Goal: Complete application form: Complete application form

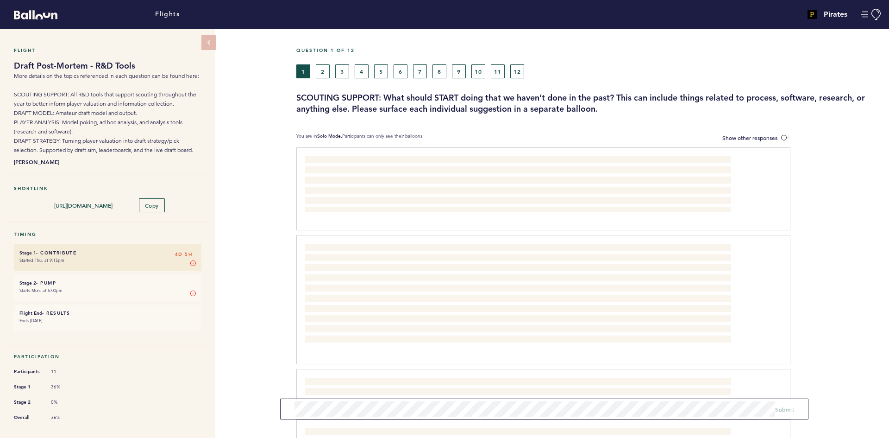
drag, startPoint x: 250, startPoint y: 114, endPoint x: 260, endPoint y: 130, distance: 19.1
click at [250, 114] on div "Flight Draft Post-Mortem - R&D Tools More details on the topics referenced in e…" at bounding box center [444, 233] width 889 height 409
click at [327, 70] on button "2" at bounding box center [323, 71] width 14 height 14
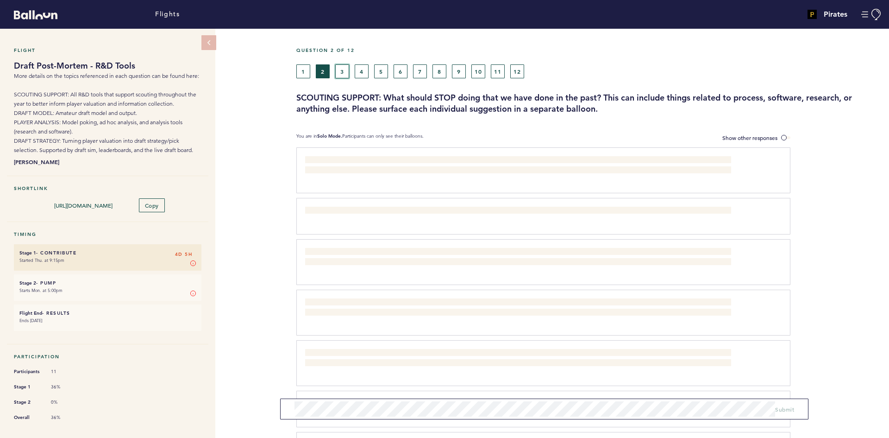
click at [344, 69] on button "3" at bounding box center [342, 71] width 14 height 14
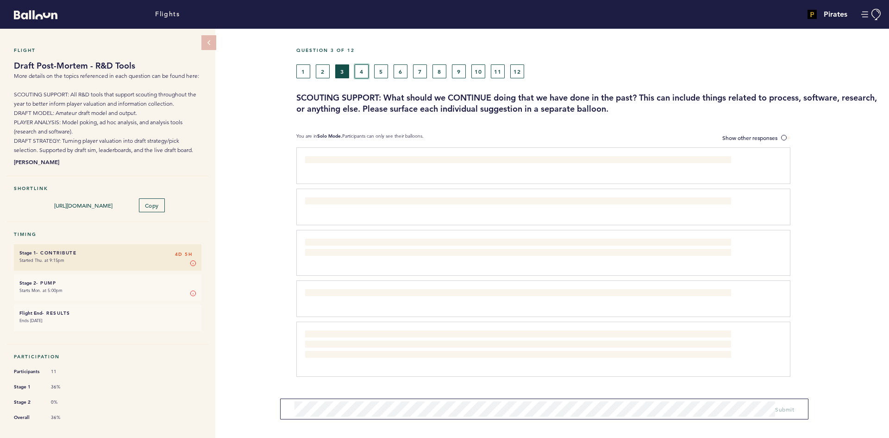
click at [366, 71] on button "4" at bounding box center [362, 71] width 14 height 14
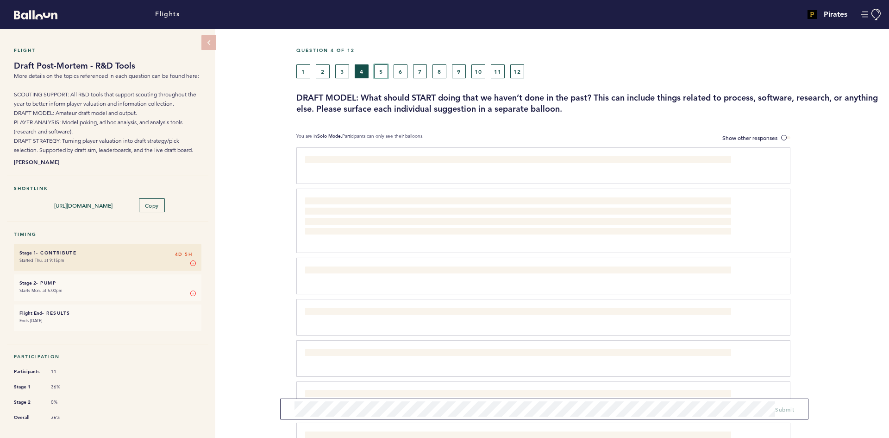
click at [382, 69] on button "5" at bounding box center [381, 71] width 14 height 14
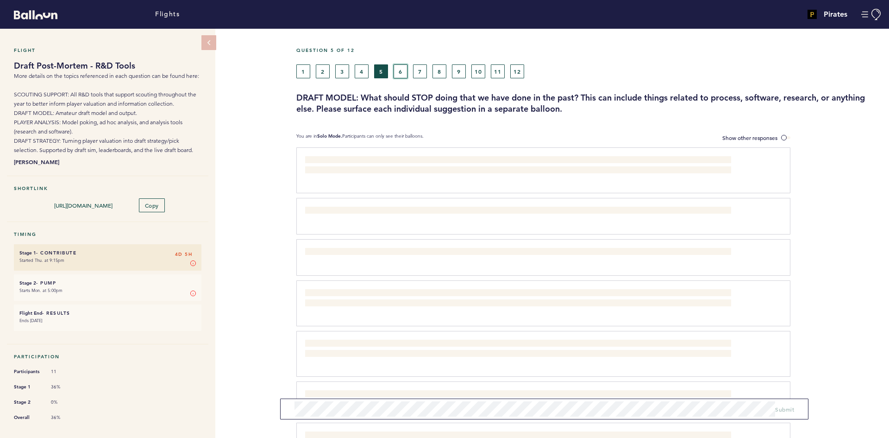
click at [397, 71] on button "6" at bounding box center [401, 71] width 14 height 14
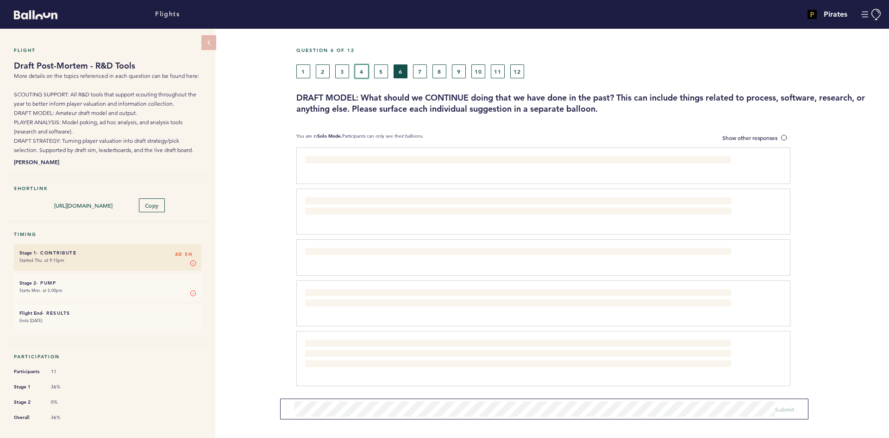
click at [365, 68] on button "4" at bounding box center [362, 71] width 14 height 14
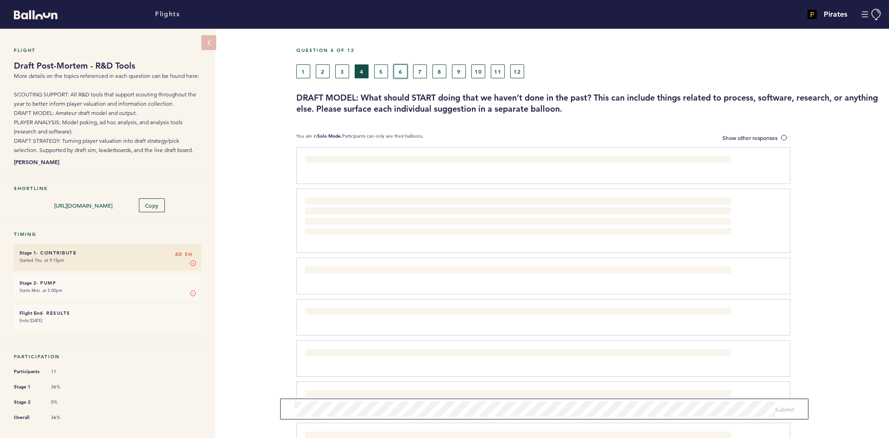
click at [404, 68] on button "6" at bounding box center [401, 71] width 14 height 14
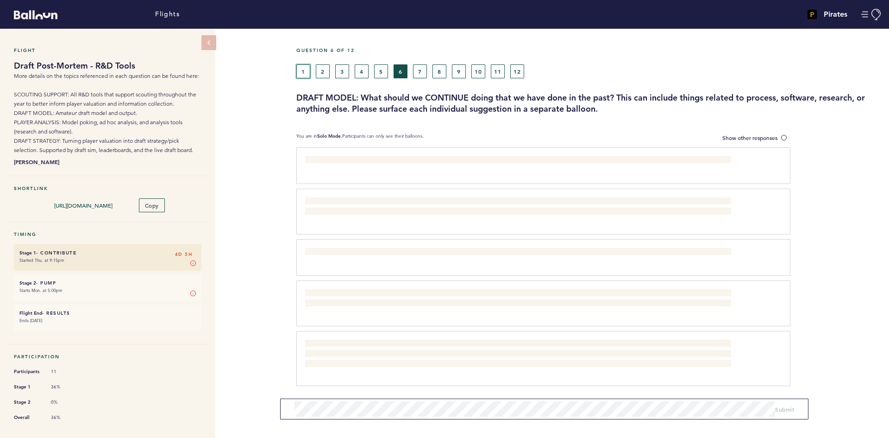
click at [302, 74] on button "1" at bounding box center [303, 71] width 14 height 14
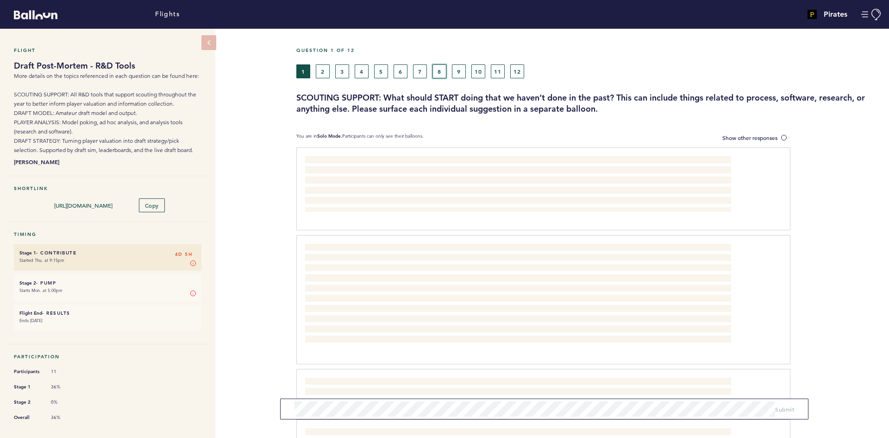
click at [439, 72] on button "8" at bounding box center [439, 71] width 14 height 14
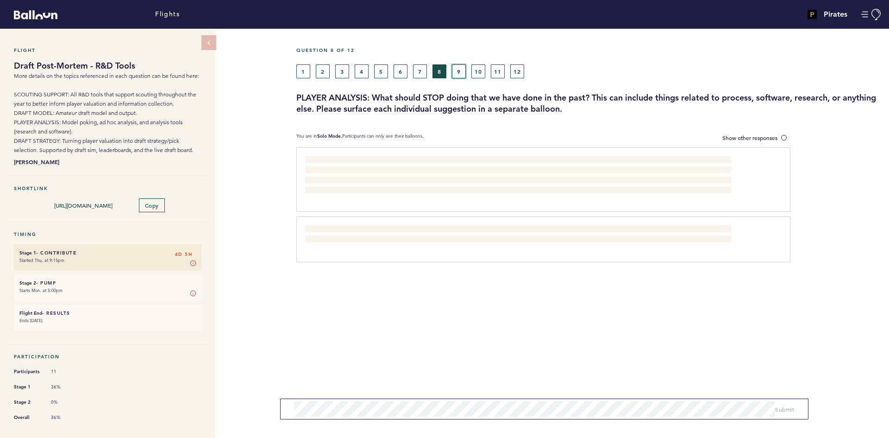
click at [464, 72] on button "9" at bounding box center [459, 71] width 14 height 14
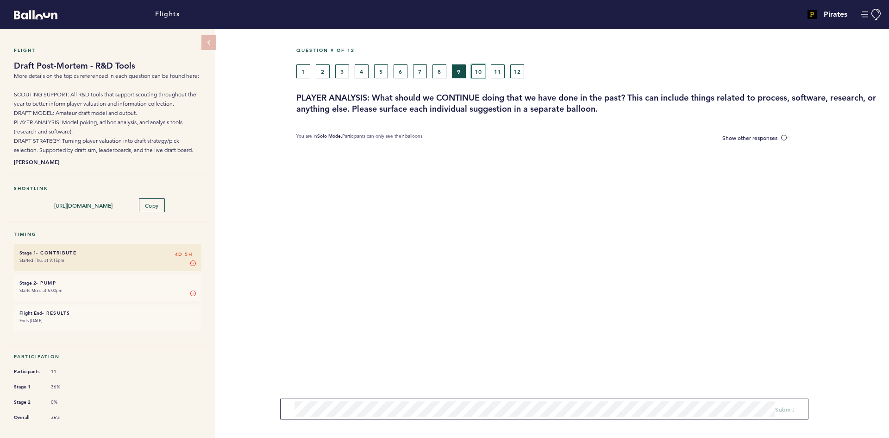
click at [482, 72] on button "10" at bounding box center [478, 71] width 14 height 14
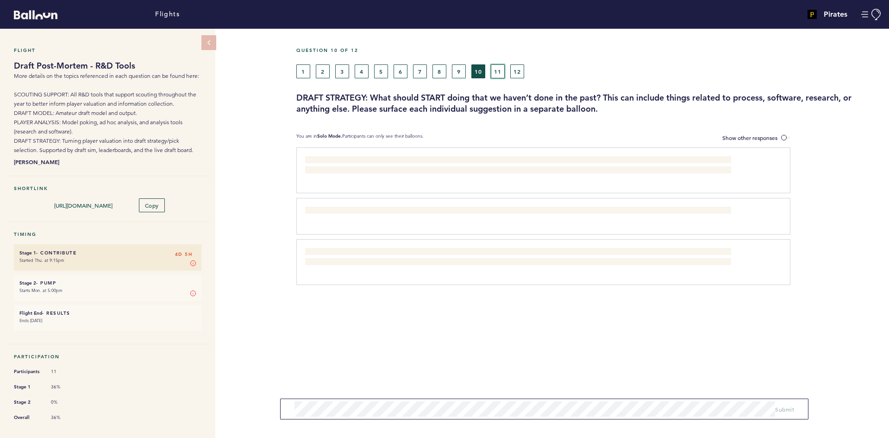
click at [496, 72] on button "11" at bounding box center [498, 71] width 14 height 14
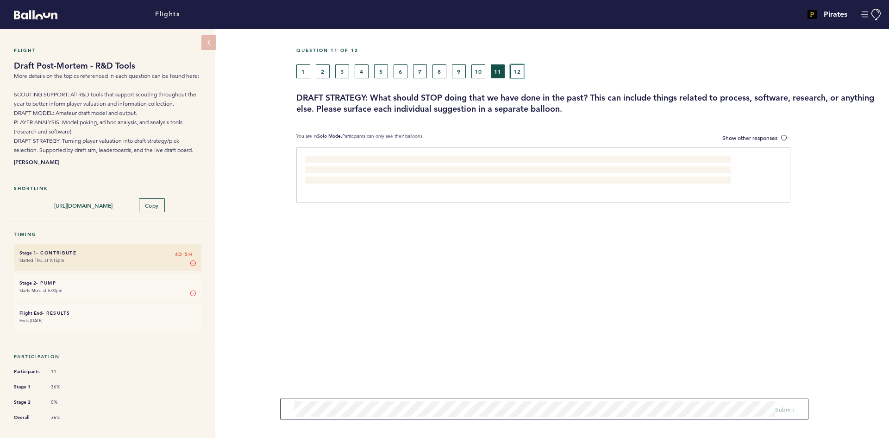
click at [522, 72] on button "12" at bounding box center [517, 71] width 14 height 14
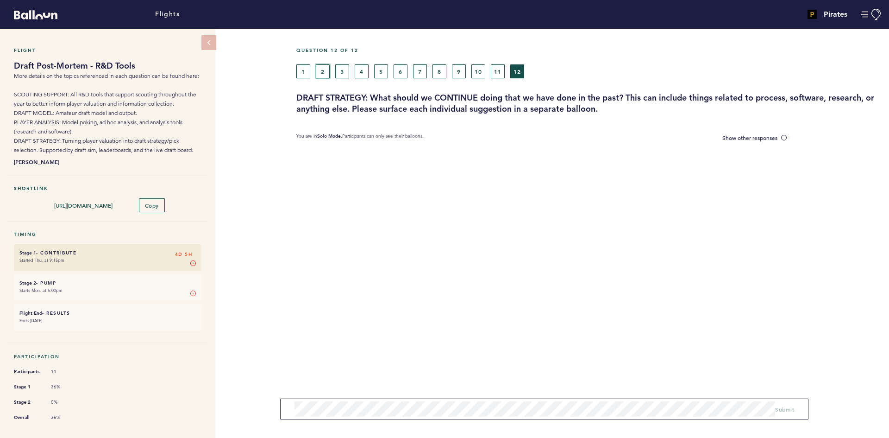
click at [321, 78] on div "Question 12 of 12 1 2 3 4 5 6 7 8 9 10 11 12 DRAFT STRATEGY: What should we CON…" at bounding box center [592, 80] width 593 height 67
click at [301, 71] on button "1" at bounding box center [303, 71] width 14 height 14
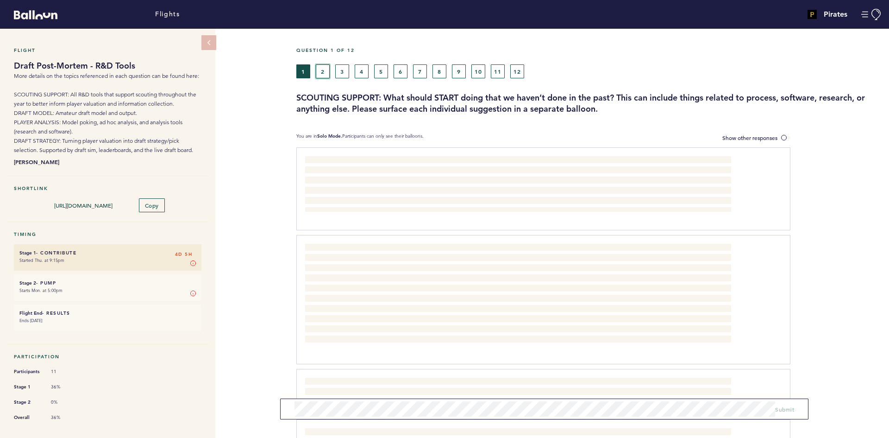
click at [326, 72] on button "2" at bounding box center [323, 71] width 14 height 14
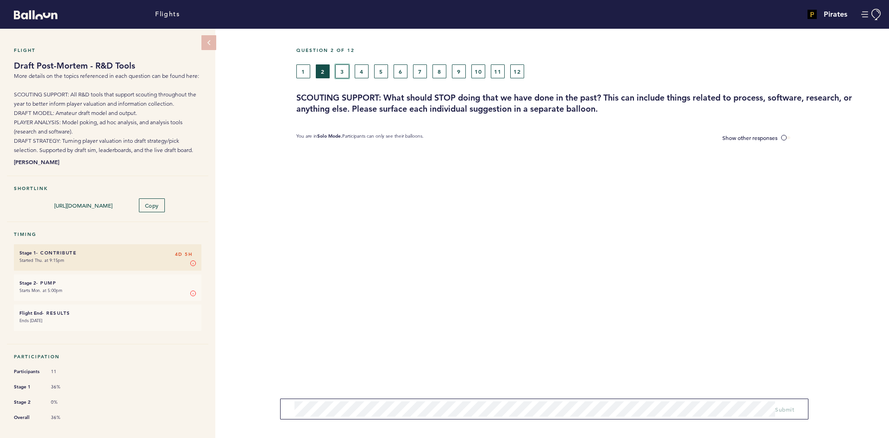
click at [348, 72] on button "3" at bounding box center [342, 71] width 14 height 14
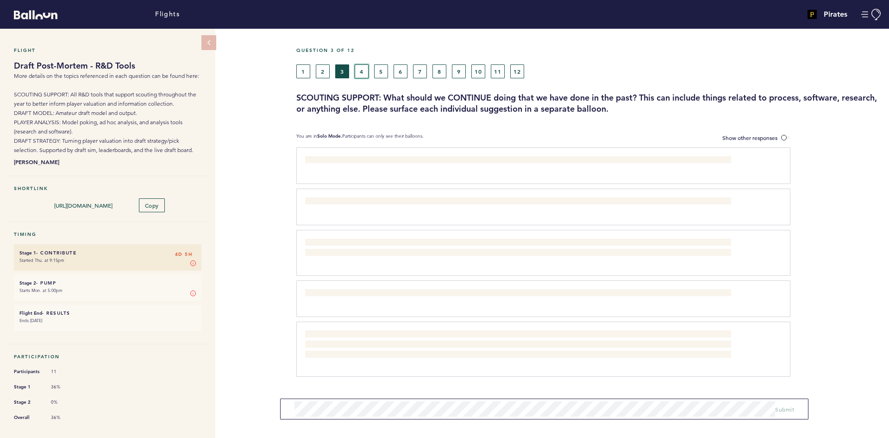
click at [366, 68] on button "4" at bounding box center [362, 71] width 14 height 14
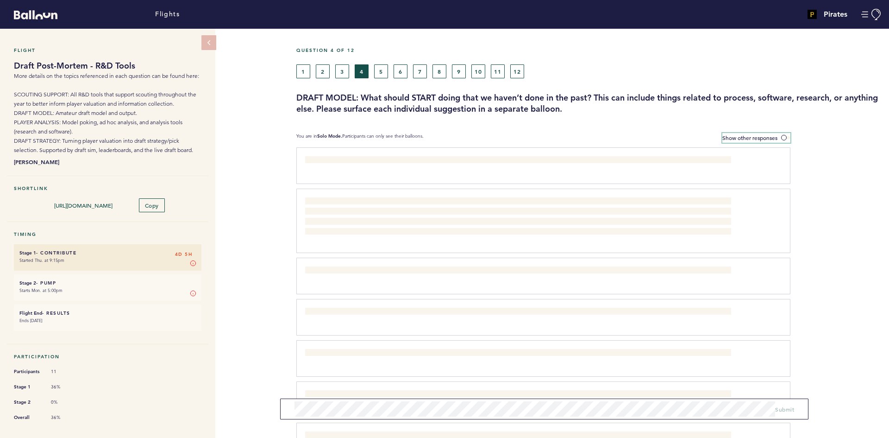
click at [778, 135] on label "Show other responses" at bounding box center [756, 138] width 68 height 10
click at [0, 0] on input "Show other responses" at bounding box center [0, 0] width 0 height 0
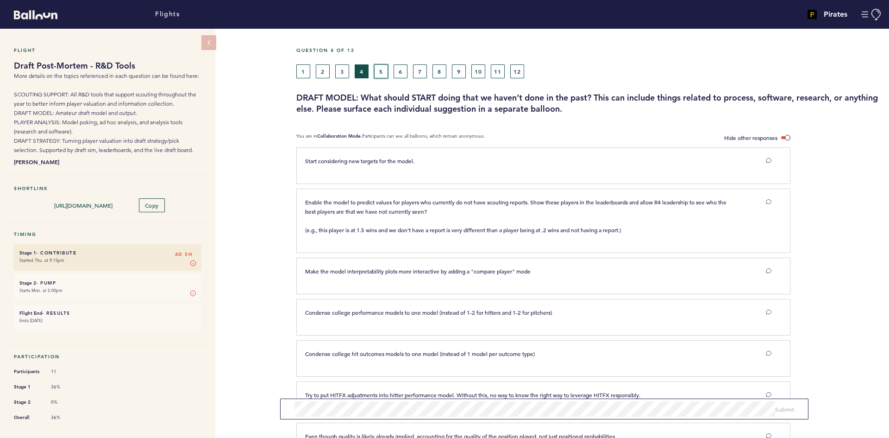
click at [383, 70] on button "5" at bounding box center [381, 71] width 14 height 14
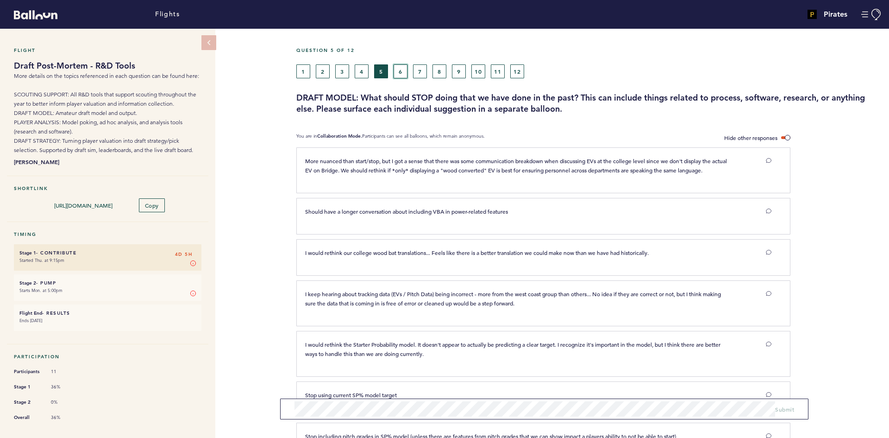
click at [401, 70] on button "6" at bounding box center [401, 71] width 14 height 14
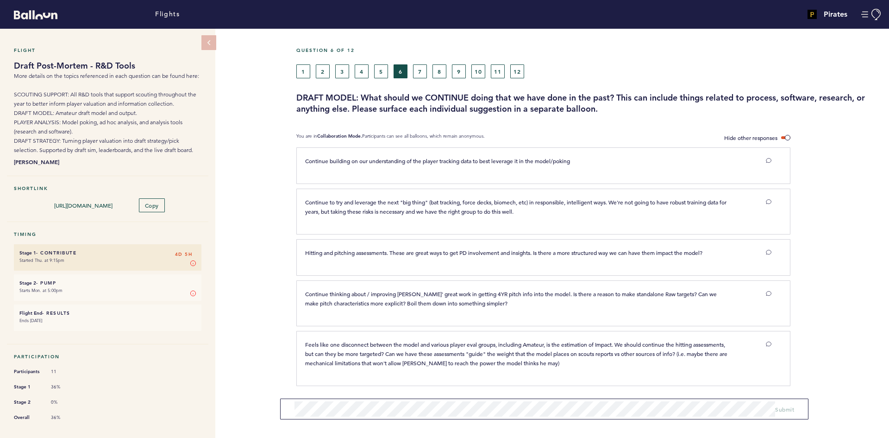
click at [274, 175] on div "Flight Draft Post-Mortem - R&D Tools More details on the topics referenced in e…" at bounding box center [444, 233] width 889 height 409
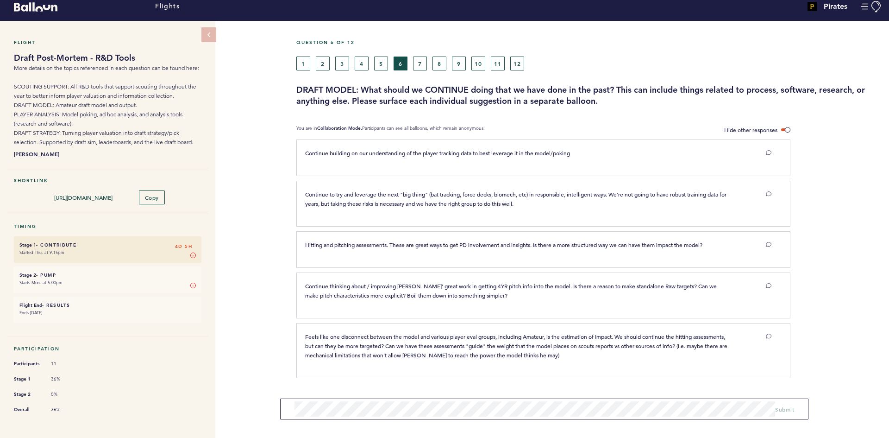
scroll to position [10, 0]
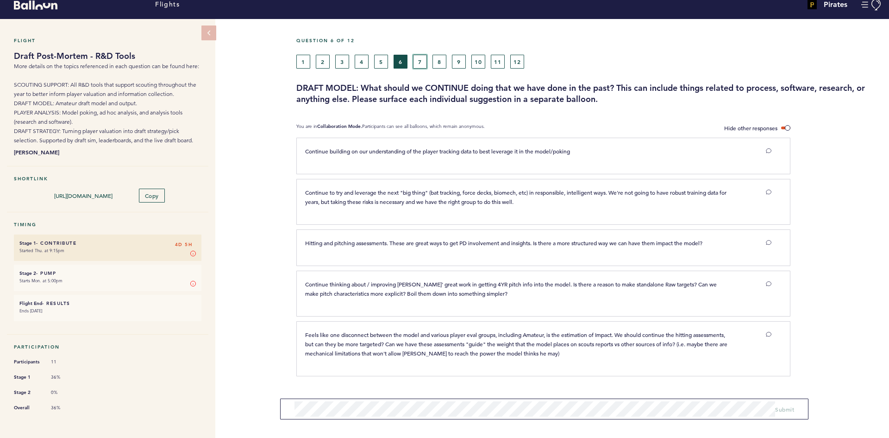
click at [417, 59] on button "7" at bounding box center [420, 62] width 14 height 14
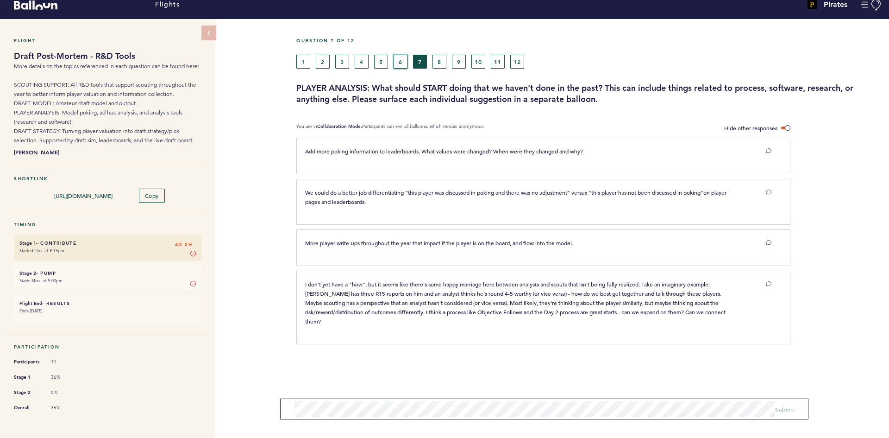
click at [404, 60] on button "6" at bounding box center [401, 62] width 14 height 14
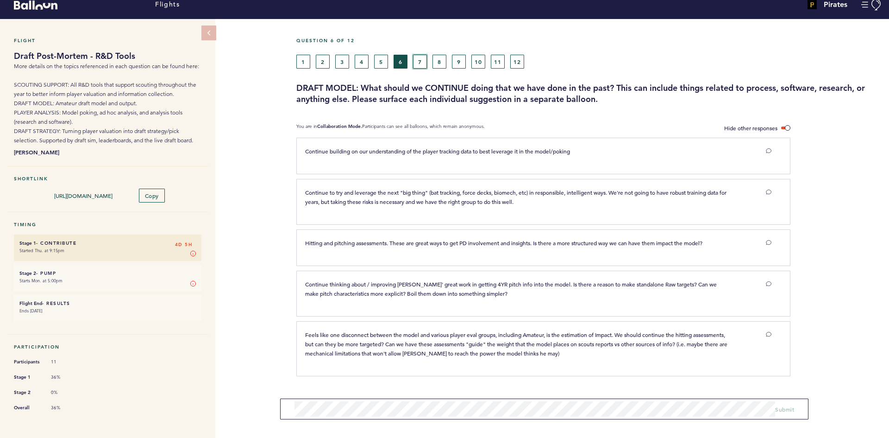
click at [417, 58] on button "7" at bounding box center [420, 62] width 14 height 14
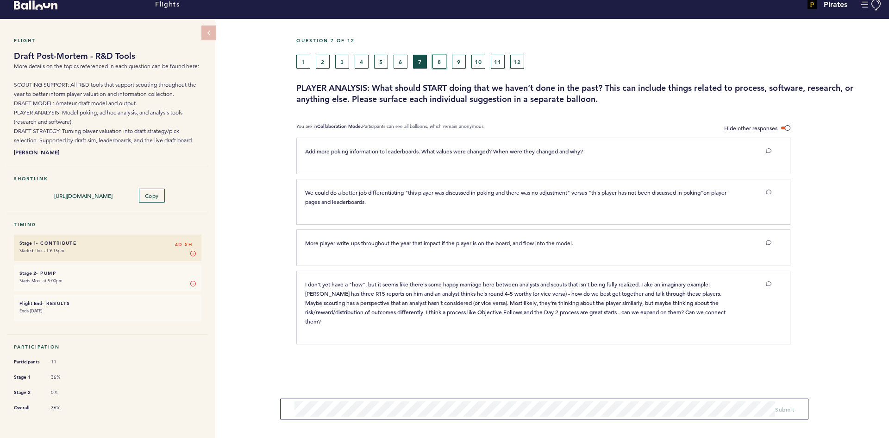
click at [439, 59] on button "8" at bounding box center [439, 62] width 14 height 14
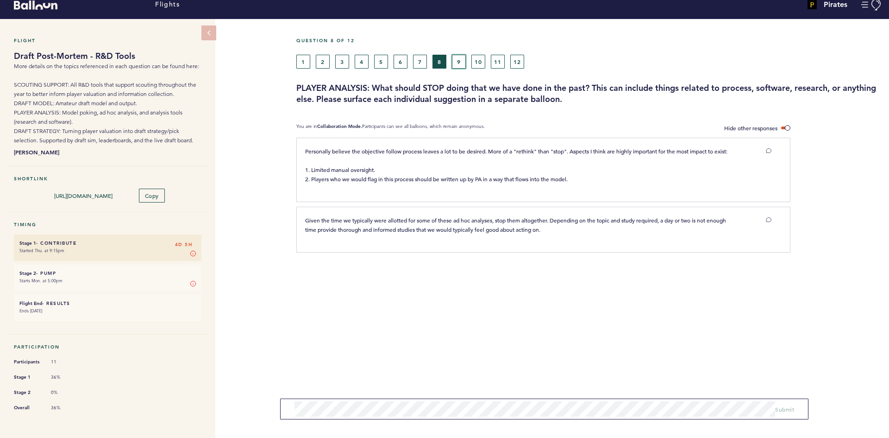
click at [456, 58] on button "9" at bounding box center [459, 62] width 14 height 14
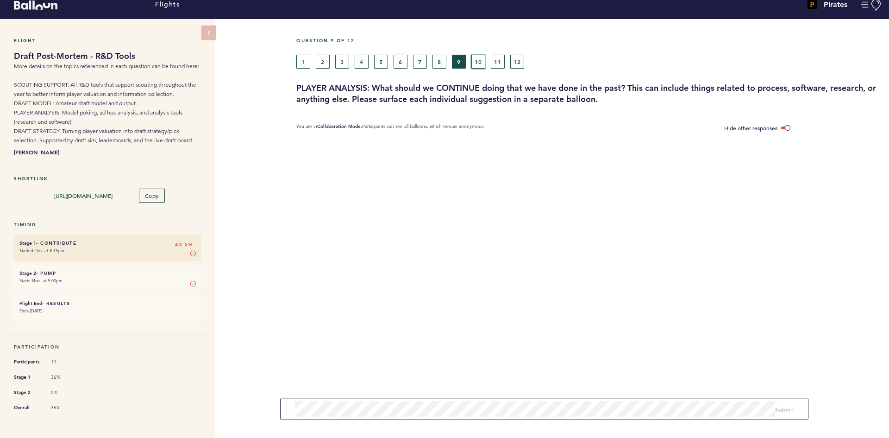
click at [482, 61] on button "10" at bounding box center [478, 62] width 14 height 14
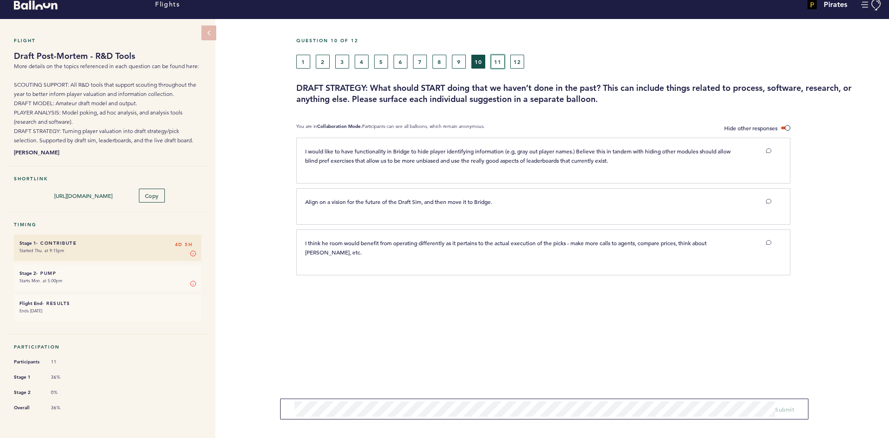
click at [494, 62] on button "11" at bounding box center [498, 62] width 14 height 14
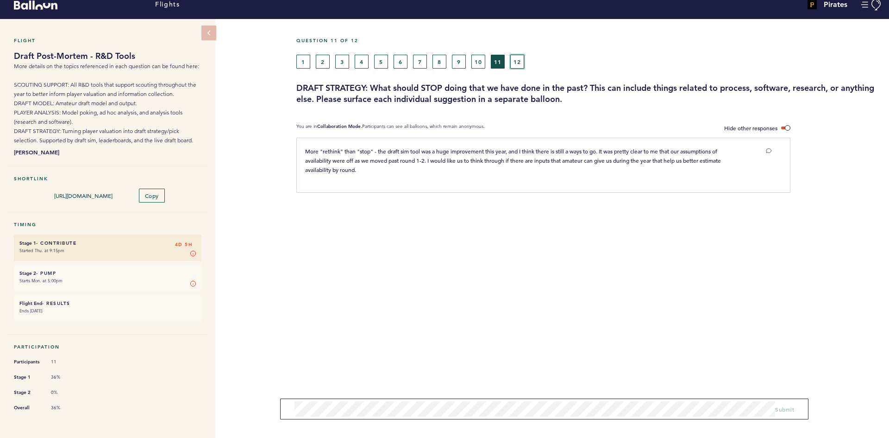
click at [516, 64] on button "12" at bounding box center [517, 62] width 14 height 14
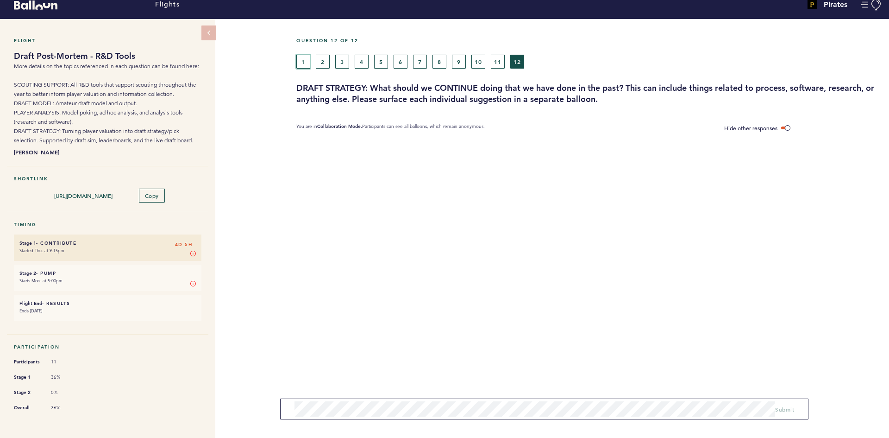
click at [308, 58] on button "1" at bounding box center [303, 62] width 14 height 14
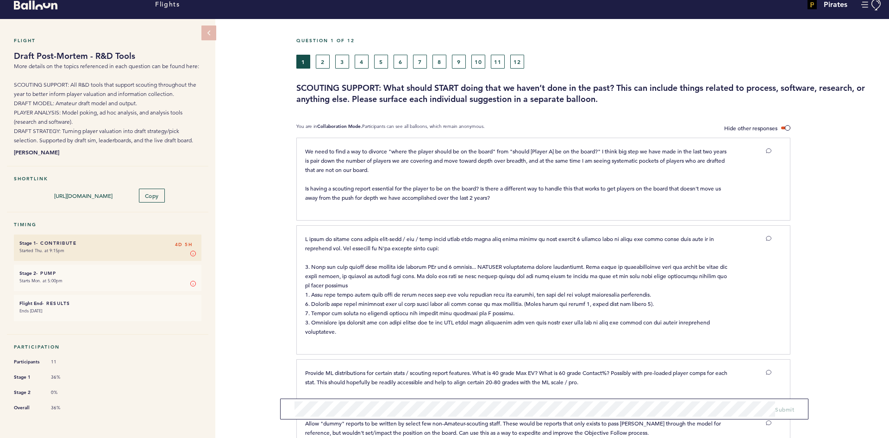
click at [267, 64] on div "Flight Draft Post-Mortem - R&D Tools More details on the topics referenced in e…" at bounding box center [444, 223] width 889 height 409
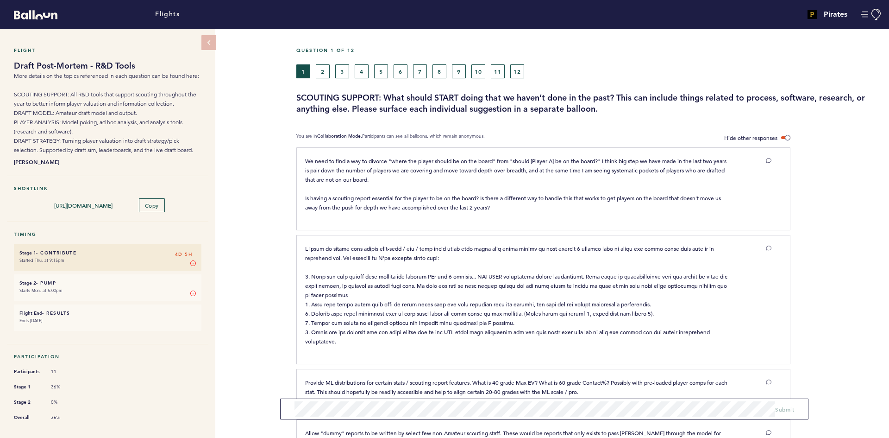
click at [263, 128] on div "Flight Draft Post-Mortem - R&D Tools More details on the topics referenced in e…" at bounding box center [444, 233] width 889 height 409
click at [261, 88] on div "Flight Draft Post-Mortem - R&D Tools More details on the topics referenced in e…" at bounding box center [444, 233] width 889 height 409
click at [252, 64] on div "Flight Draft Post-Mortem - R&D Tools More details on the topics referenced in e…" at bounding box center [444, 233] width 889 height 409
click at [263, 116] on div "Flight Draft Post-Mortem - R&D Tools More details on the topics referenced in e…" at bounding box center [444, 233] width 889 height 409
click at [255, 64] on div "Flight Draft Post-Mortem - R&D Tools More details on the topics referenced in e…" at bounding box center [444, 233] width 889 height 409
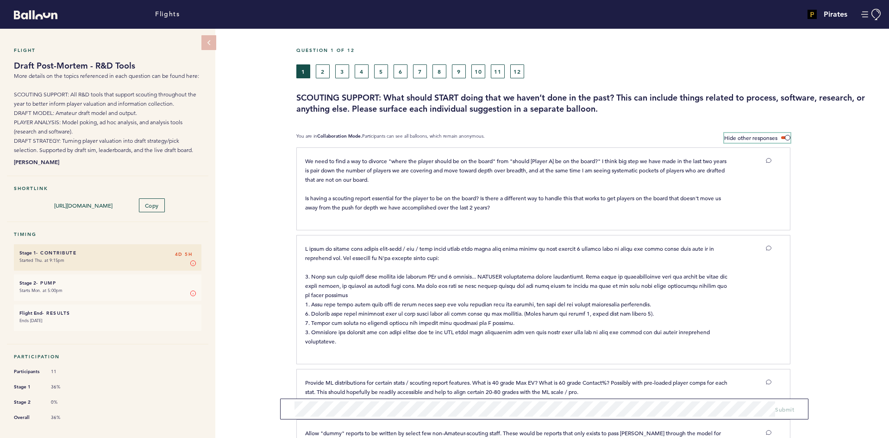
click at [782, 137] on span at bounding box center [785, 137] width 9 height 3
click at [0, 0] on input "Hide other responses" at bounding box center [0, 0] width 0 height 0
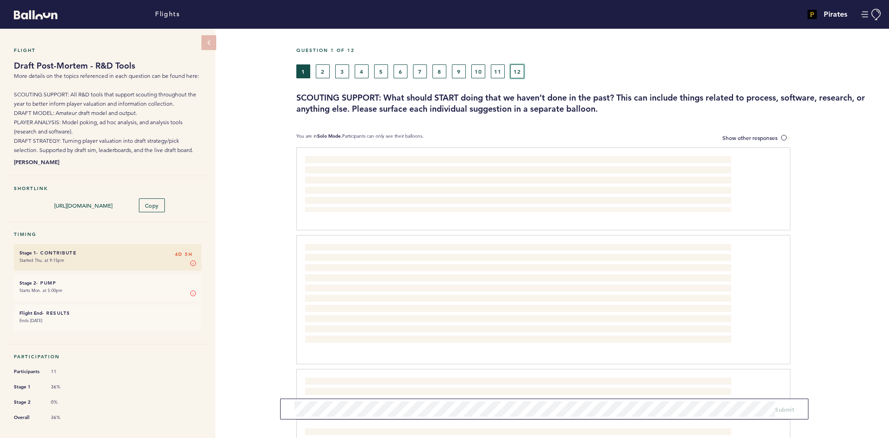
click at [524, 72] on button "12" at bounding box center [517, 71] width 14 height 14
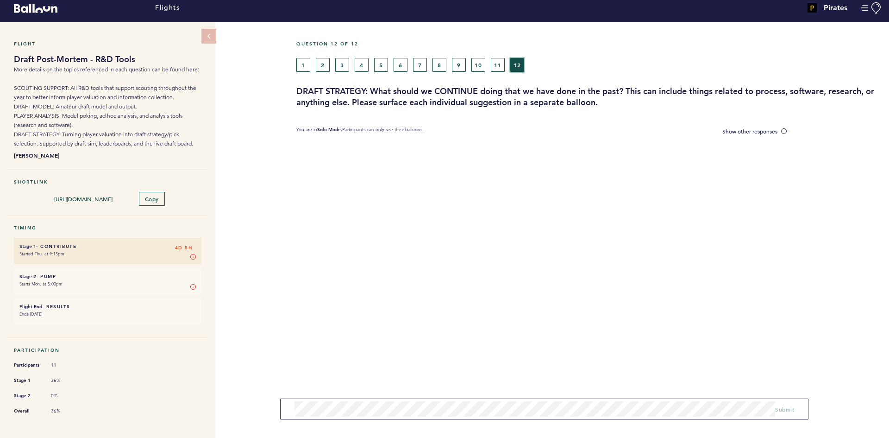
scroll to position [10, 0]
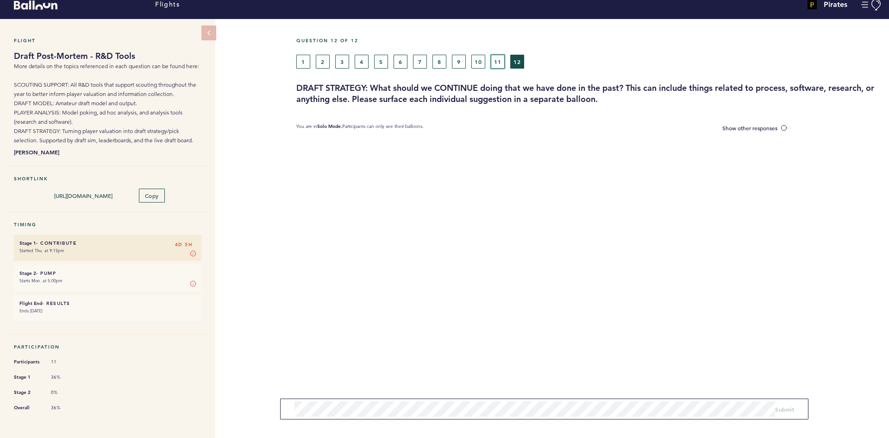
click at [491, 55] on button "11" at bounding box center [498, 62] width 14 height 14
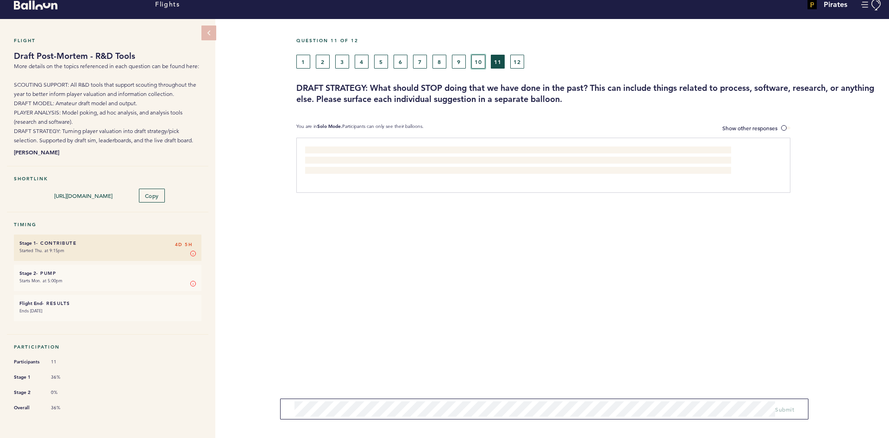
click at [484, 56] on button "10" at bounding box center [478, 62] width 14 height 14
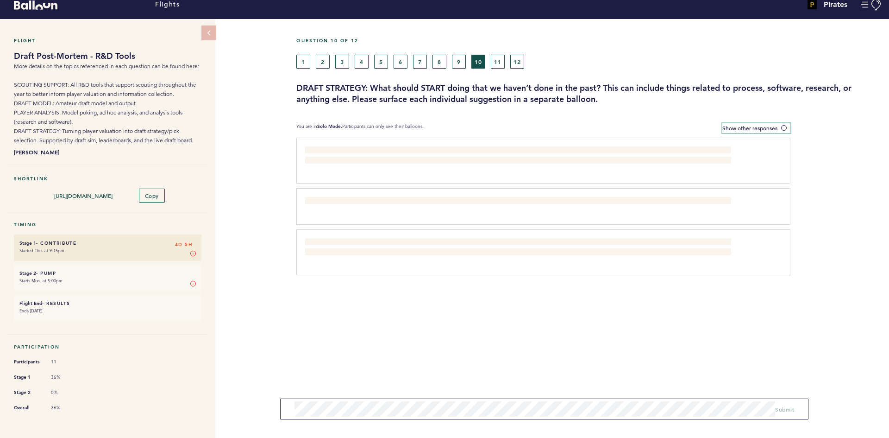
click at [783, 126] on span at bounding box center [785, 127] width 9 height 3
click at [0, 0] on input "Show other responses" at bounding box center [0, 0] width 0 height 0
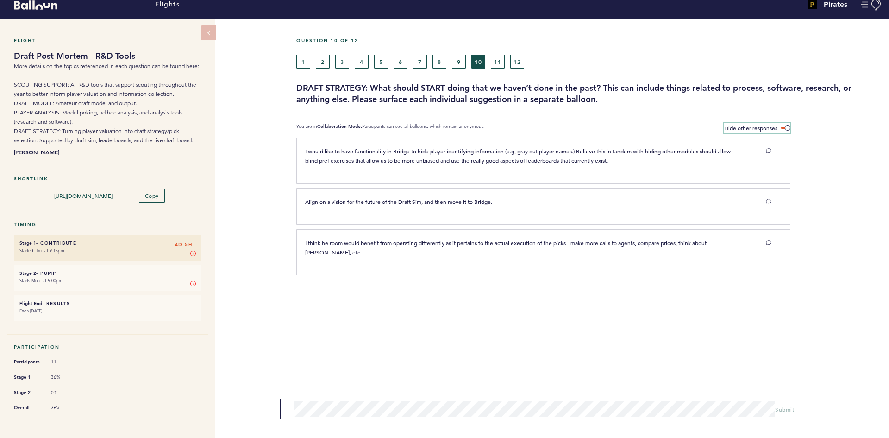
click at [783, 126] on span at bounding box center [785, 127] width 9 height 3
click at [0, 0] on input "Hide other responses" at bounding box center [0, 0] width 0 height 0
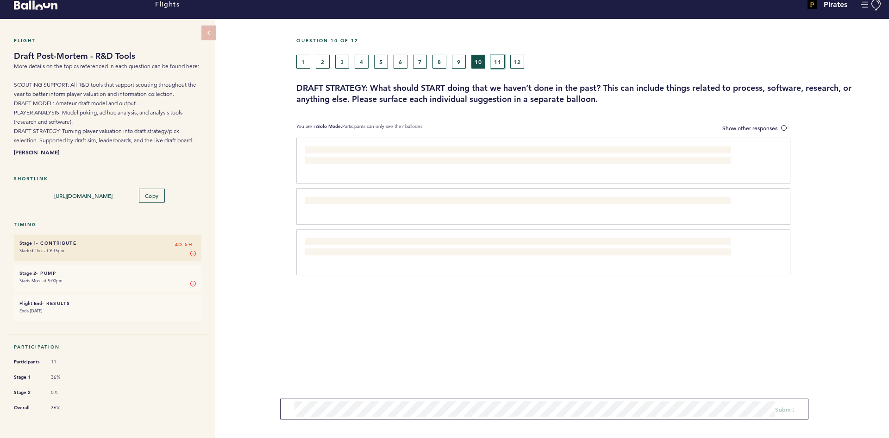
click at [494, 56] on button "11" at bounding box center [498, 62] width 14 height 14
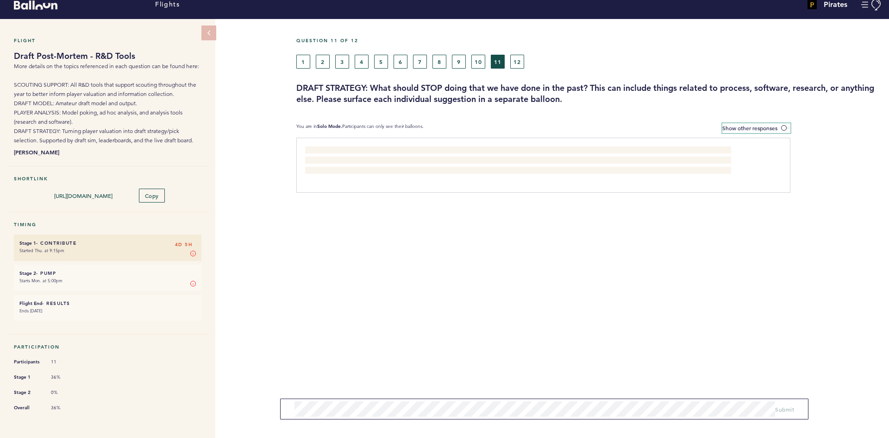
click at [764, 128] on span "Show other responses" at bounding box center [749, 127] width 55 height 7
click at [0, 0] on input "Show other responses" at bounding box center [0, 0] width 0 height 0
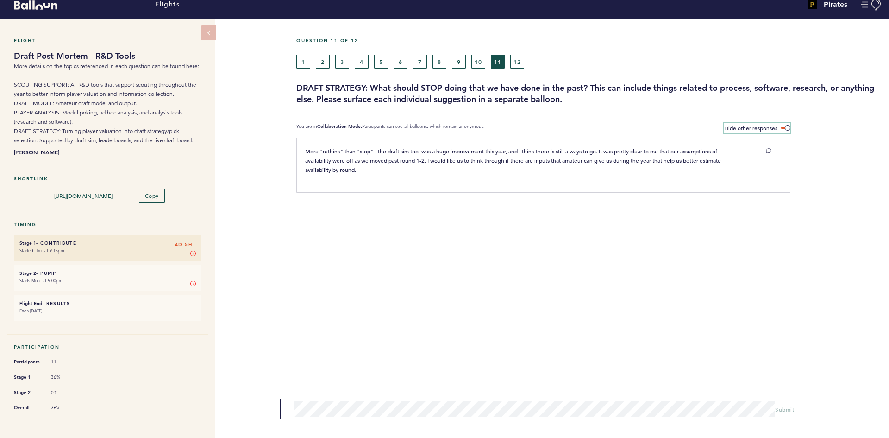
click at [764, 125] on span "Hide other responses" at bounding box center [750, 127] width 53 height 7
click at [0, 0] on input "Hide other responses" at bounding box center [0, 0] width 0 height 0
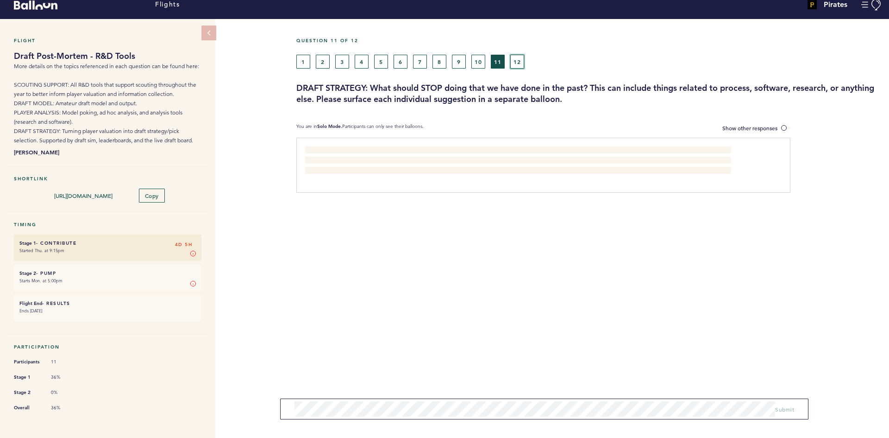
click at [516, 65] on button "12" at bounding box center [517, 62] width 14 height 14
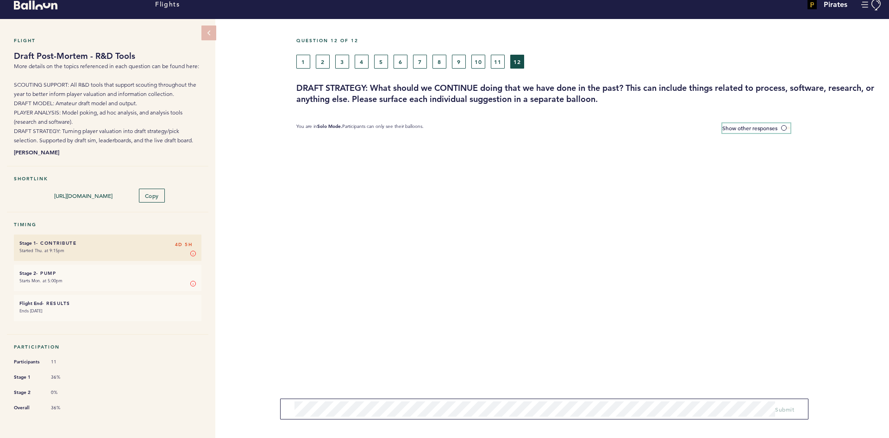
click at [738, 124] on span "Show other responses" at bounding box center [749, 127] width 55 height 7
click at [0, 0] on input "Show other responses" at bounding box center [0, 0] width 0 height 0
click at [737, 123] on label "Hide other responses" at bounding box center [757, 128] width 66 height 10
click at [0, 0] on input "Hide other responses" at bounding box center [0, 0] width 0 height 0
click at [446, 69] on div "Question 12 of 12 1 2 3 4 5 6 7 8 9 10 11 12 DRAFT STRATEGY: What should we CON…" at bounding box center [592, 71] width 593 height 67
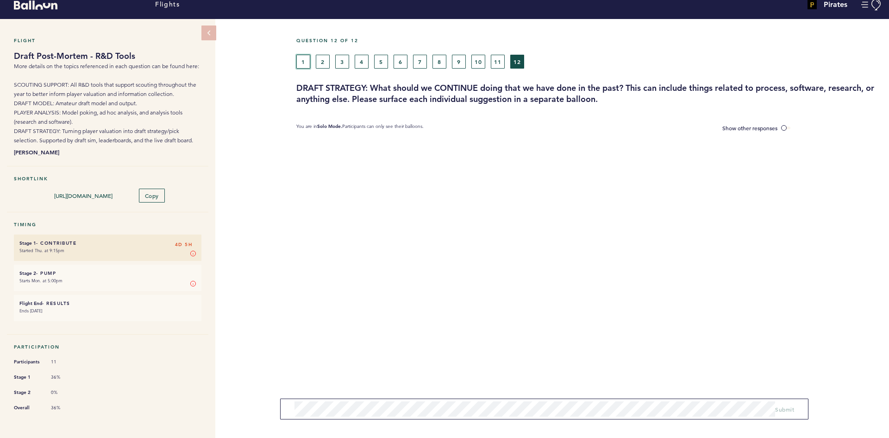
click at [298, 63] on button "1" at bounding box center [303, 62] width 14 height 14
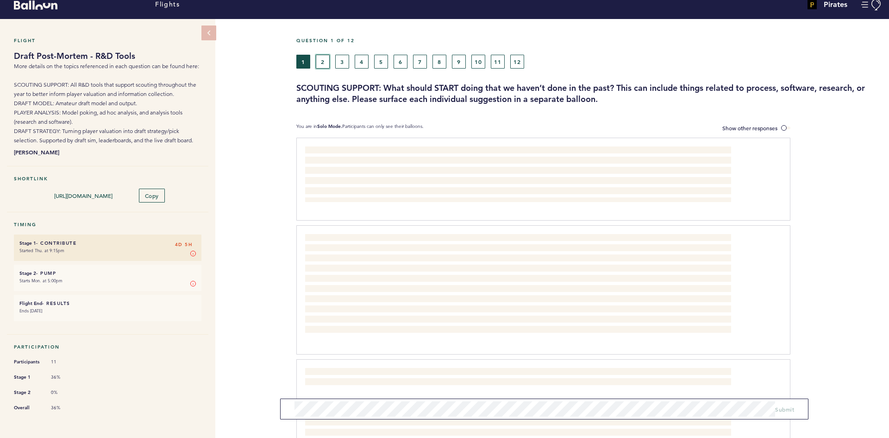
click at [321, 60] on button "2" at bounding box center [323, 62] width 14 height 14
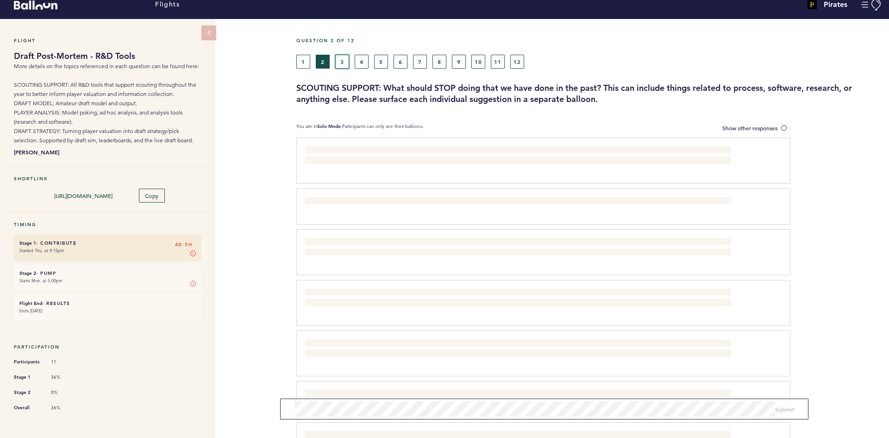
click at [346, 62] on button "3" at bounding box center [342, 62] width 14 height 14
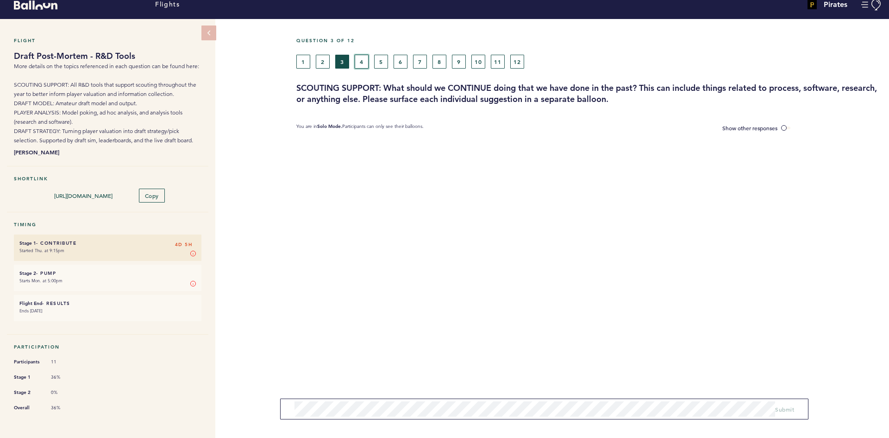
click at [361, 61] on button "4" at bounding box center [362, 62] width 14 height 14
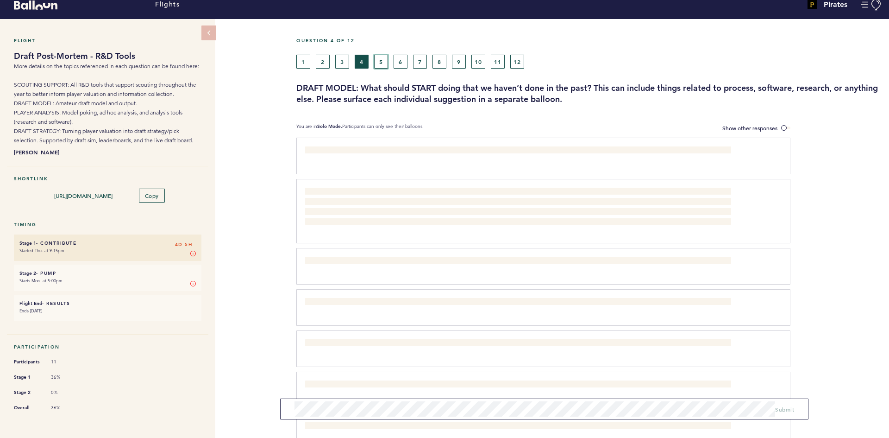
click at [378, 60] on button "5" at bounding box center [381, 62] width 14 height 14
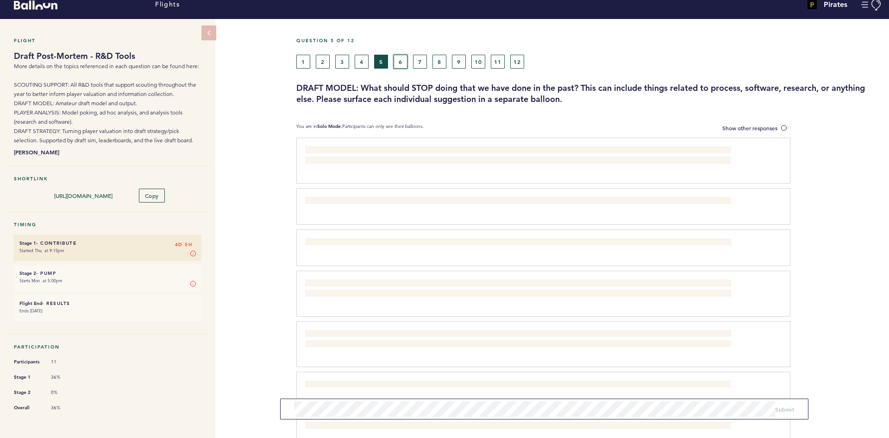
click at [402, 61] on button "6" at bounding box center [401, 62] width 14 height 14
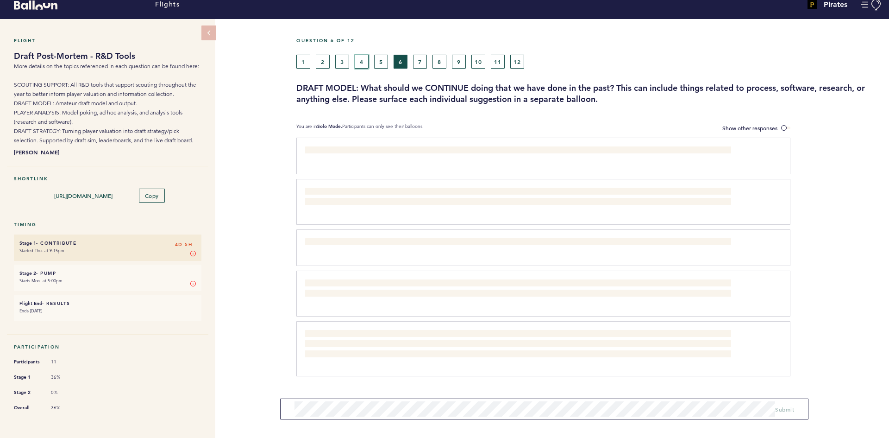
click at [363, 59] on button "4" at bounding box center [362, 62] width 14 height 14
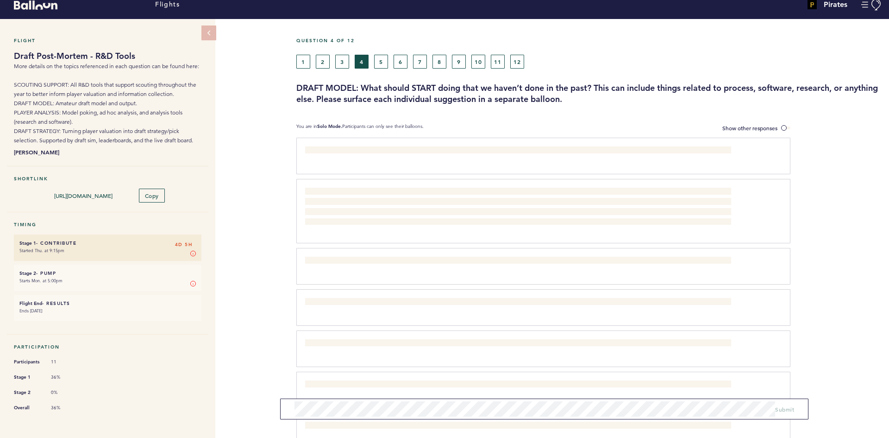
click at [257, 51] on div "Flight Draft Post-Mortem - R&D Tools More details on the topics referenced in e…" at bounding box center [444, 223] width 889 height 409
click at [263, 30] on div "Flight Draft Post-Mortem - R&D Tools More details on the topics referenced in e…" at bounding box center [444, 223] width 889 height 409
click at [301, 54] on div "Question 4 of 12" at bounding box center [589, 46] width 600 height 17
click at [301, 57] on button "1" at bounding box center [303, 62] width 14 height 14
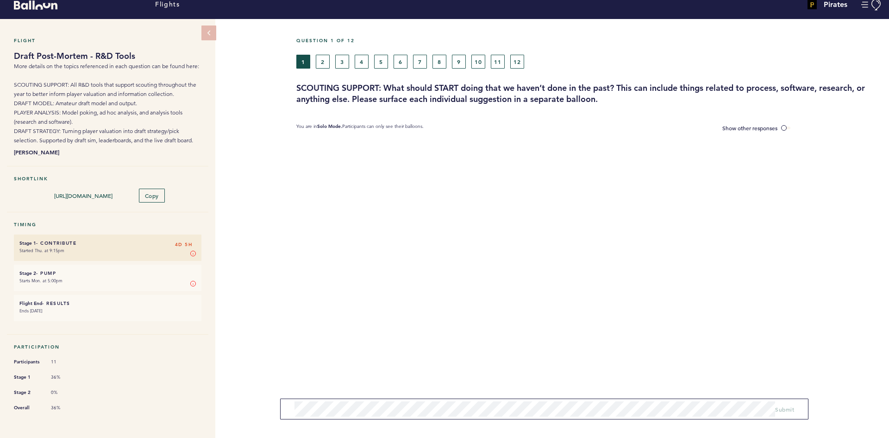
click at [255, 46] on div "Flight Draft Post-Mortem - R&D Tools More details on the topics referenced in e…" at bounding box center [444, 223] width 889 height 409
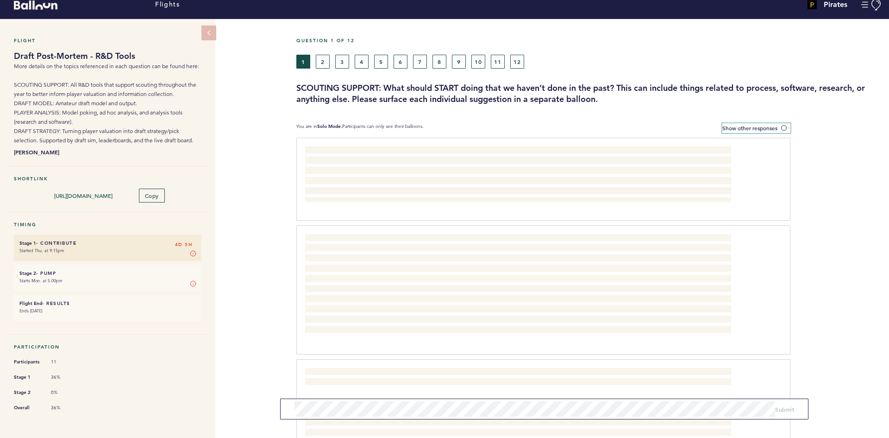
click at [778, 129] on label "Show other responses" at bounding box center [756, 128] width 68 height 10
click at [0, 0] on input "Show other responses" at bounding box center [0, 0] width 0 height 0
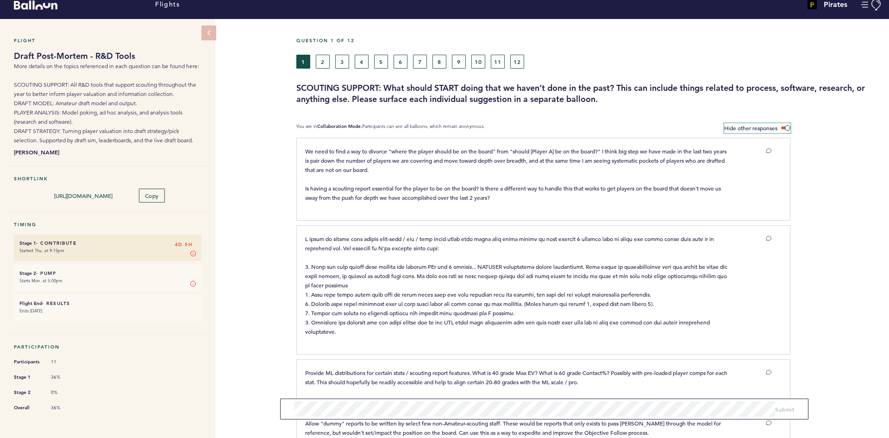
scroll to position [56, 0]
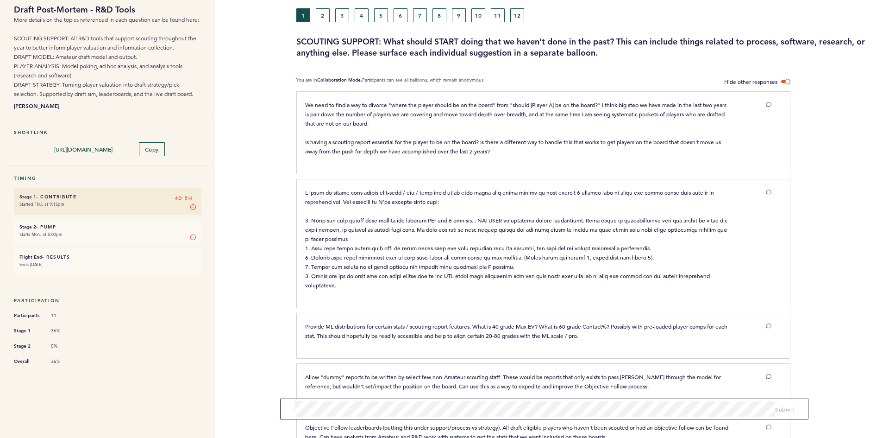
click at [810, 141] on div at bounding box center [839, 136] width 99 height 85
click at [271, 174] on div "Flight Draft Post-Mortem - R&D Tools More details on the topics referenced in e…" at bounding box center [444, 177] width 889 height 409
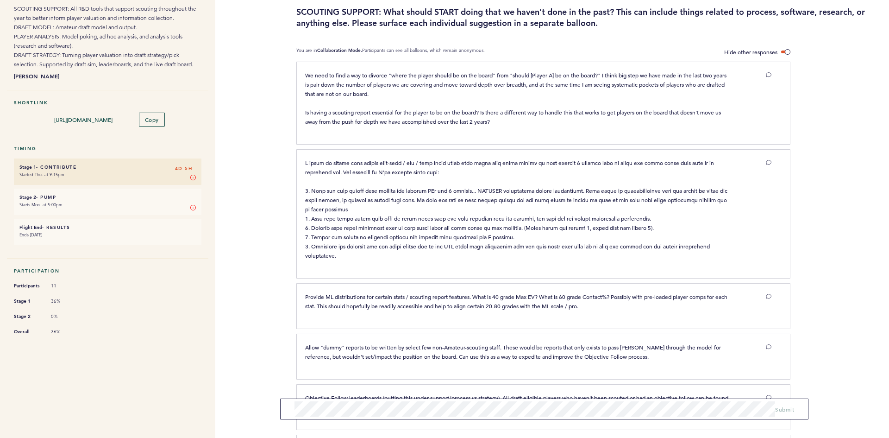
scroll to position [102, 0]
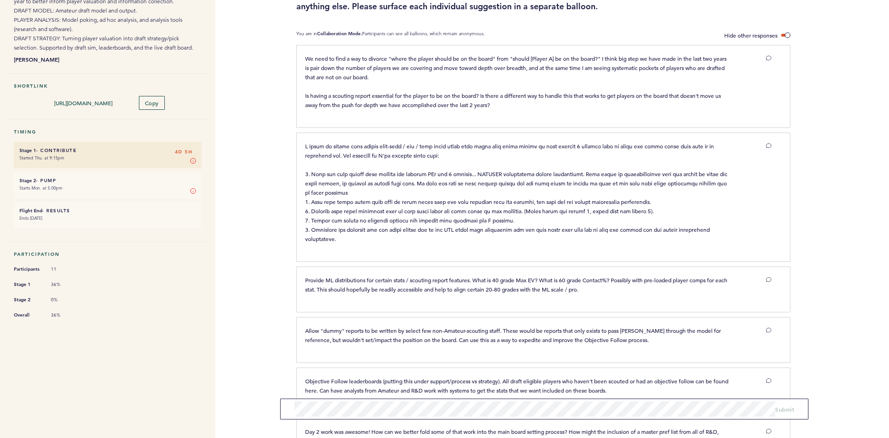
click at [244, 88] on div "Flight Draft Post-Mortem - R&D Tools More details on the topics referenced in e…" at bounding box center [444, 130] width 889 height 409
click at [278, 230] on div "Flight Draft Post-Mortem - R&D Tools More details on the topics referenced in e…" at bounding box center [444, 130] width 889 height 409
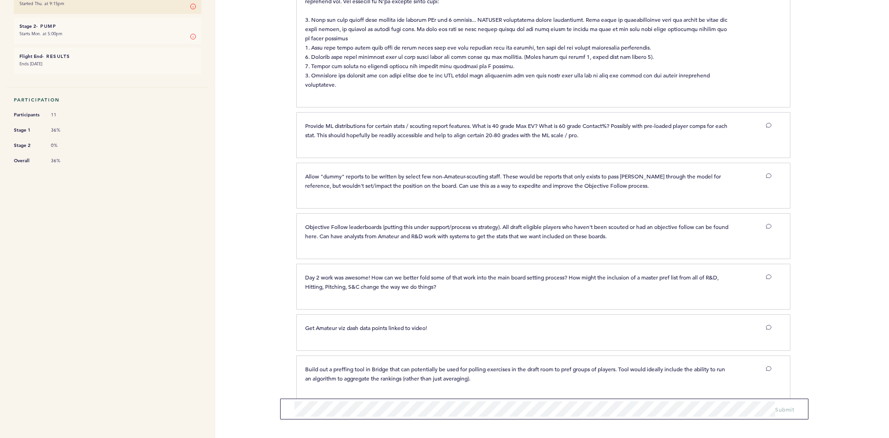
scroll to position [270, 0]
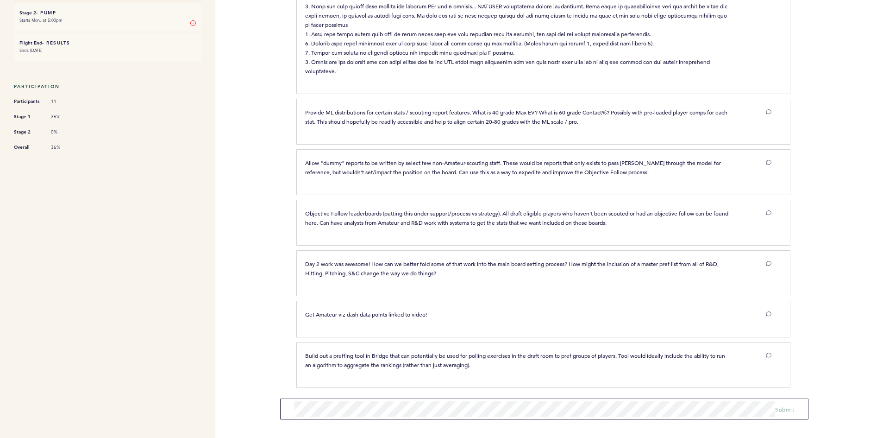
click at [252, 229] on div "Flights Pirates [PERSON_NAME][EMAIL_ADDRESS][PERSON_NAME][DOMAIN_NAME] Team Dom…" at bounding box center [444, 219] width 889 height 438
click at [257, 274] on div "Flights Pirates [PERSON_NAME][EMAIL_ADDRESS][PERSON_NAME][DOMAIN_NAME] Team Dom…" at bounding box center [444, 219] width 889 height 438
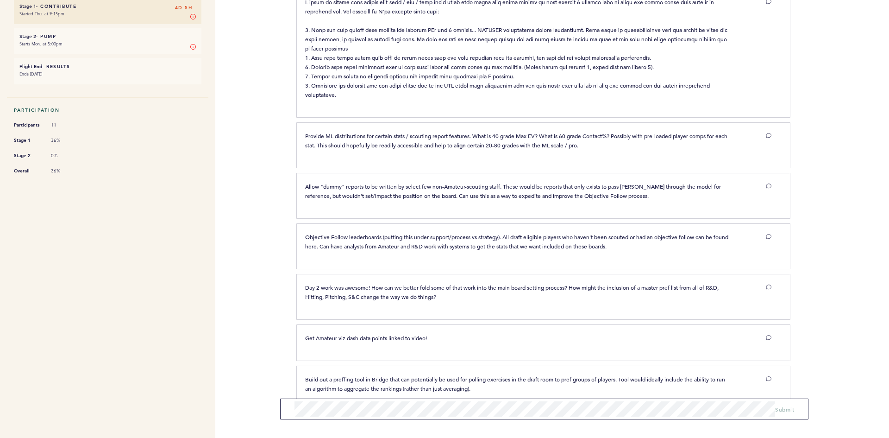
scroll to position [0, 0]
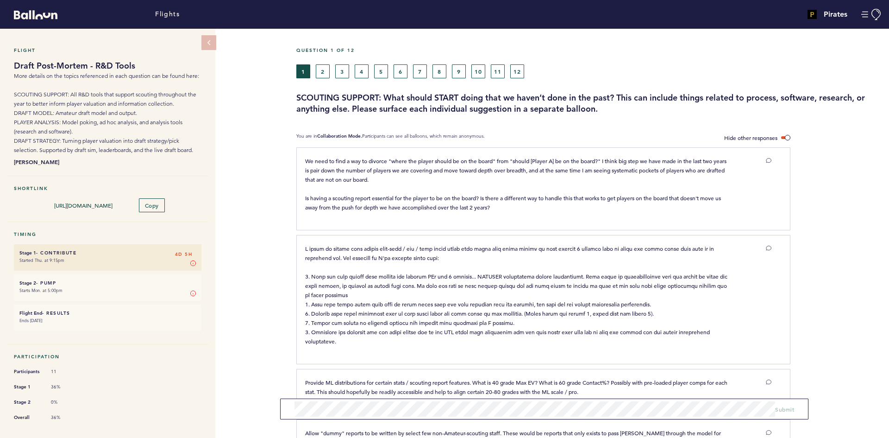
click at [251, 135] on div "Flight Draft Post-Mortem - R&D Tools More details on the topics referenced in e…" at bounding box center [444, 233] width 889 height 409
click at [320, 70] on button "2" at bounding box center [323, 71] width 14 height 14
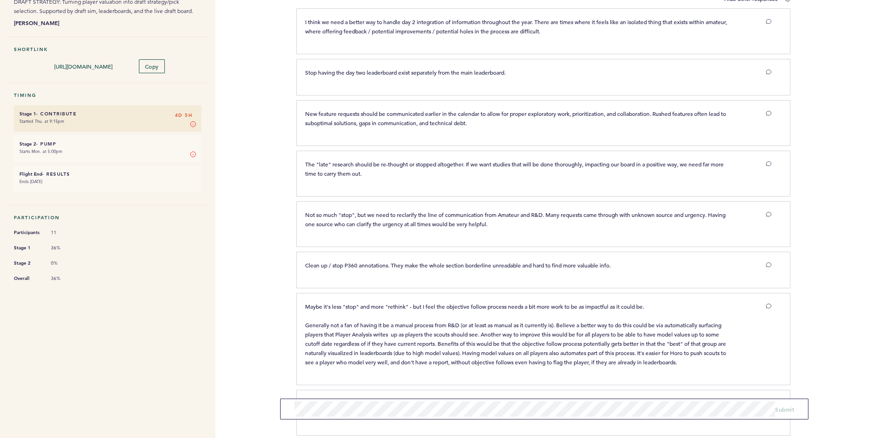
scroll to position [187, 0]
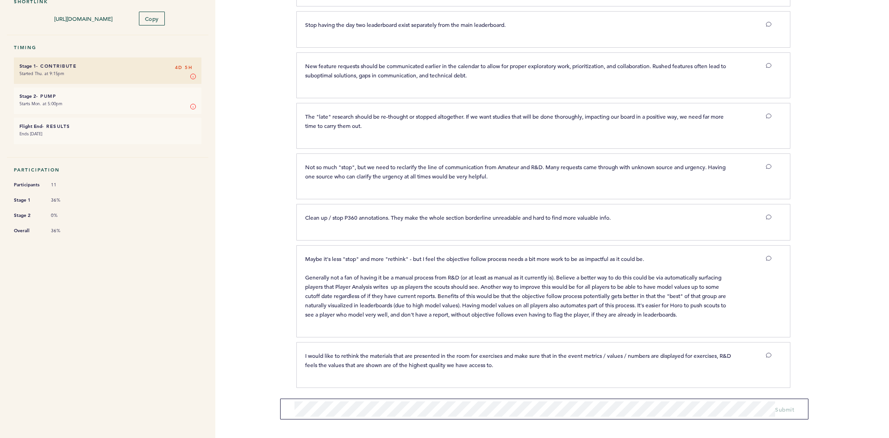
click at [258, 132] on div "Flight Draft Post-Mortem - R&D Tools More details on the topics referenced in e…" at bounding box center [444, 46] width 889 height 409
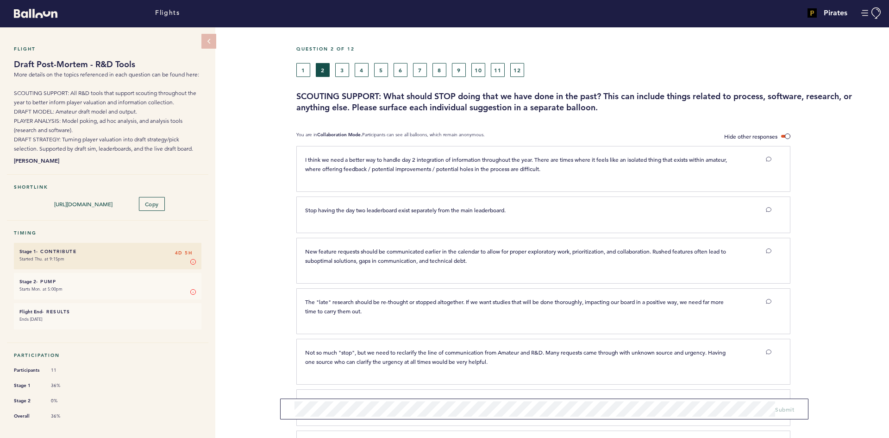
scroll to position [0, 0]
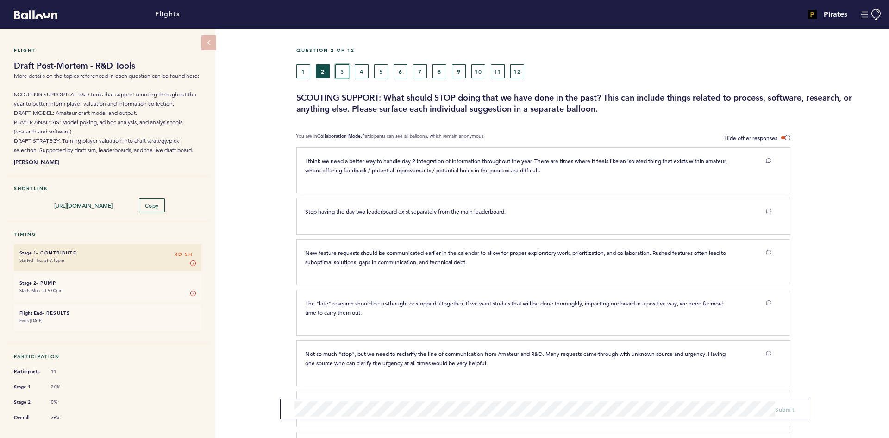
click at [338, 70] on button "3" at bounding box center [342, 71] width 14 height 14
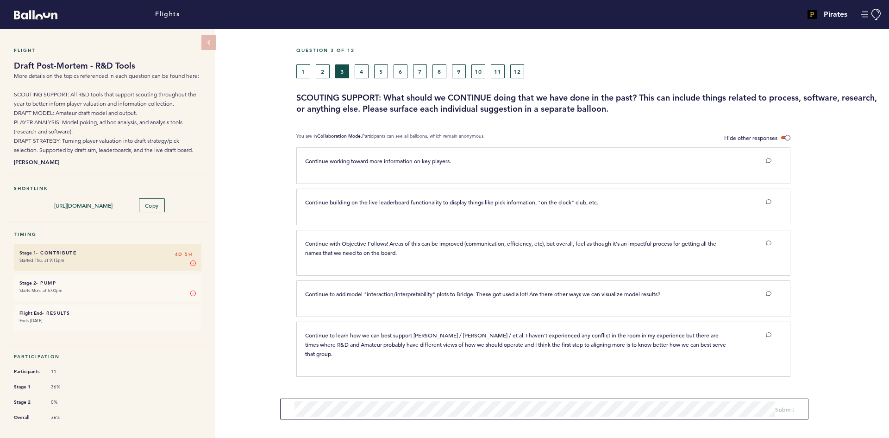
click at [276, 132] on div "Flight Draft Post-Mortem - R&D Tools More details on the topics referenced in e…" at bounding box center [444, 233] width 889 height 409
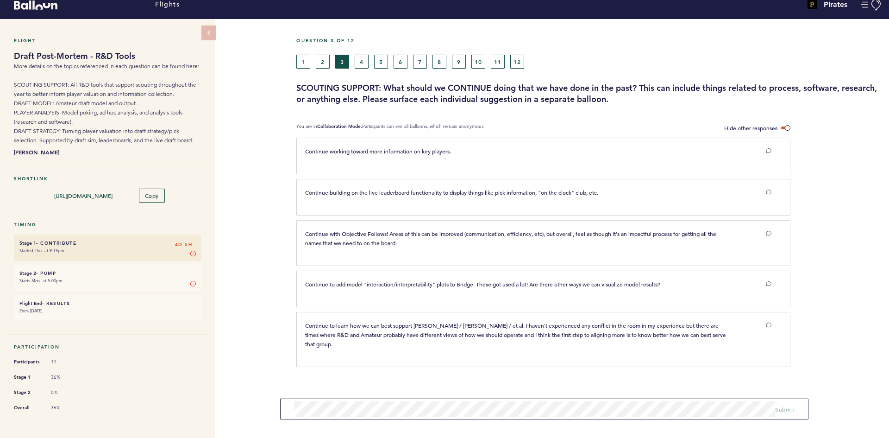
click at [256, 125] on div "Flight Draft Post-Mortem - R&D Tools More details on the topics referenced in e…" at bounding box center [444, 223] width 889 height 409
click at [255, 125] on div "Flight Draft Post-Mortem - R&D Tools More details on the topics referenced in e…" at bounding box center [444, 223] width 889 height 409
click at [581, 368] on section "Continue working toward more information on key players. clear submit Continue …" at bounding box center [592, 278] width 593 height 280
click at [368, 60] on button "4" at bounding box center [362, 62] width 14 height 14
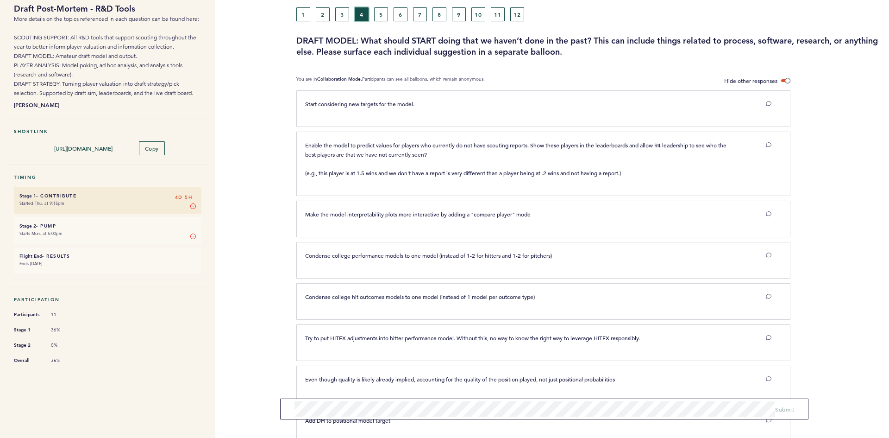
scroll to position [56, 0]
click at [265, 108] on div "Flight Draft Post-Mortem - R&D Tools More details on the topics referenced in e…" at bounding box center [444, 177] width 889 height 409
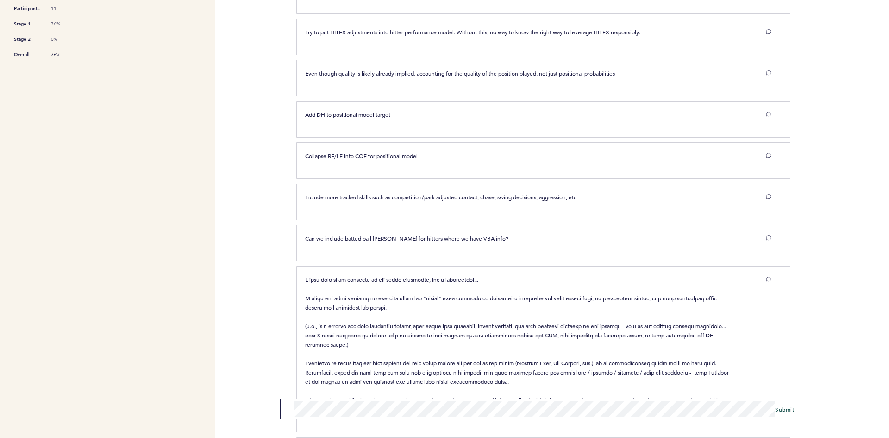
scroll to position [370, 0]
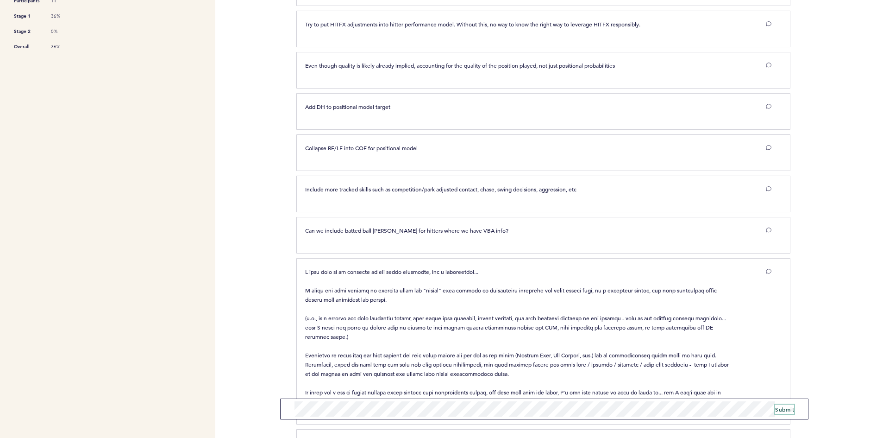
click at [783, 413] on button "Submit" at bounding box center [784, 408] width 19 height 9
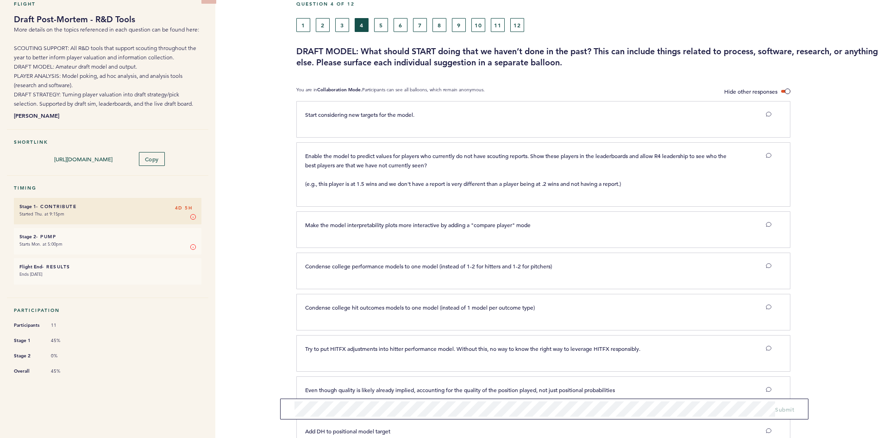
scroll to position [0, 0]
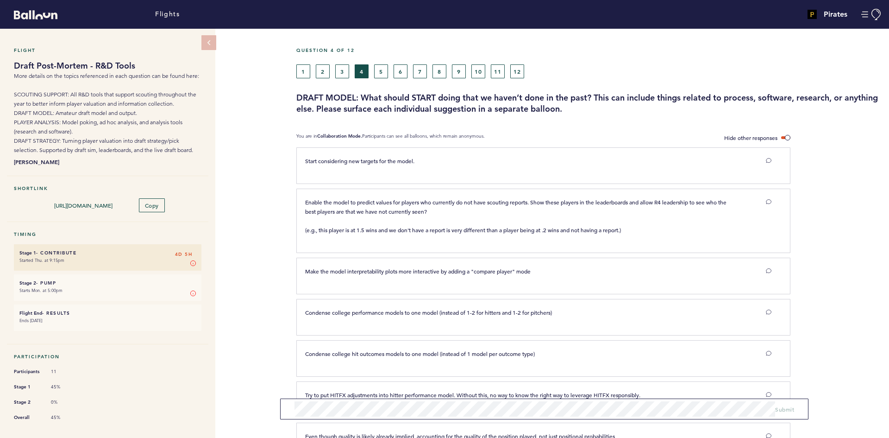
click at [653, 58] on div "Question 4 of 12" at bounding box center [589, 55] width 600 height 17
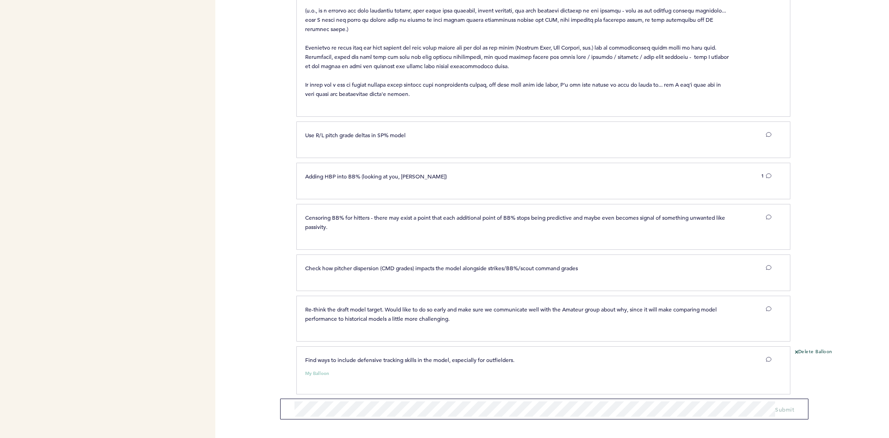
scroll to position [684, 0]
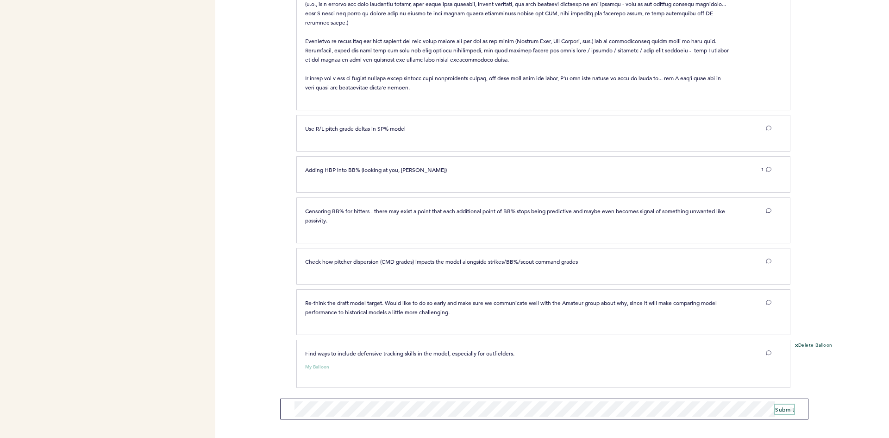
click at [788, 407] on span "Submit" at bounding box center [784, 408] width 19 height 7
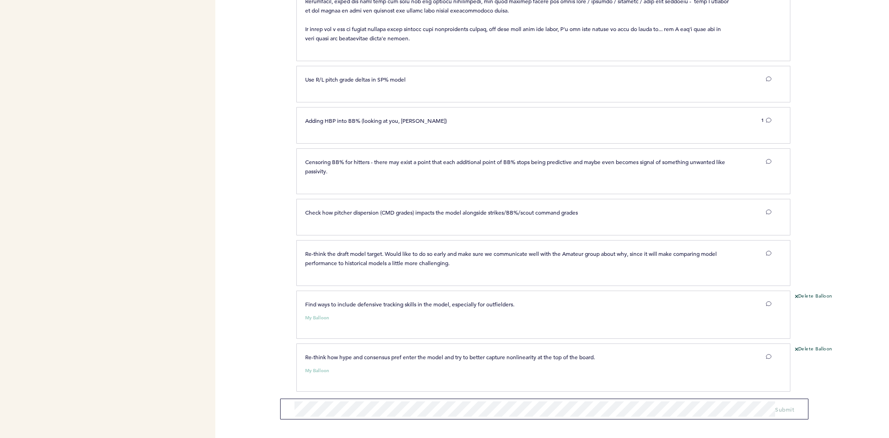
scroll to position [737, 0]
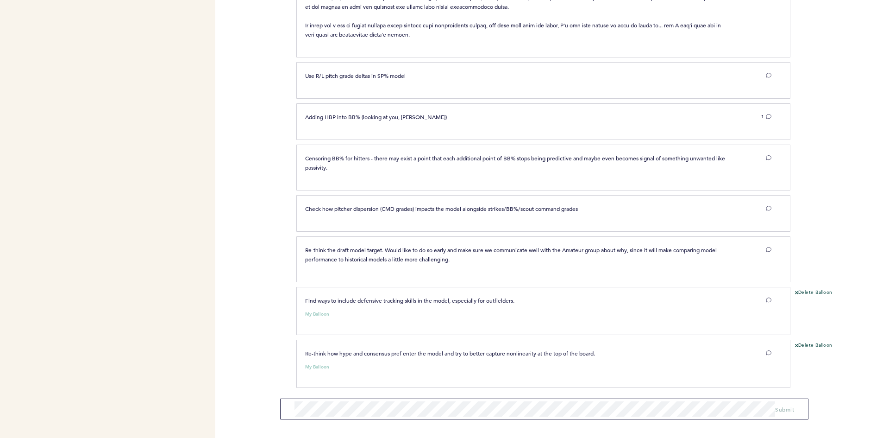
click at [781, 407] on span "Submit" at bounding box center [784, 408] width 19 height 7
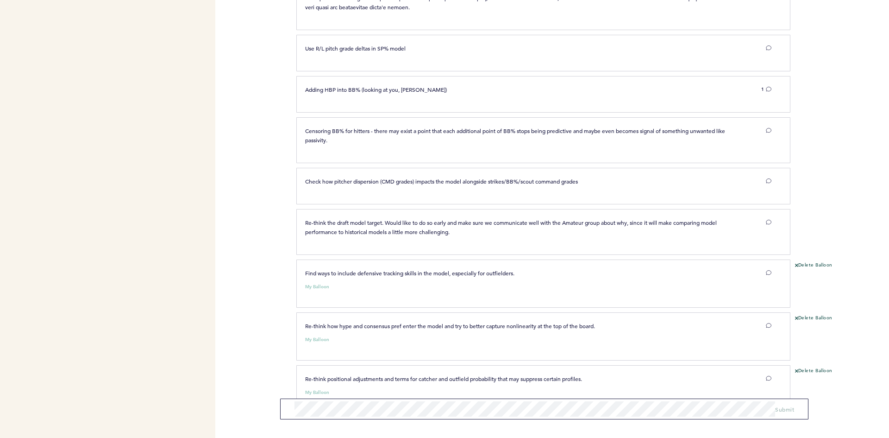
scroll to position [790, 0]
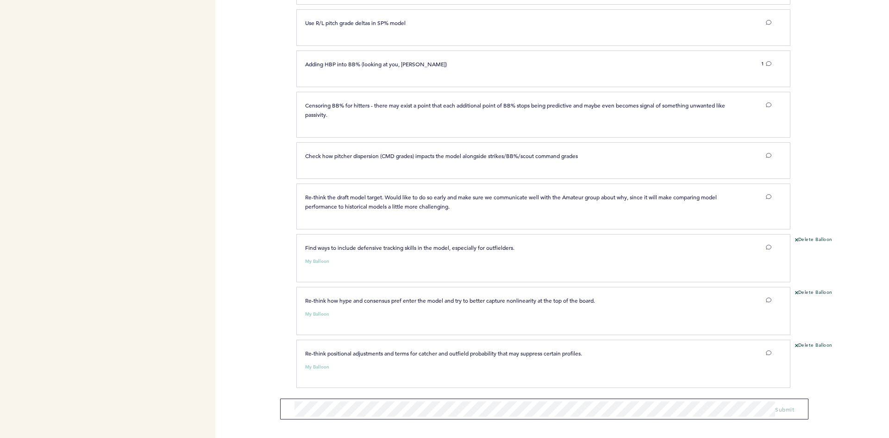
click at [425, 362] on div "My Balloon" at bounding box center [538, 364] width 480 height 9
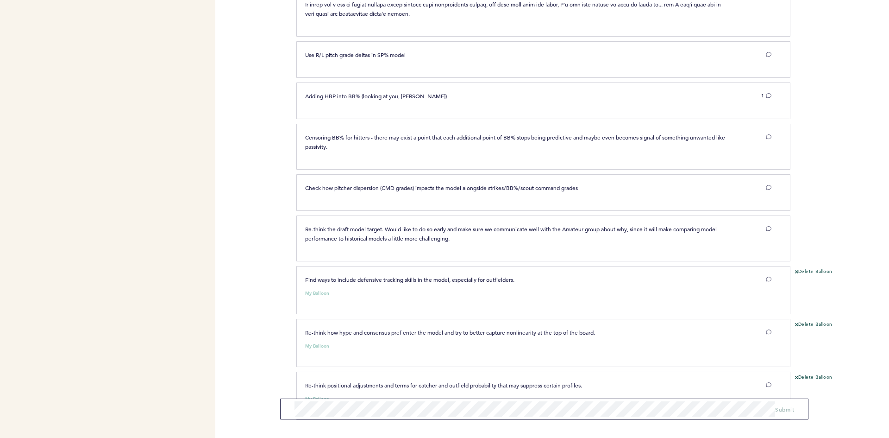
scroll to position [744, 0]
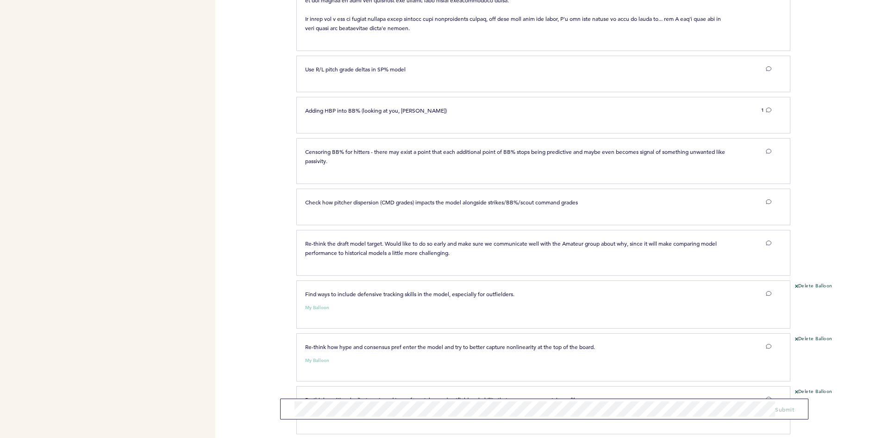
click at [276, 282] on div "Flights Pirates [PERSON_NAME][EMAIL_ADDRESS][PERSON_NAME][DOMAIN_NAME] Team Dom…" at bounding box center [444, 219] width 889 height 438
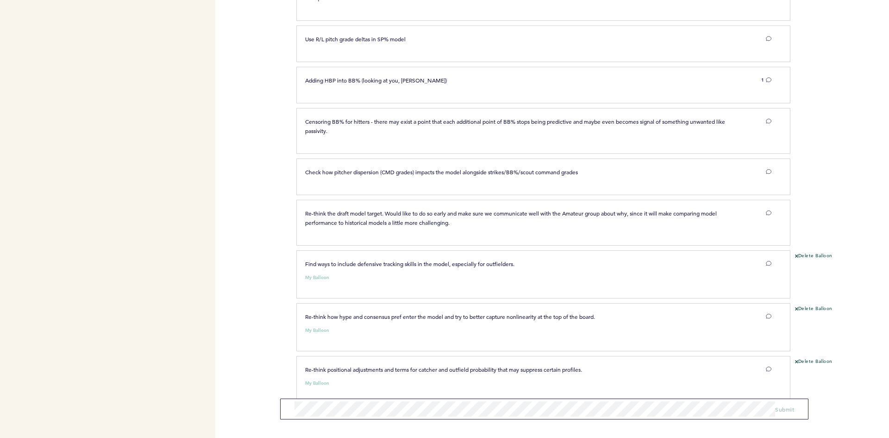
scroll to position [790, 0]
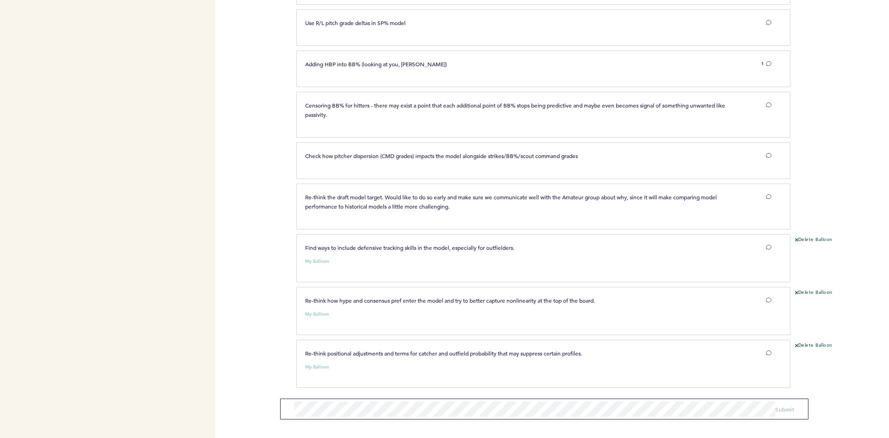
click at [258, 284] on div "Flights Pirates [PERSON_NAME][EMAIL_ADDRESS][PERSON_NAME][DOMAIN_NAME] Team Dom…" at bounding box center [444, 219] width 889 height 438
click at [792, 411] on span "Submit" at bounding box center [784, 408] width 19 height 7
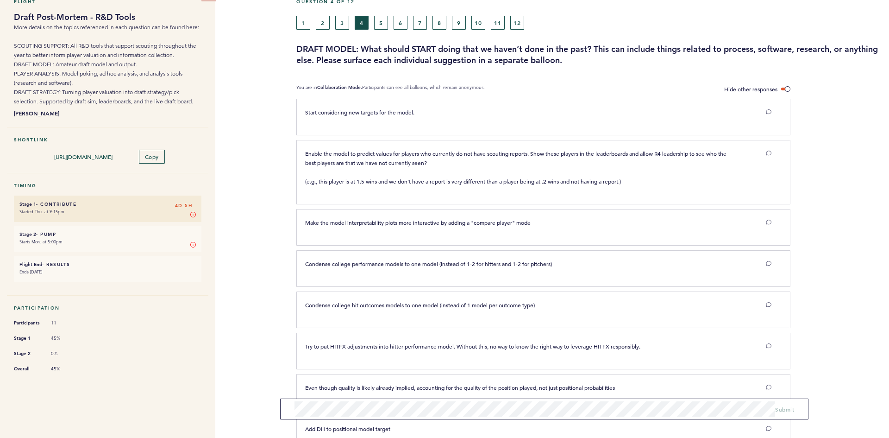
scroll to position [0, 0]
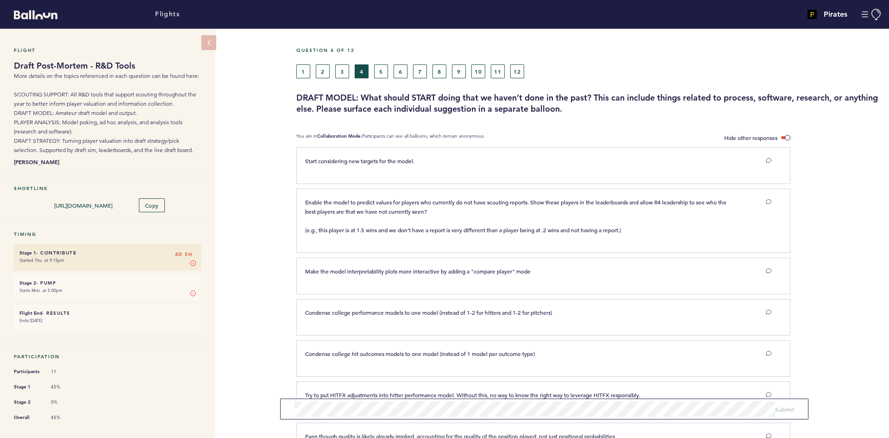
click at [253, 194] on div "Flight Draft Post-Mortem - R&D Tools More details on the topics referenced in e…" at bounding box center [444, 233] width 889 height 409
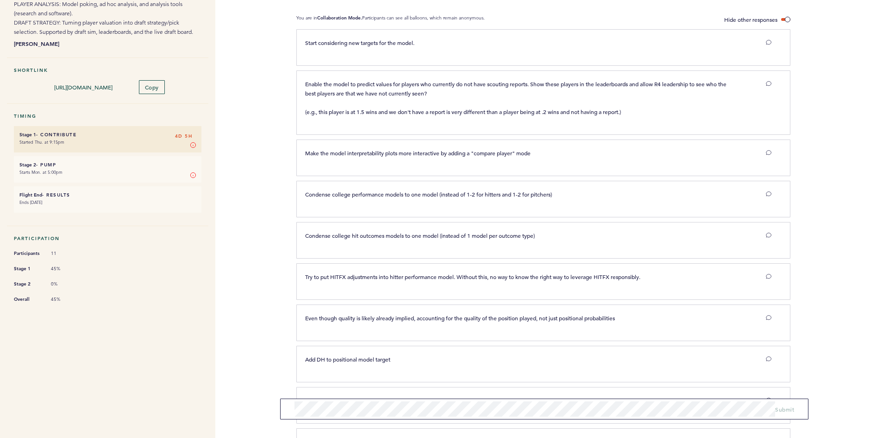
scroll to position [139, 0]
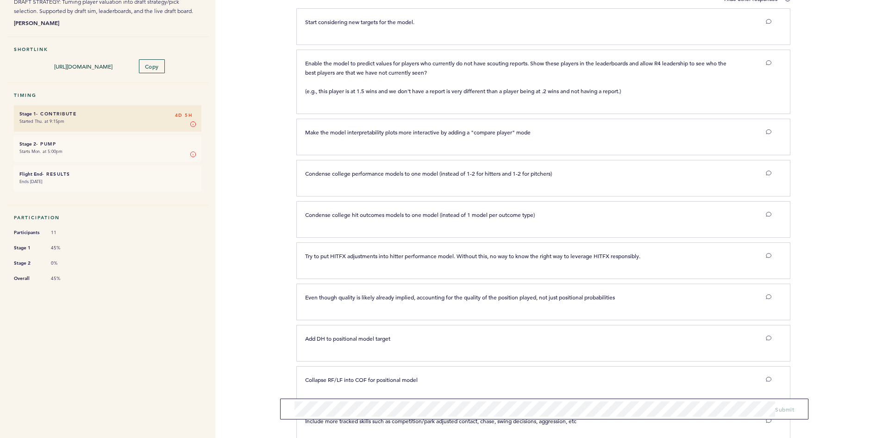
click at [275, 160] on div "Flight Draft Post-Mortem - R&D Tools More details on the topics referenced in e…" at bounding box center [444, 94] width 889 height 409
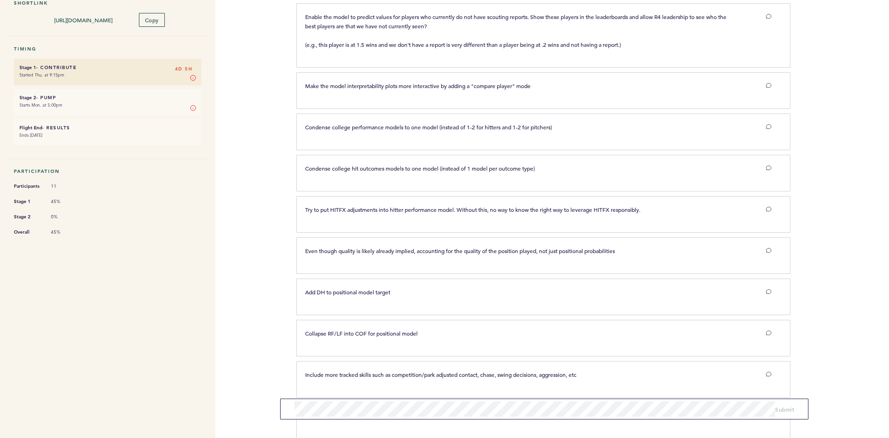
click at [272, 156] on div "Flight Draft Post-Mortem - R&D Tools More details on the topics referenced in e…" at bounding box center [444, 47] width 889 height 409
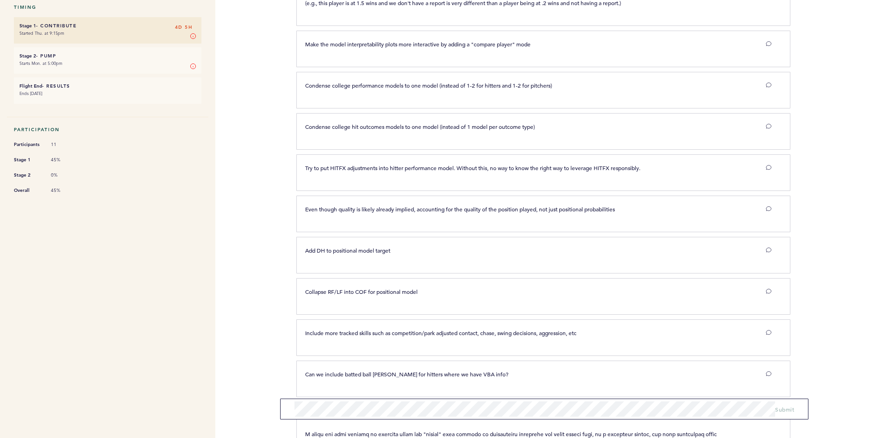
scroll to position [232, 0]
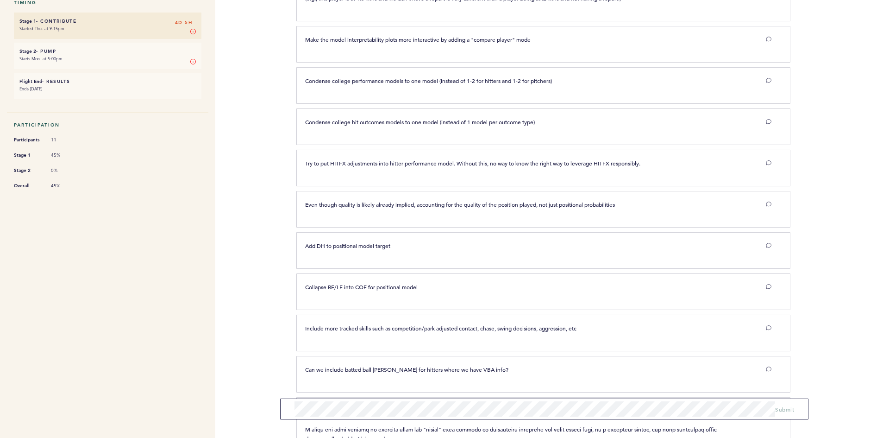
click at [261, 152] on div "Flight Draft Post-Mortem - R&D Tools More details on the topics referenced in e…" at bounding box center [444, 1] width 889 height 409
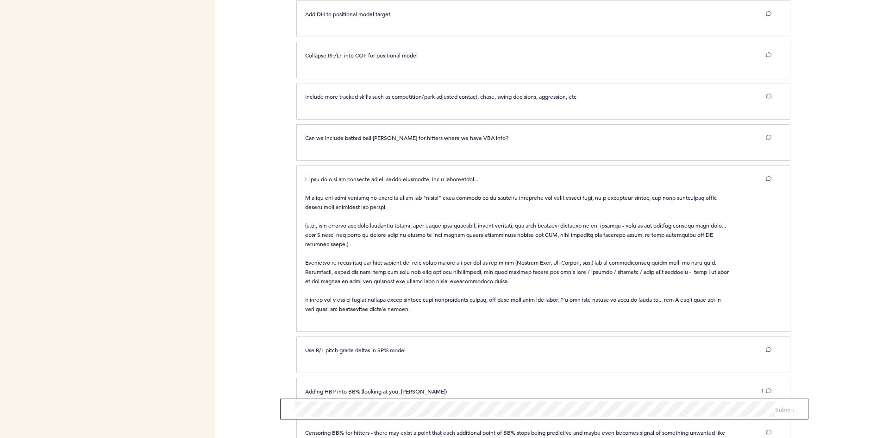
scroll to position [509, 0]
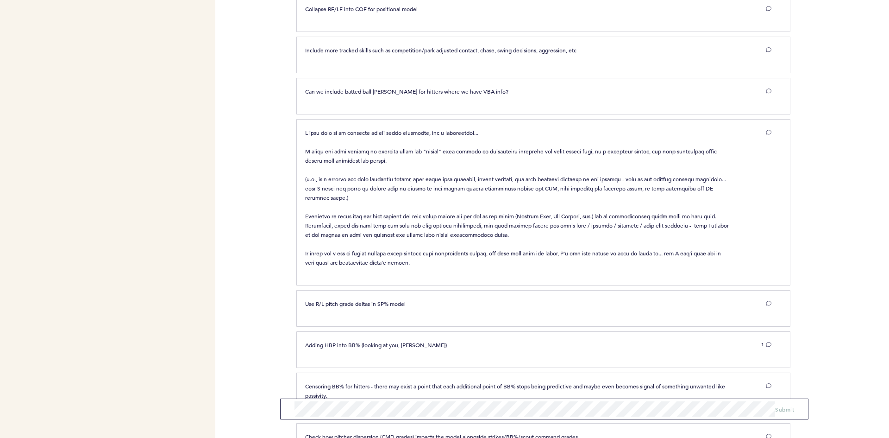
click at [248, 140] on div "Flights Pirates [PERSON_NAME][EMAIL_ADDRESS][PERSON_NAME][DOMAIN_NAME] Team Dom…" at bounding box center [444, 219] width 889 height 438
click at [251, 145] on div "Flights Pirates [PERSON_NAME][EMAIL_ADDRESS][PERSON_NAME][DOMAIN_NAME] Team Dom…" at bounding box center [444, 219] width 889 height 438
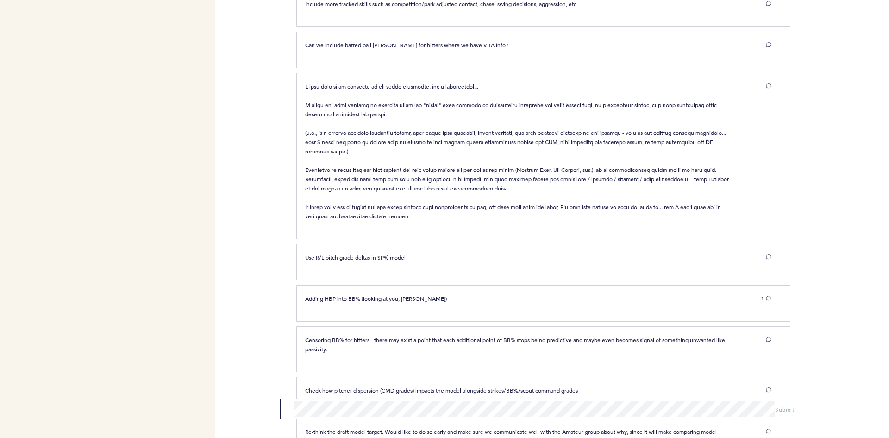
click at [165, 121] on nav "Flight Draft Post-Mortem - R&D Tools More details on the topics referenced in e…" at bounding box center [107, 99] width 215 height 1253
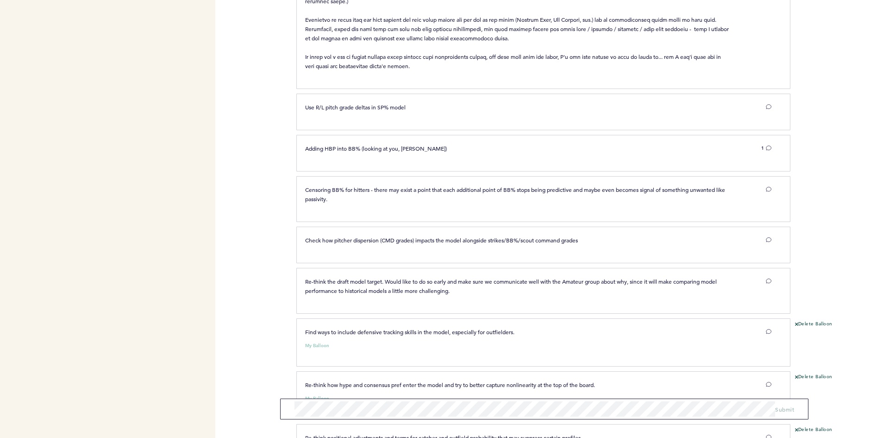
scroll to position [741, 0]
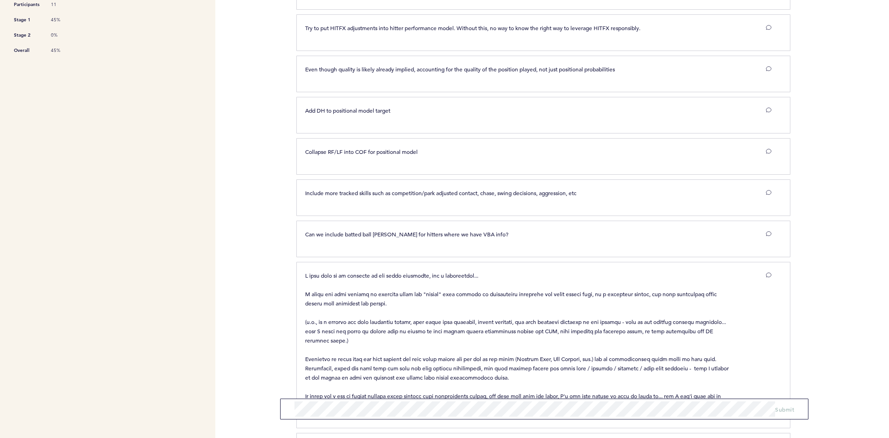
scroll to position [843, 0]
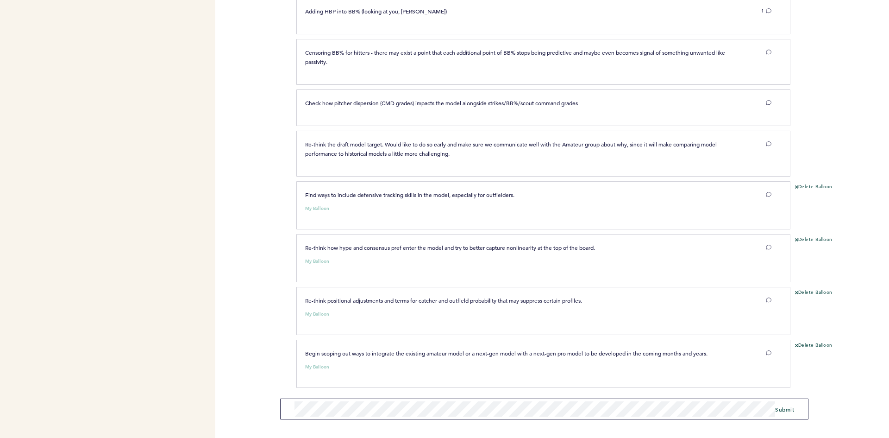
click at [780, 403] on form "Submit" at bounding box center [544, 408] width 528 height 21
click at [781, 408] on span "Submit" at bounding box center [784, 408] width 19 height 7
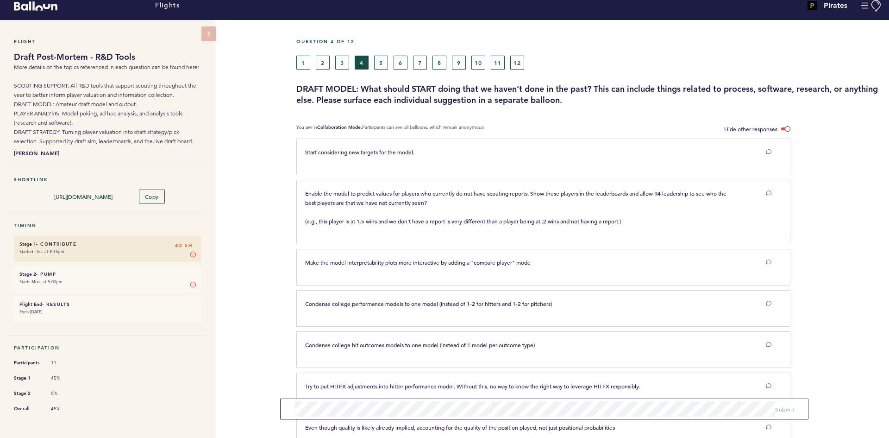
scroll to position [0, 0]
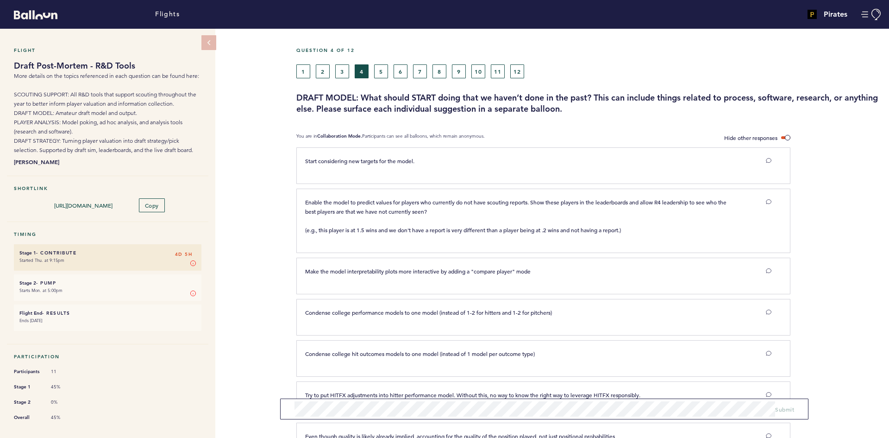
click at [243, 195] on div "Flight Draft Post-Mortem - R&D Tools More details on the topics referenced in e…" at bounding box center [444, 233] width 889 height 409
click at [381, 71] on button "5" at bounding box center [381, 71] width 14 height 14
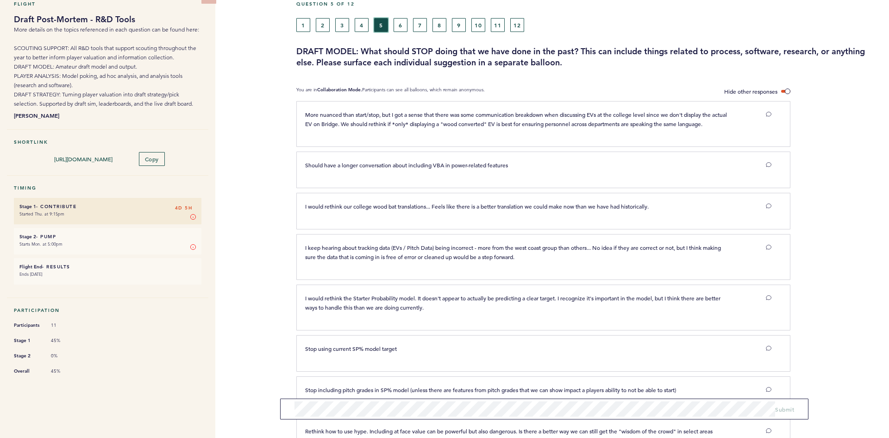
scroll to position [93, 0]
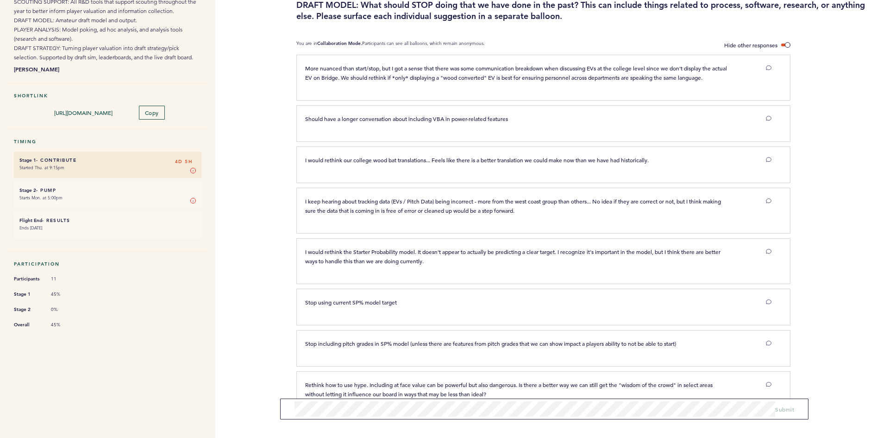
click at [266, 139] on div "Flight Draft Post-Mortem - R&D Tools More details on the topics referenced in e…" at bounding box center [444, 140] width 889 height 409
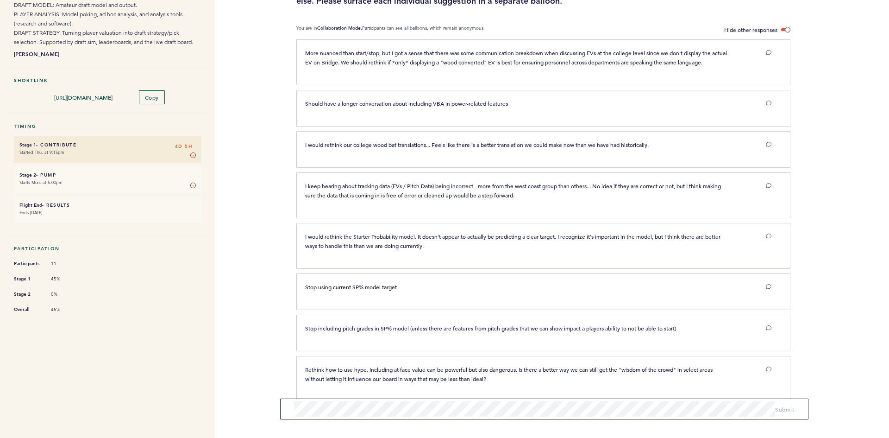
scroll to position [122, 0]
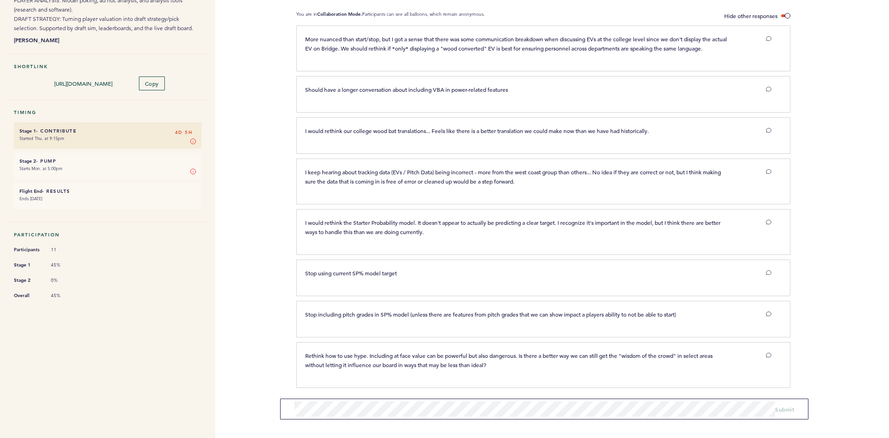
click at [267, 108] on div "Flight Draft Post-Mortem - R&D Tools More details on the topics referenced in e…" at bounding box center [444, 111] width 889 height 409
click at [252, 181] on div "Flight Draft Post-Mortem - R&D Tools More details on the topics referenced in e…" at bounding box center [444, 111] width 889 height 409
click at [263, 245] on div "Flight Draft Post-Mortem - R&D Tools More details on the topics referenced in e…" at bounding box center [444, 111] width 889 height 409
click at [254, 181] on div "Flight Draft Post-Mortem - R&D Tools More details on the topics referenced in e…" at bounding box center [444, 111] width 889 height 409
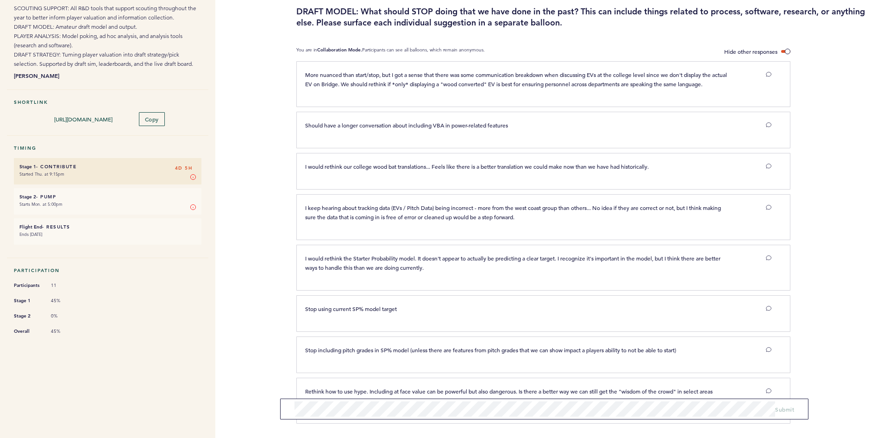
scroll to position [0, 0]
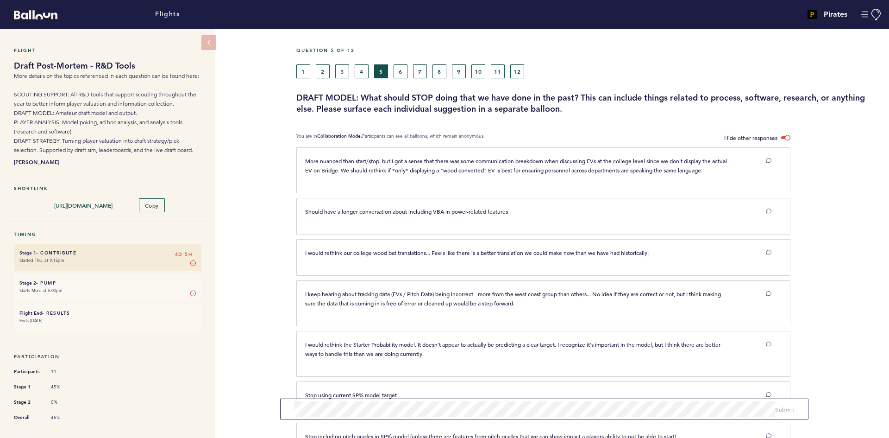
click at [254, 219] on div "Flight Draft Post-Mortem - R&D Tools More details on the topics referenced in e…" at bounding box center [444, 233] width 889 height 409
click at [277, 111] on div "Flight Draft Post-Mortem - R&D Tools More details on the topics referenced in e…" at bounding box center [444, 233] width 889 height 409
click at [272, 98] on div "Flight Draft Post-Mortem - R&D Tools More details on the topics referenced in e…" at bounding box center [444, 233] width 889 height 409
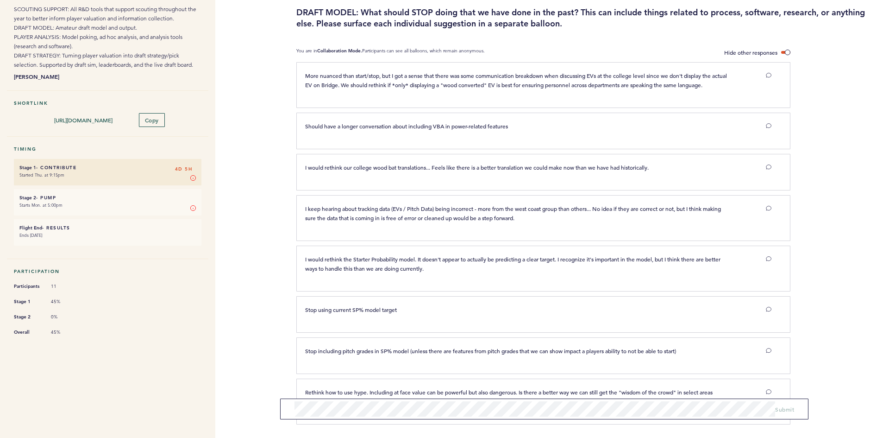
scroll to position [122, 0]
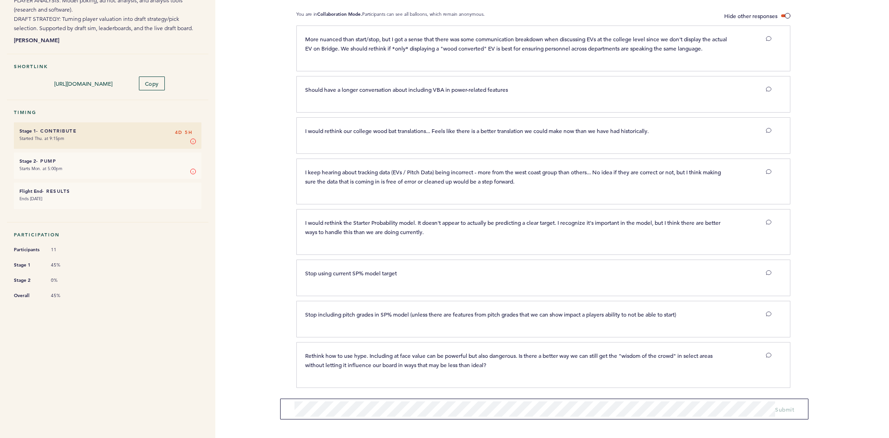
click at [356, 420] on section "More nuanced than start/stop, but I got a sense that there was some communicati…" at bounding box center [592, 231] width 593 height 413
click at [787, 407] on span "Submit" at bounding box center [784, 408] width 19 height 7
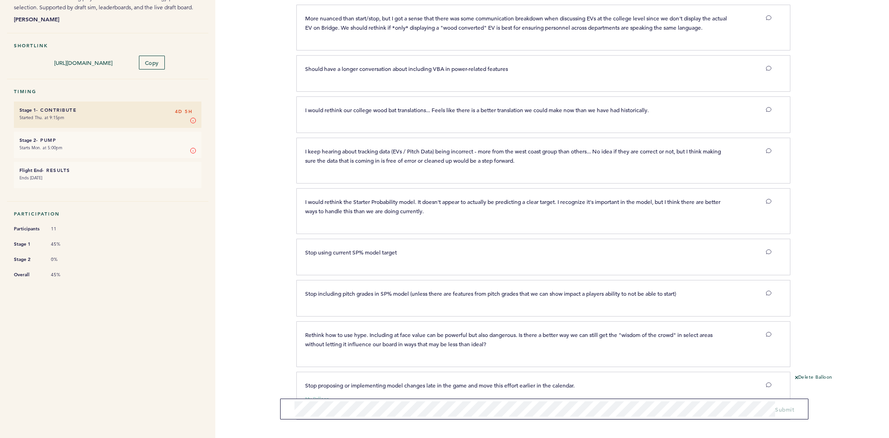
scroll to position [175, 0]
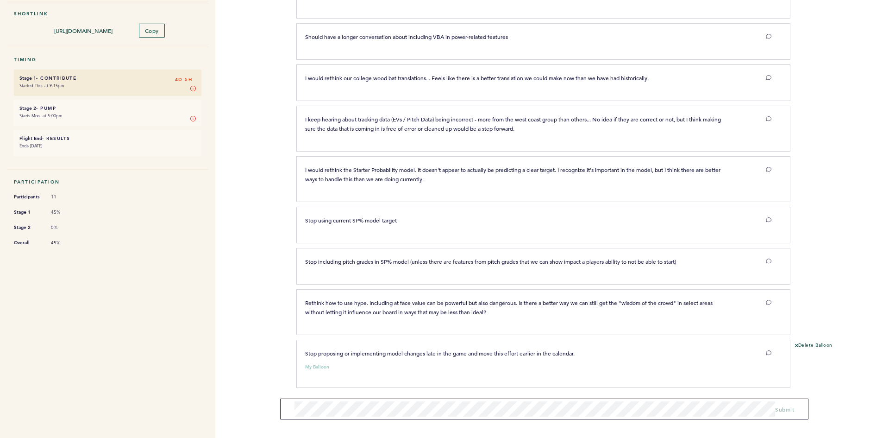
click at [245, 188] on div "Flight Draft Post-Mortem - R&D Tools More details on the topics referenced in e…" at bounding box center [444, 58] width 889 height 409
click at [238, 190] on div "Flight Draft Post-Mortem - R&D Tools More details on the topics referenced in e…" at bounding box center [444, 58] width 889 height 409
click at [260, 176] on div "Flight Draft Post-Mortem - R&D Tools More details on the topics referenced in e…" at bounding box center [444, 58] width 889 height 409
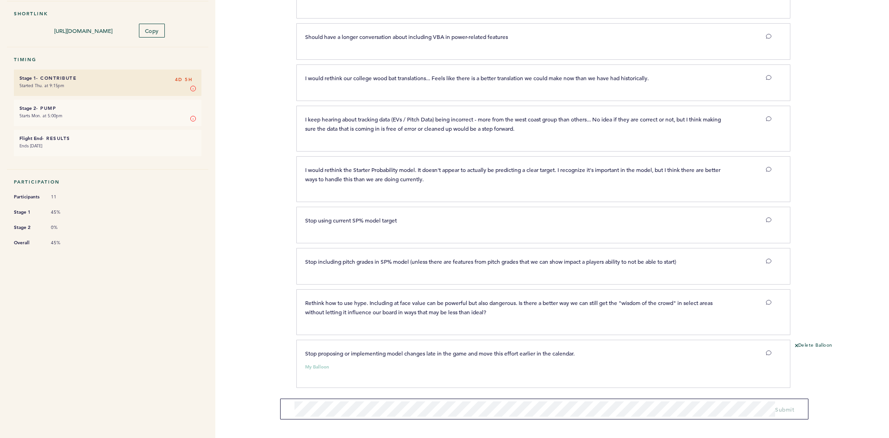
click at [260, 173] on div "Flight Draft Post-Mortem - R&D Tools More details on the topics referenced in e…" at bounding box center [444, 58] width 889 height 409
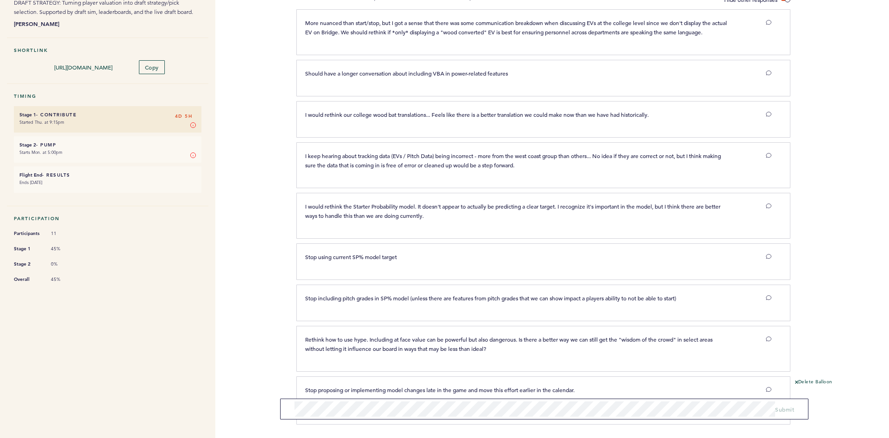
scroll to position [82, 0]
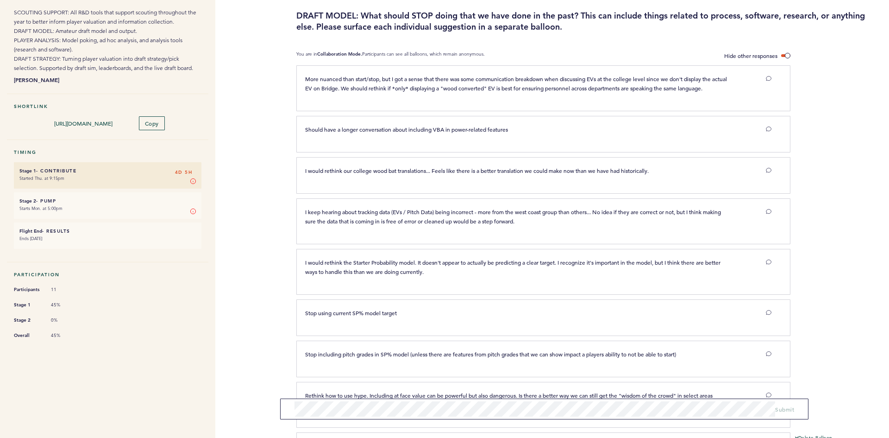
click at [261, 175] on div "Flight Draft Post-Mortem - R&D Tools More details on the topics referenced in e…" at bounding box center [444, 151] width 889 height 409
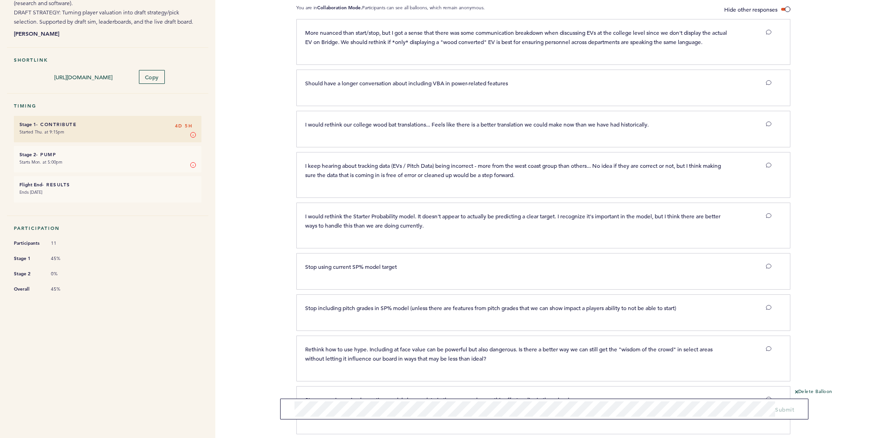
click at [261, 175] on div "Flight Draft Post-Mortem - R&D Tools More details on the topics referenced in e…" at bounding box center [444, 104] width 889 height 409
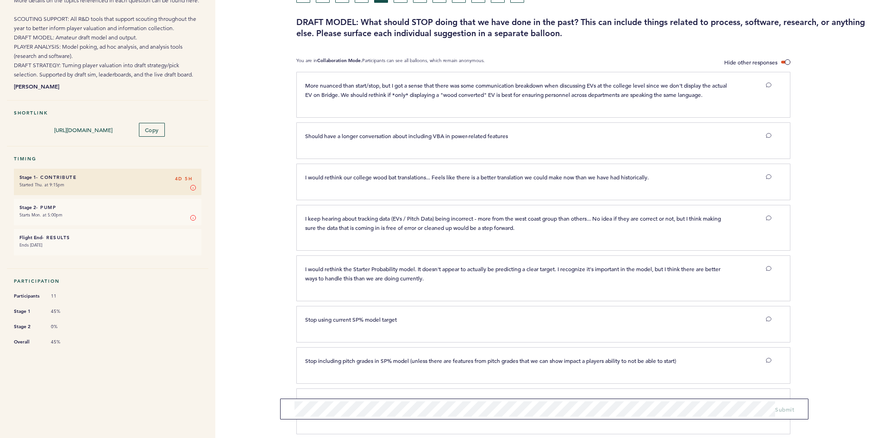
scroll to position [36, 0]
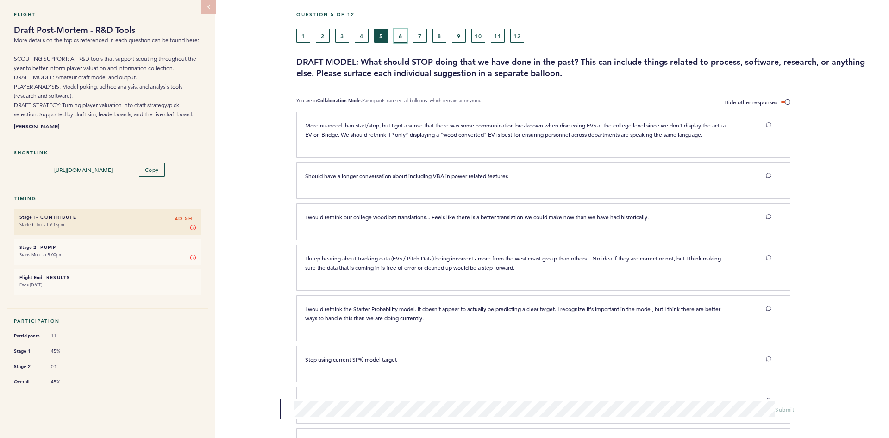
click at [398, 34] on button "6" at bounding box center [401, 36] width 14 height 14
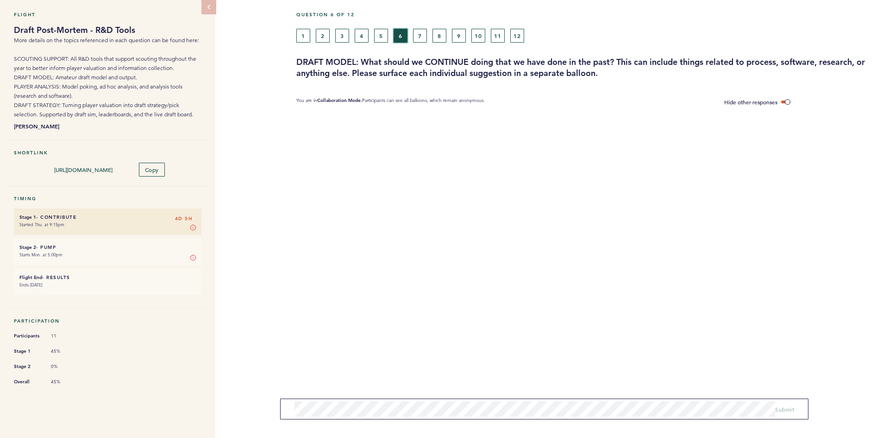
scroll to position [10, 0]
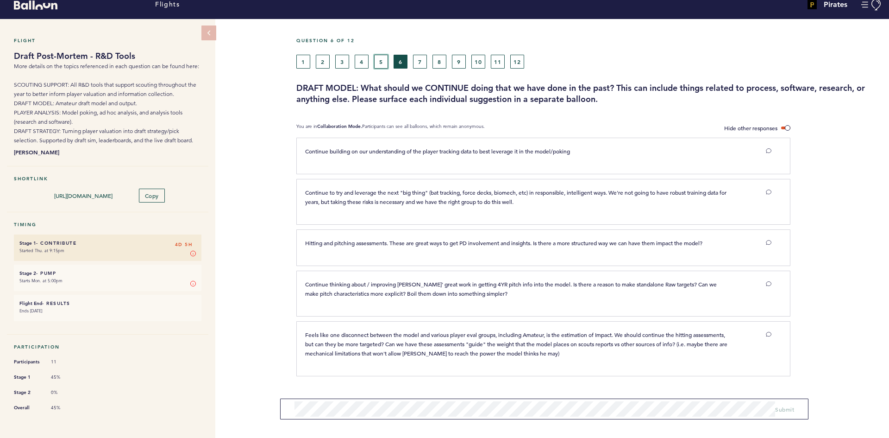
click at [379, 62] on button "5" at bounding box center [381, 62] width 14 height 14
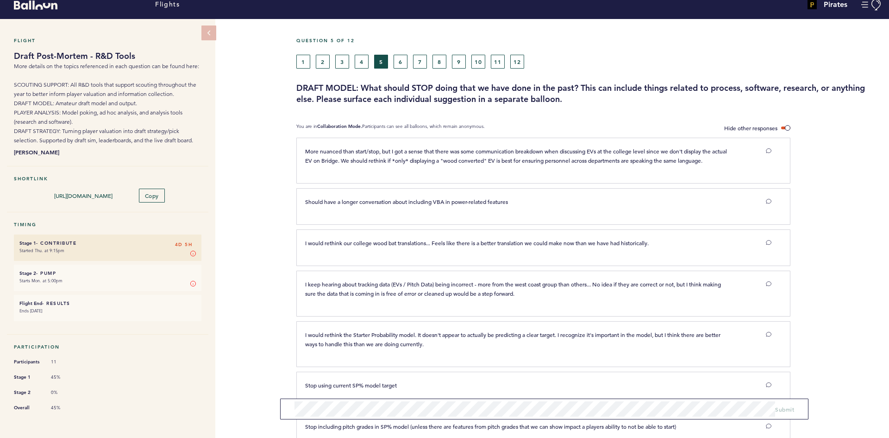
click at [272, 128] on div "Flight Draft Post-Mortem - R&D Tools More details on the topics referenced in e…" at bounding box center [444, 223] width 889 height 409
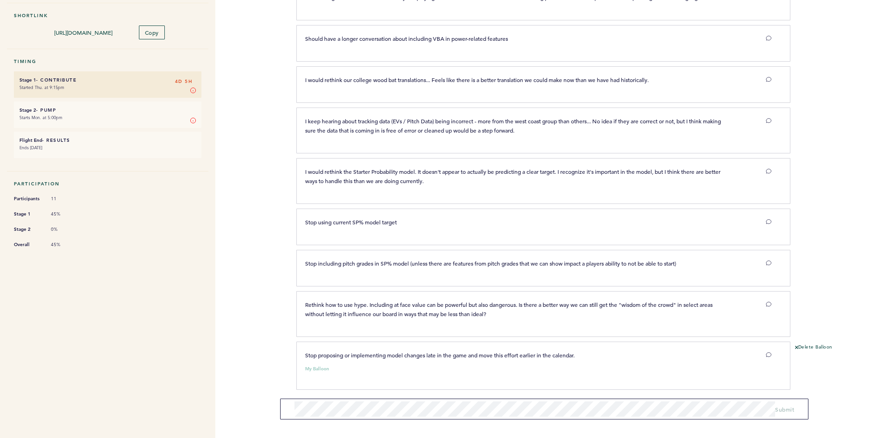
scroll to position [175, 0]
click at [793, 407] on span "Submit" at bounding box center [784, 408] width 19 height 7
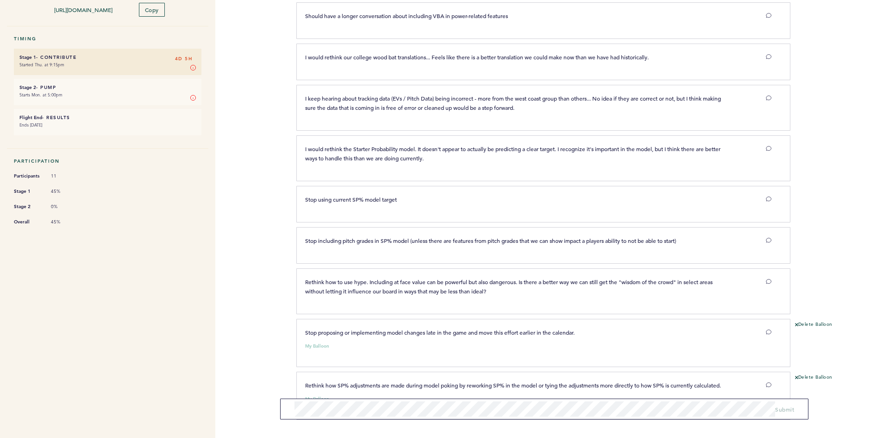
scroll to position [227, 0]
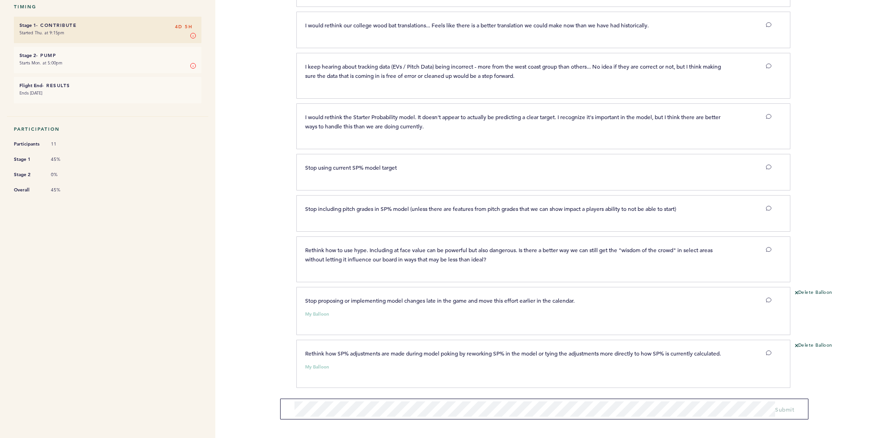
click at [196, 355] on nav "Flight Draft Post-Mortem - R&D Tools More details on the topics referenced in e…" at bounding box center [107, 119] width 215 height 637
click at [163, 323] on nav "Flight Draft Post-Mortem - R&D Tools More details on the topics referenced in e…" at bounding box center [107, 119] width 215 height 637
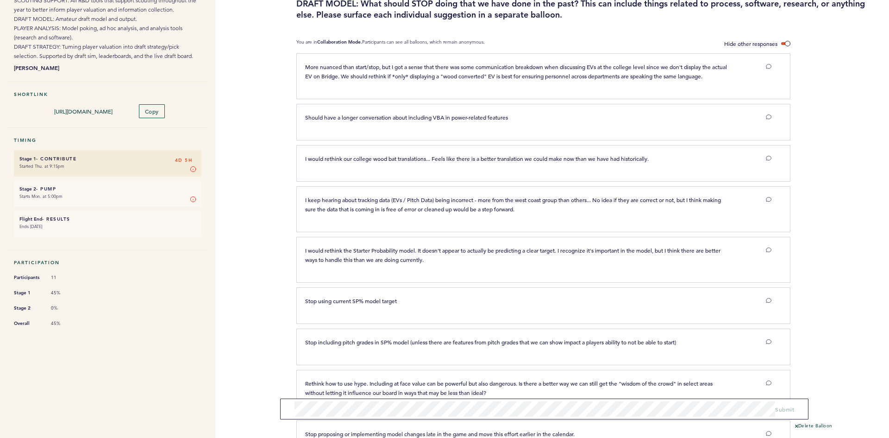
scroll to position [88, 0]
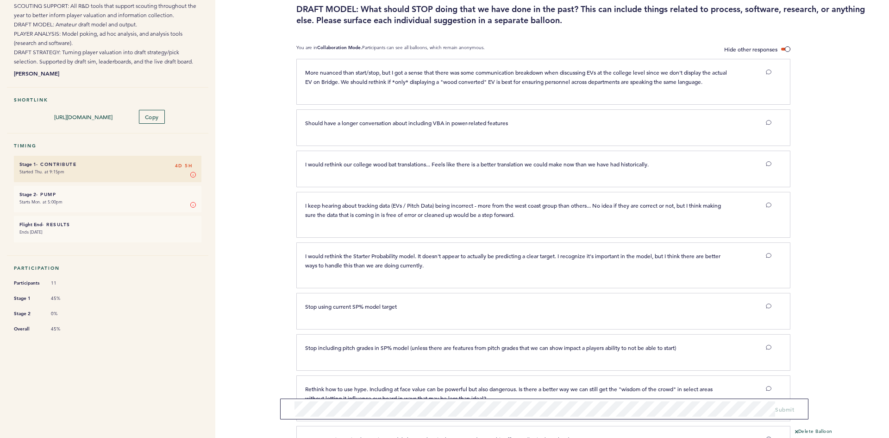
click at [187, 301] on ul "Participants 11 Stage 1 45% Stage 2 0% Overall 45%" at bounding box center [108, 306] width 188 height 56
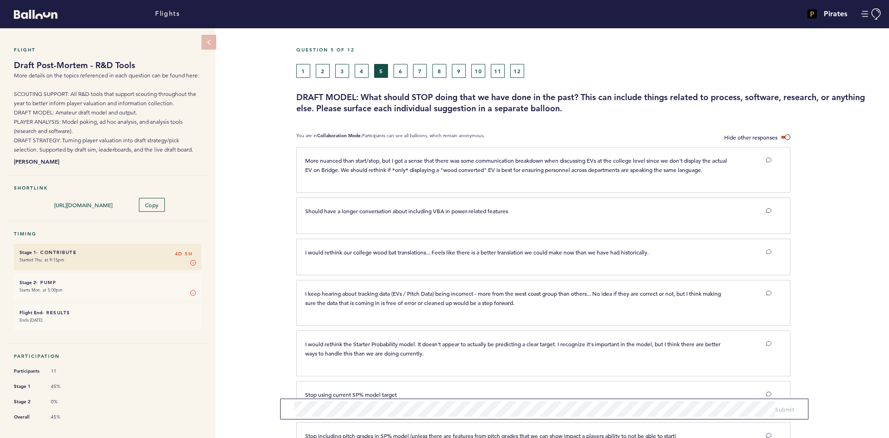
scroll to position [0, 0]
click at [400, 66] on button "6" at bounding box center [401, 71] width 14 height 14
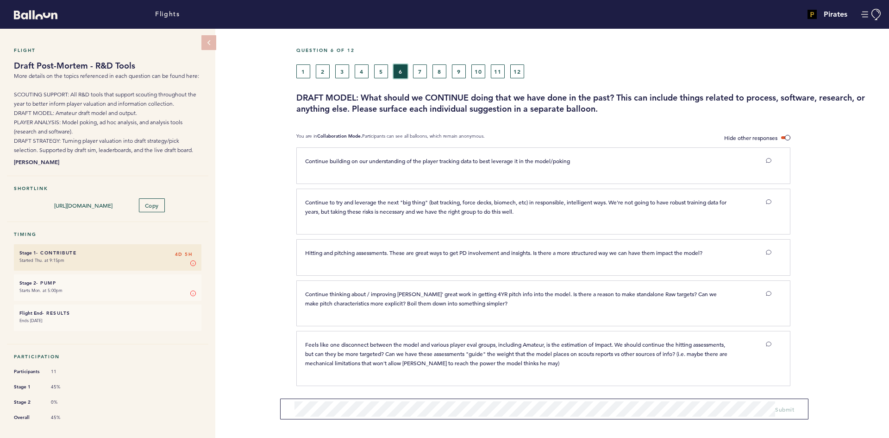
click at [382, 74] on button "5" at bounding box center [381, 71] width 14 height 14
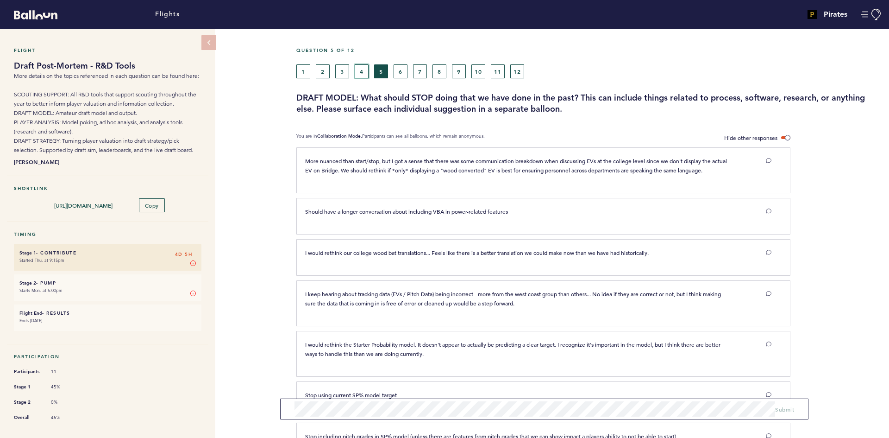
click at [366, 69] on button "4" at bounding box center [362, 71] width 14 height 14
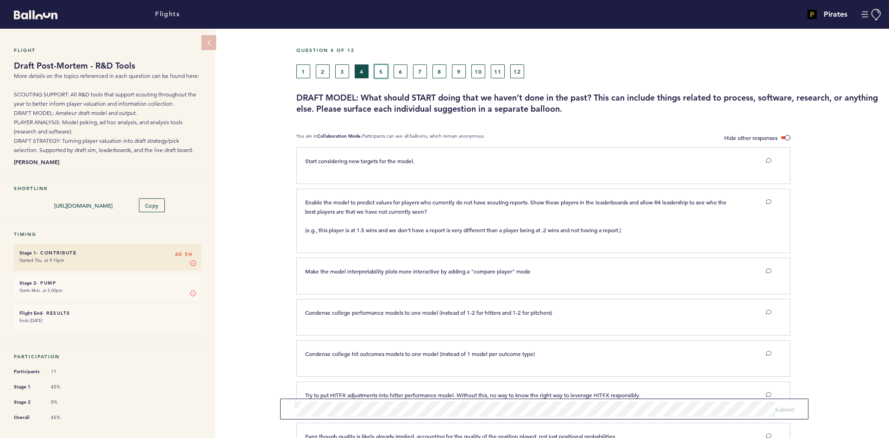
click at [376, 69] on button "5" at bounding box center [381, 71] width 14 height 14
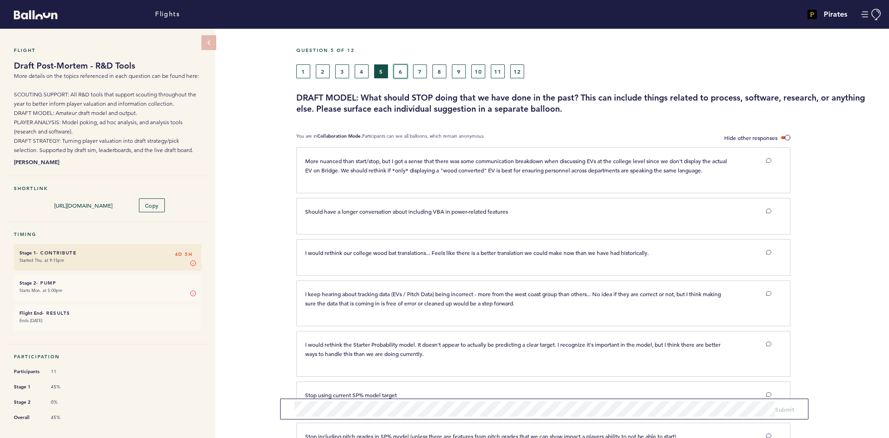
click at [399, 68] on button "6" at bounding box center [401, 71] width 14 height 14
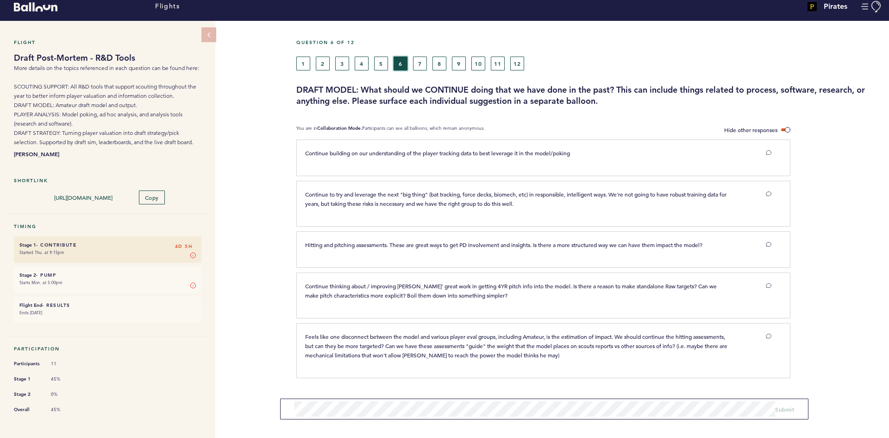
scroll to position [10, 0]
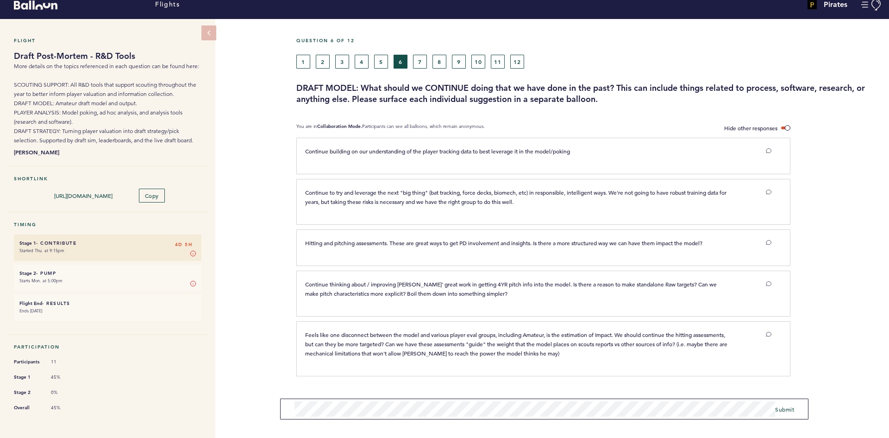
click at [793, 407] on form "Submit" at bounding box center [544, 408] width 528 height 21
click at [791, 408] on span "Submit" at bounding box center [784, 408] width 19 height 7
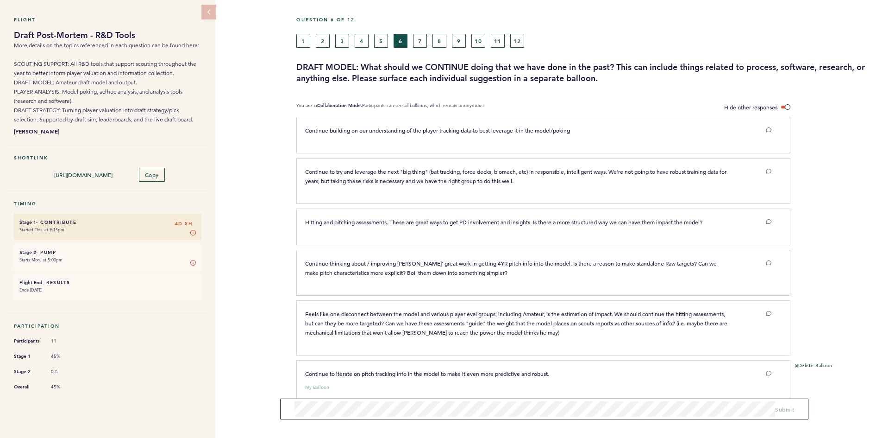
scroll to position [51, 0]
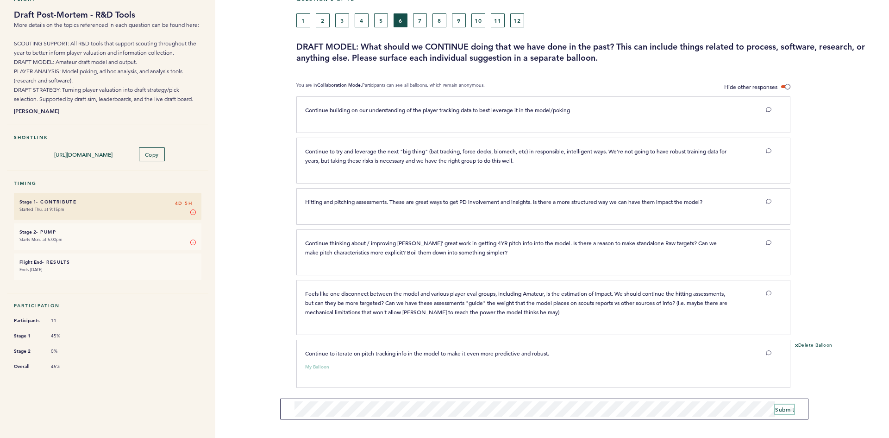
click at [783, 412] on span "Submit" at bounding box center [784, 408] width 19 height 7
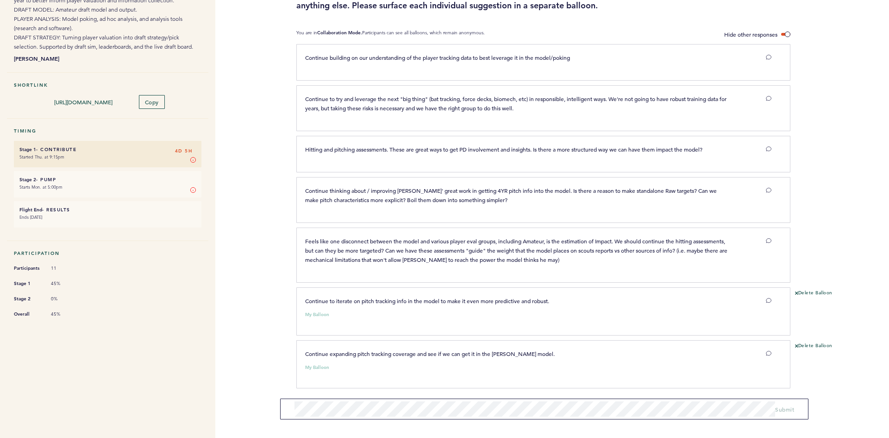
scroll to position [104, 0]
click at [252, 268] on div "Flight Draft Post-Mortem - R&D Tools More details on the topics referenced in e…" at bounding box center [444, 129] width 889 height 409
click at [259, 228] on div "Flight Draft Post-Mortem - R&D Tools More details on the topics referenced in e…" at bounding box center [444, 129] width 889 height 409
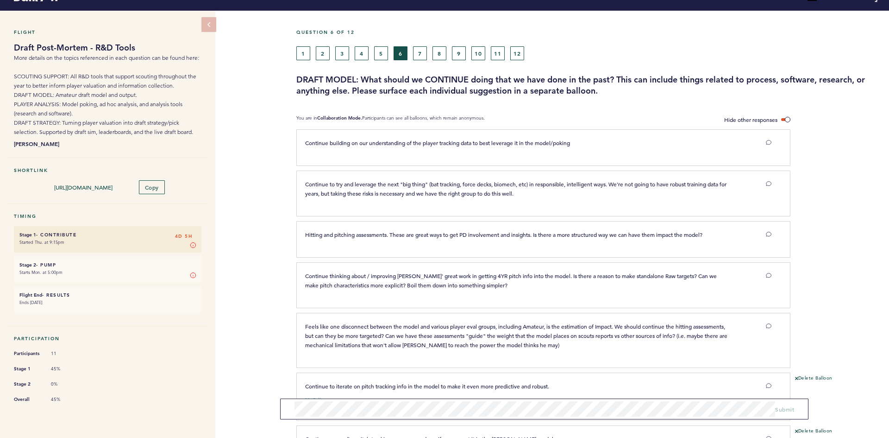
scroll to position [11, 0]
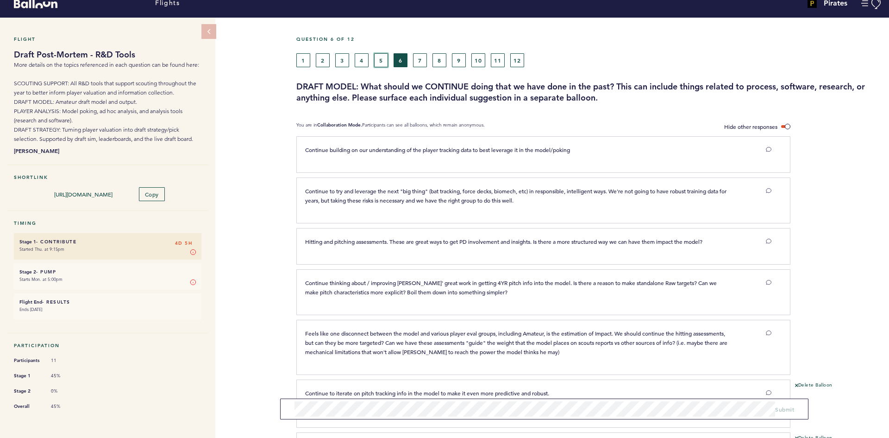
click at [378, 61] on button "5" at bounding box center [381, 60] width 14 height 14
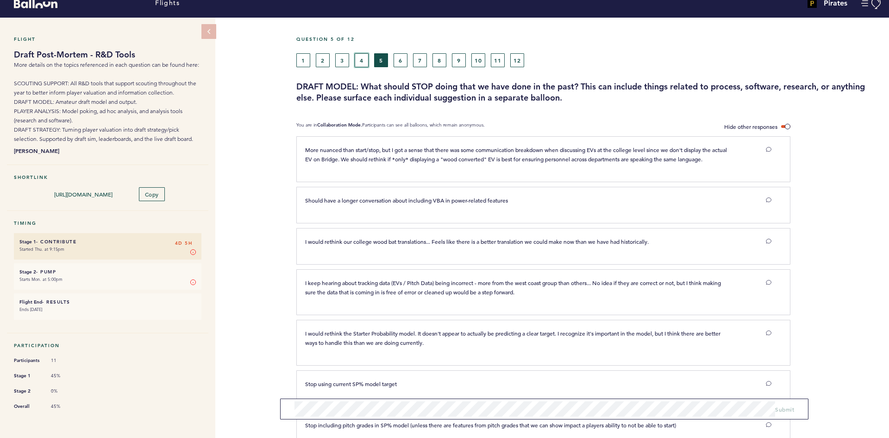
click at [364, 60] on button "4" at bounding box center [362, 60] width 14 height 14
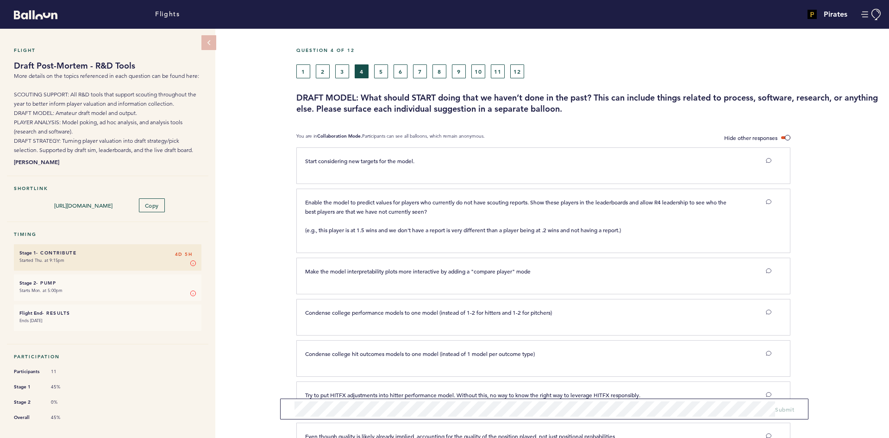
scroll to position [46, 0]
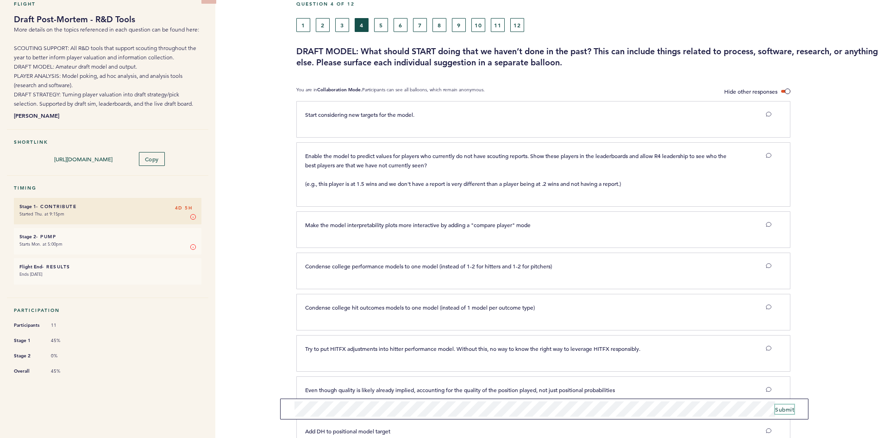
click at [784, 413] on button "Submit" at bounding box center [784, 408] width 19 height 9
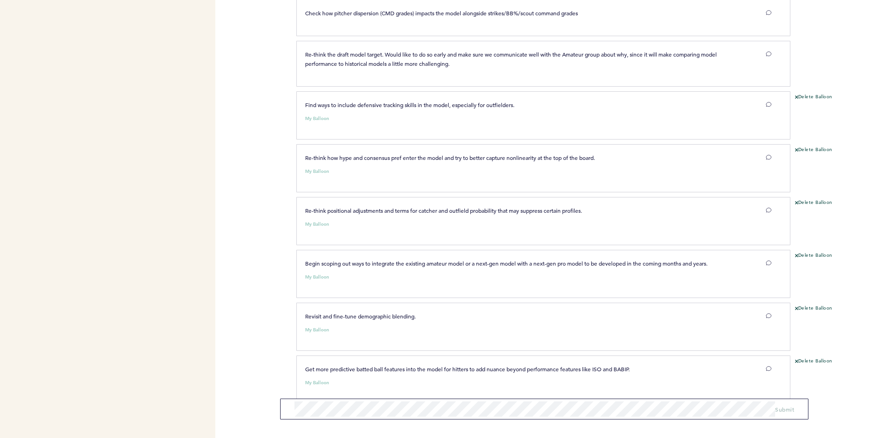
scroll to position [948, 0]
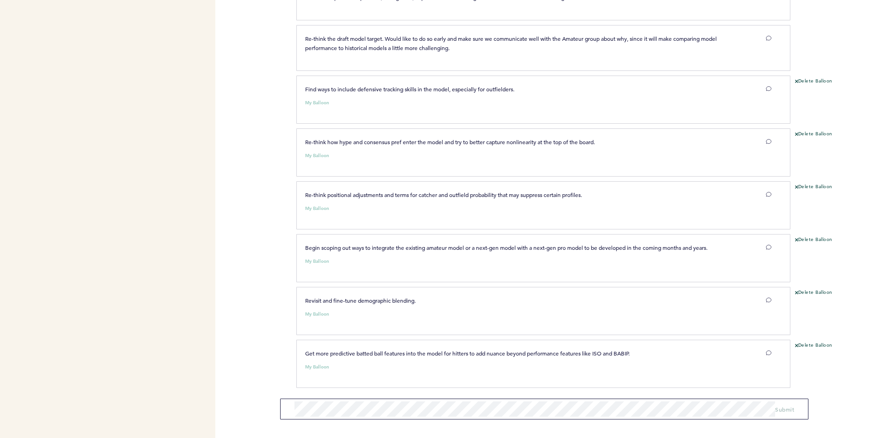
click at [261, 252] on div "Flights Pirates [PERSON_NAME][EMAIL_ADDRESS][PERSON_NAME][DOMAIN_NAME] Team Dom…" at bounding box center [444, 219] width 889 height 438
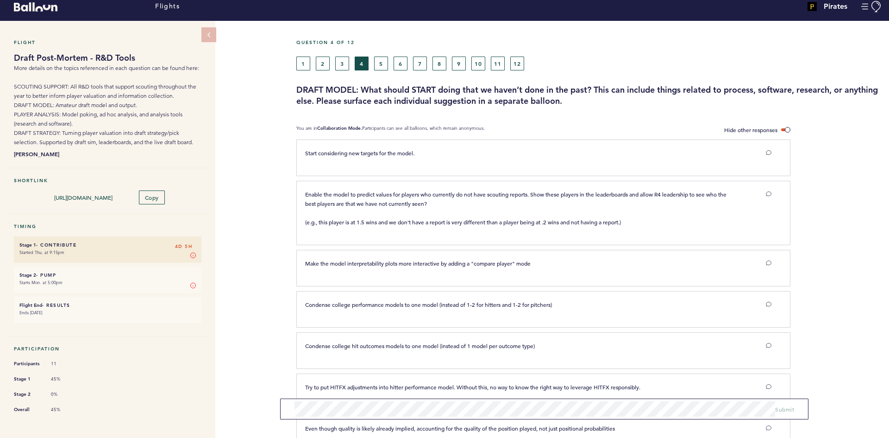
scroll to position [0, 0]
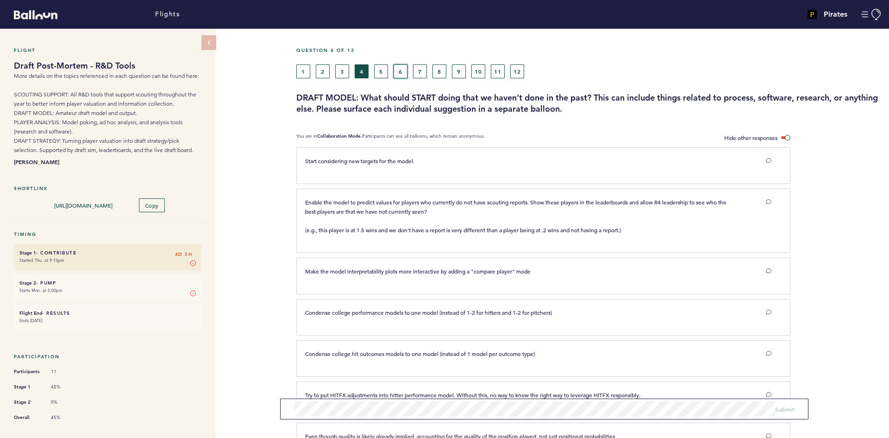
click at [395, 68] on button "6" at bounding box center [401, 71] width 14 height 14
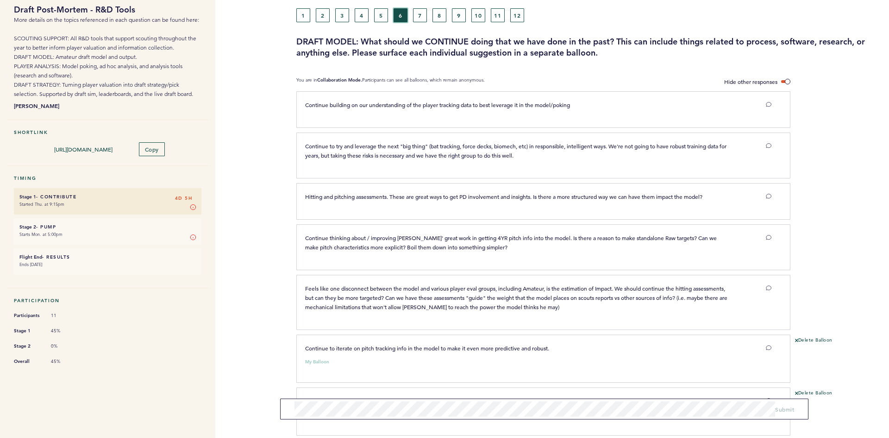
scroll to position [104, 0]
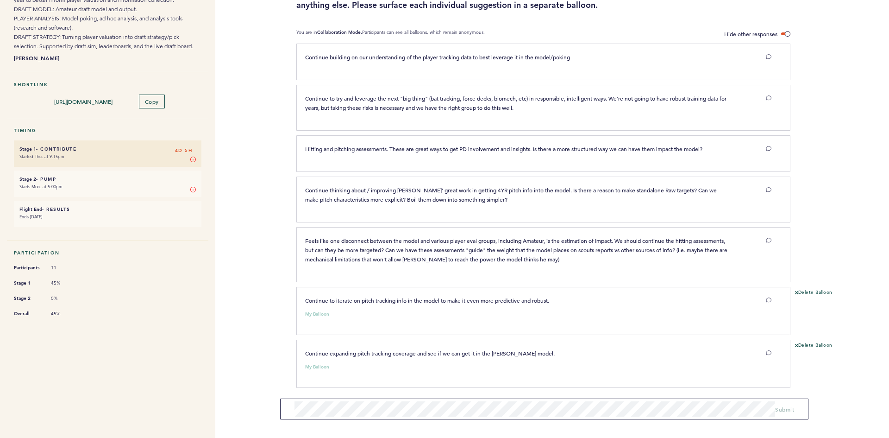
click at [275, 255] on div "Flight Draft Post-Mortem - R&D Tools More details on the topics referenced in e…" at bounding box center [444, 129] width 889 height 409
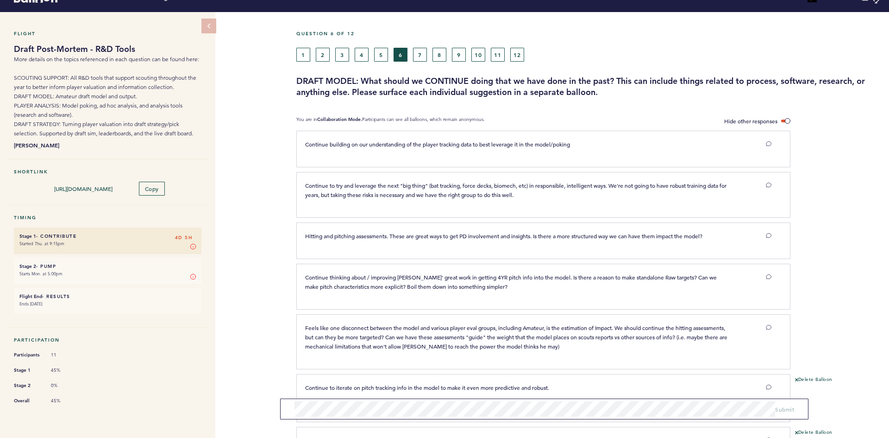
scroll to position [46, 0]
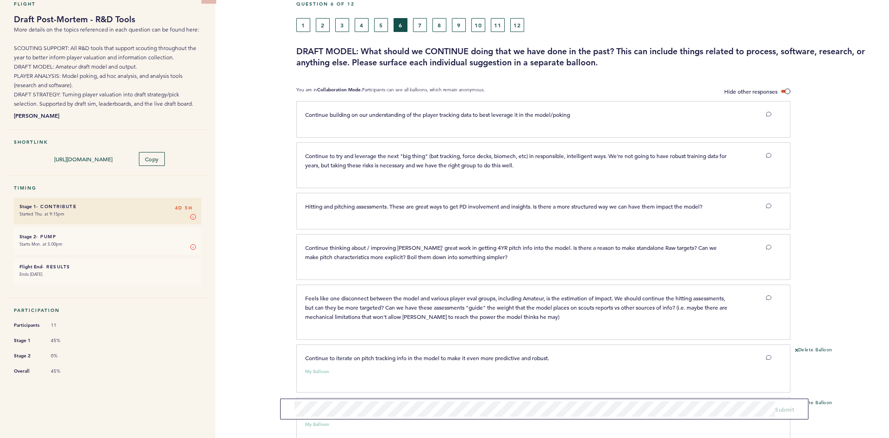
click at [411, 27] on div "1 2 3 4 5 6 7 8 9 10 11 12" at bounding box center [514, 25] width 436 height 14
click at [416, 24] on button "7" at bounding box center [420, 25] width 14 height 14
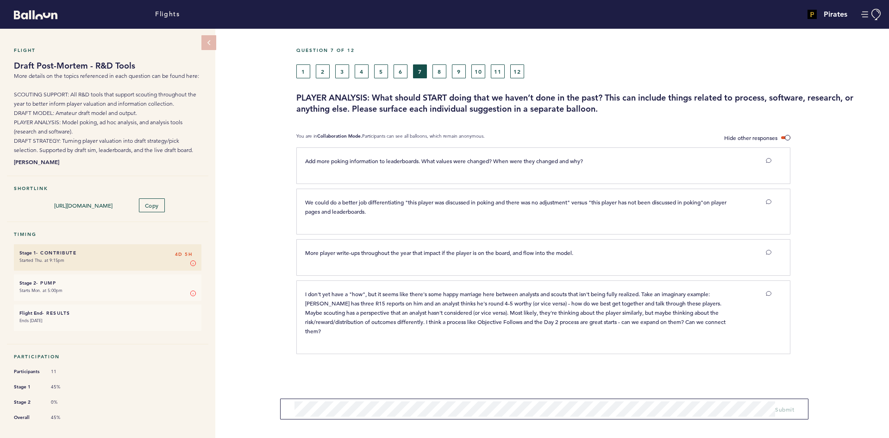
click at [645, 66] on div "1 2 3 4 5 6 7 8 9 10 11 12" at bounding box center [514, 71] width 436 height 14
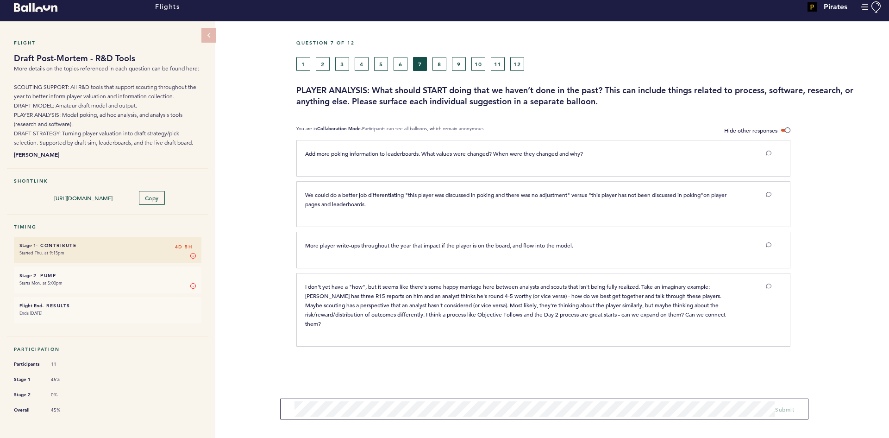
scroll to position [10, 0]
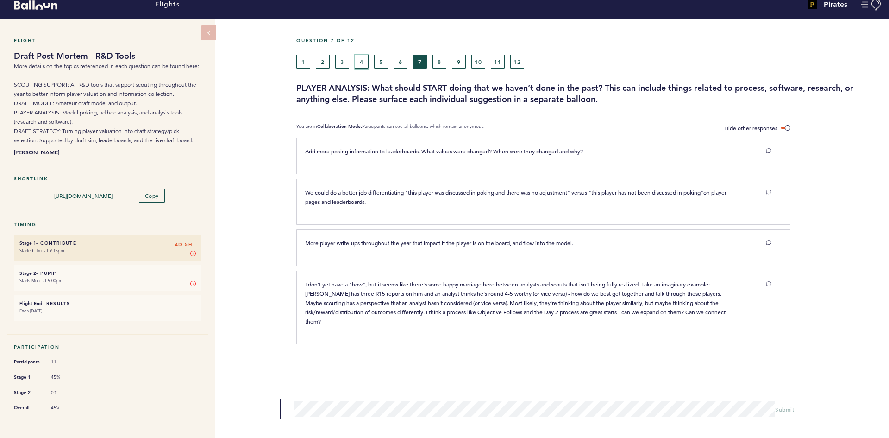
click at [361, 61] on button "4" at bounding box center [362, 62] width 14 height 14
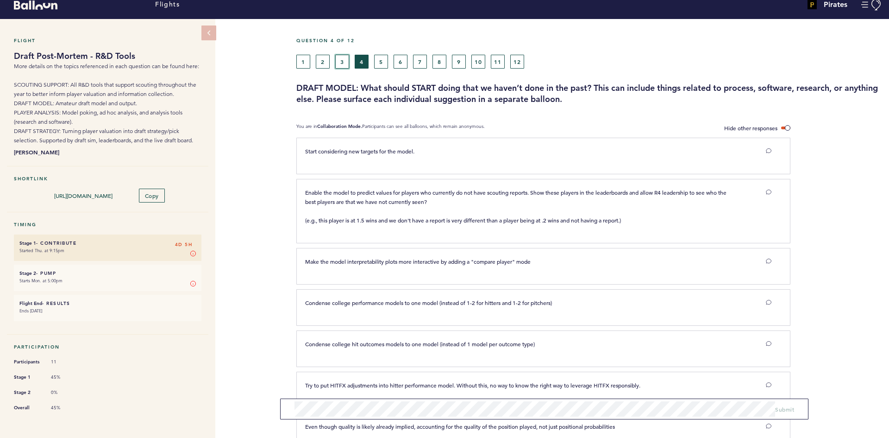
click at [341, 60] on button "3" at bounding box center [342, 62] width 14 height 14
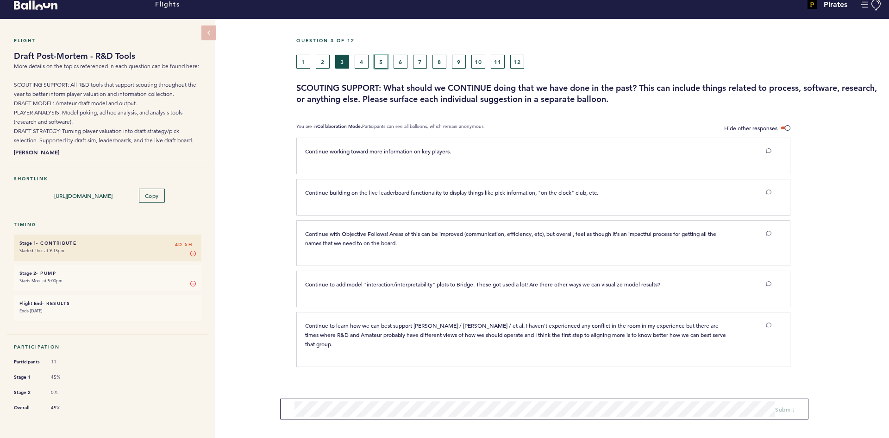
click at [384, 58] on button "5" at bounding box center [381, 62] width 14 height 14
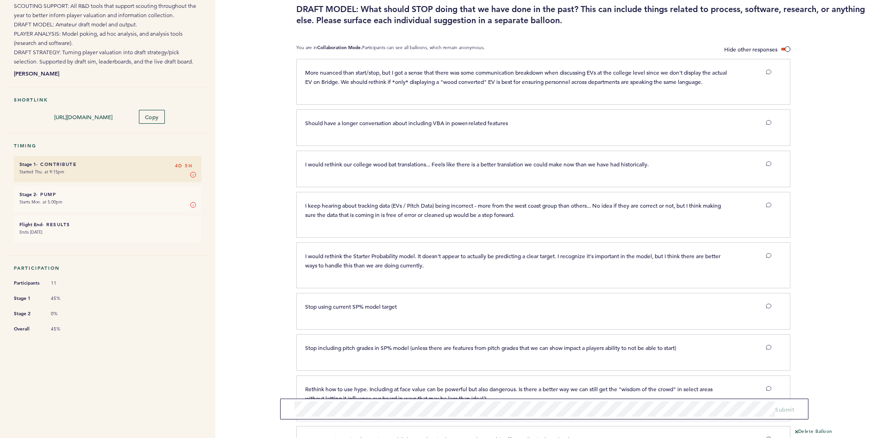
scroll to position [227, 0]
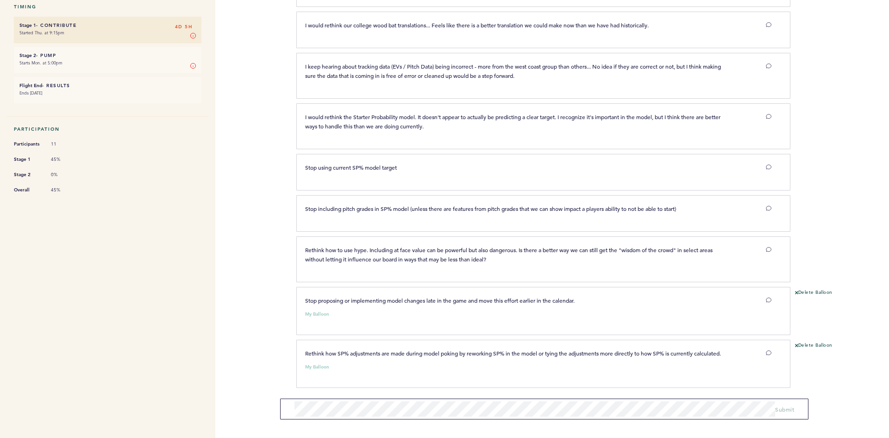
click at [508, 419] on section "More nuanced than start/stop, but I got a sense that there was some communicati…" at bounding box center [592, 179] width 593 height 519
click at [779, 409] on button "Submit" at bounding box center [784, 405] width 19 height 9
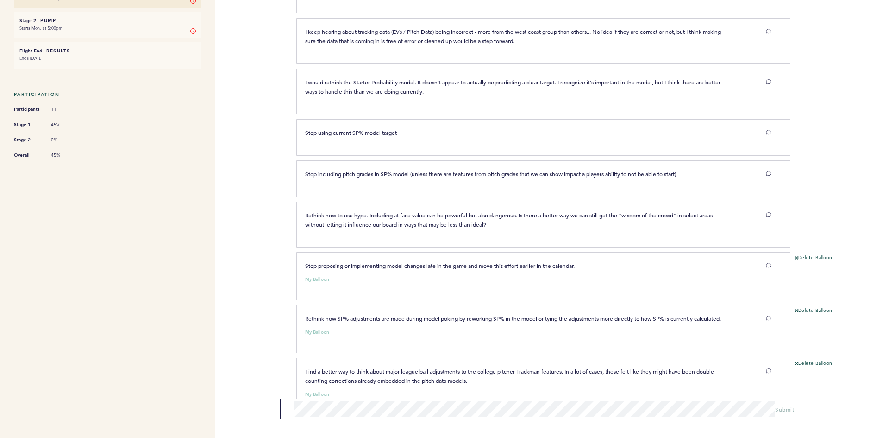
scroll to position [289, 0]
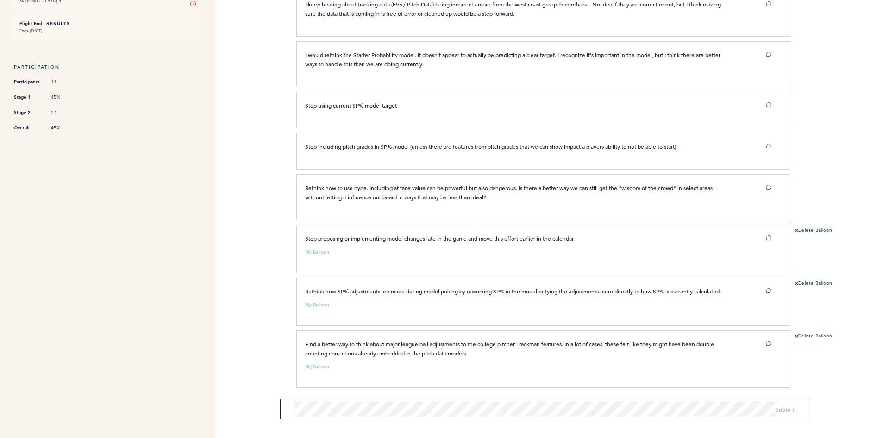
click at [257, 309] on div "Flights Pirates [PERSON_NAME][EMAIL_ADDRESS][PERSON_NAME][DOMAIN_NAME] Team Dom…" at bounding box center [444, 219] width 889 height 438
drag, startPoint x: 167, startPoint y: 314, endPoint x: 159, endPoint y: 310, distance: 8.7
click at [165, 314] on nav "Flight Draft Post-Mortem - R&D Tools More details on the topics referenced in e…" at bounding box center [107, 88] width 215 height 699
click at [169, 294] on nav "Flight Draft Post-Mortem - R&D Tools More details on the topics referenced in e…" at bounding box center [107, 88] width 215 height 699
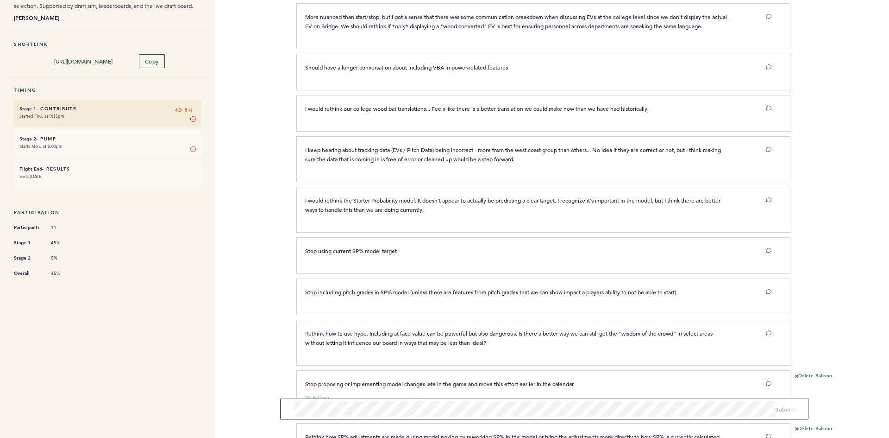
scroll to position [12, 0]
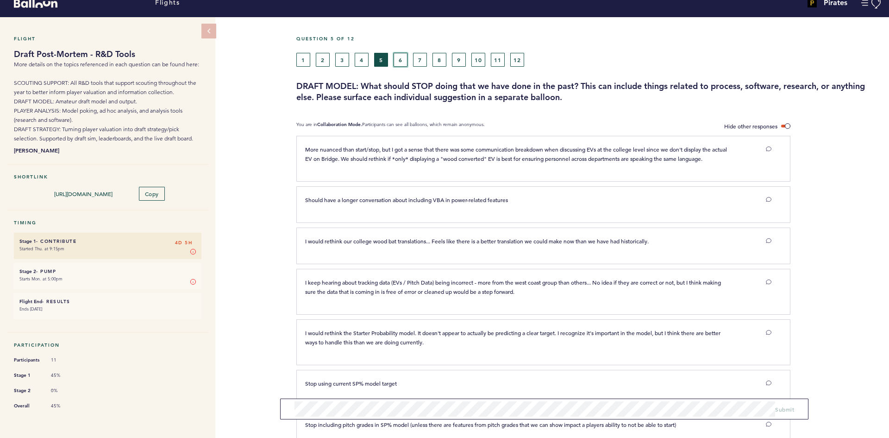
click at [399, 60] on button "6" at bounding box center [401, 60] width 14 height 14
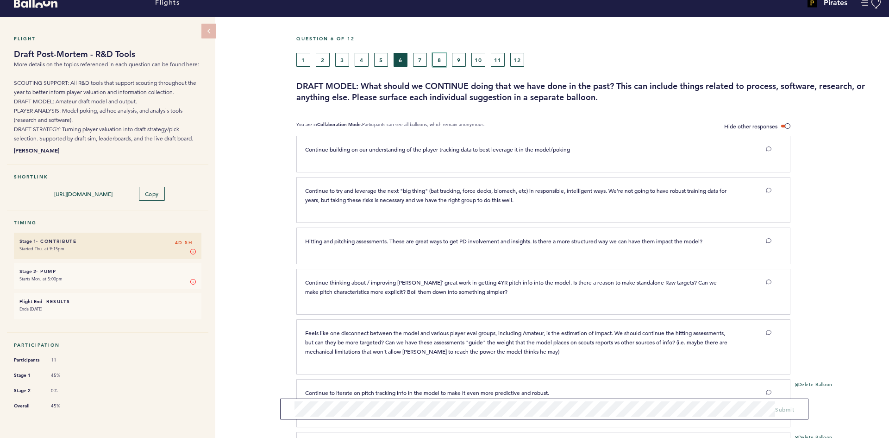
click at [438, 56] on button "8" at bounding box center [439, 60] width 14 height 14
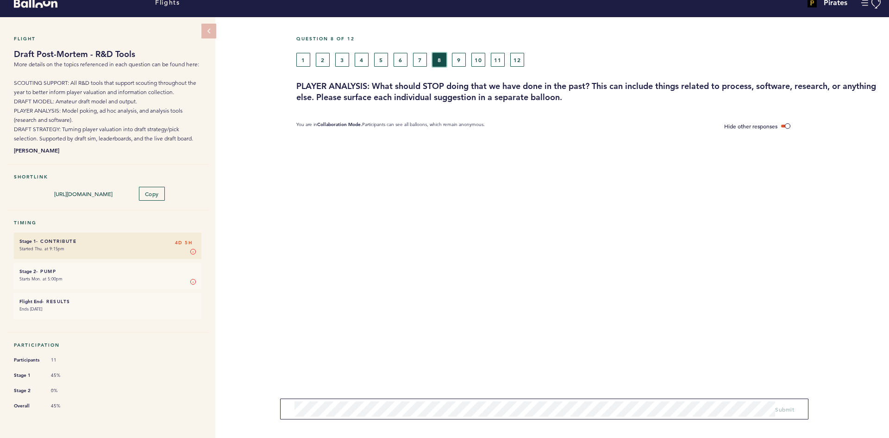
scroll to position [10, 0]
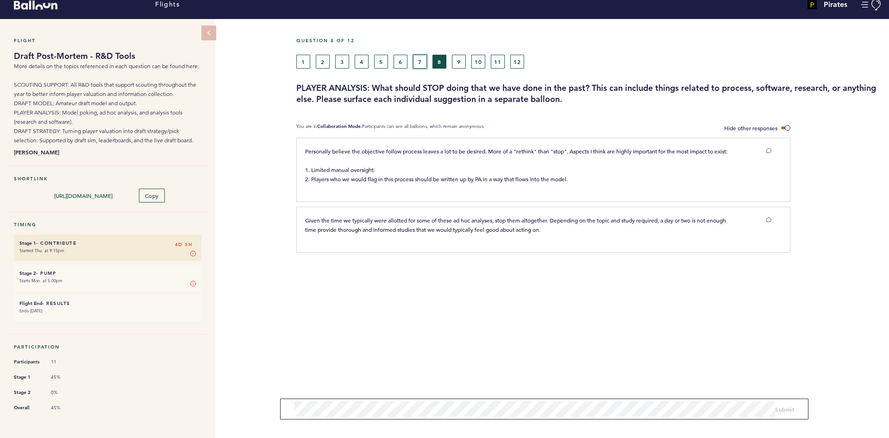
click at [423, 59] on button "7" at bounding box center [420, 62] width 14 height 14
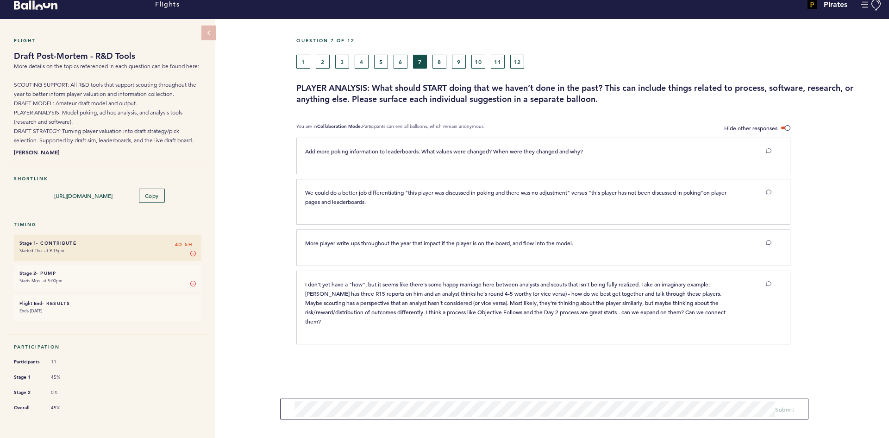
click at [251, 187] on div "Flight Draft Post-Mortem - R&D Tools More details on the topics referenced in e…" at bounding box center [444, 223] width 889 height 409
click at [258, 182] on div "Flight Draft Post-Mortem - R&D Tools More details on the topics referenced in e…" at bounding box center [444, 223] width 889 height 409
click at [399, 63] on button "6" at bounding box center [401, 62] width 14 height 14
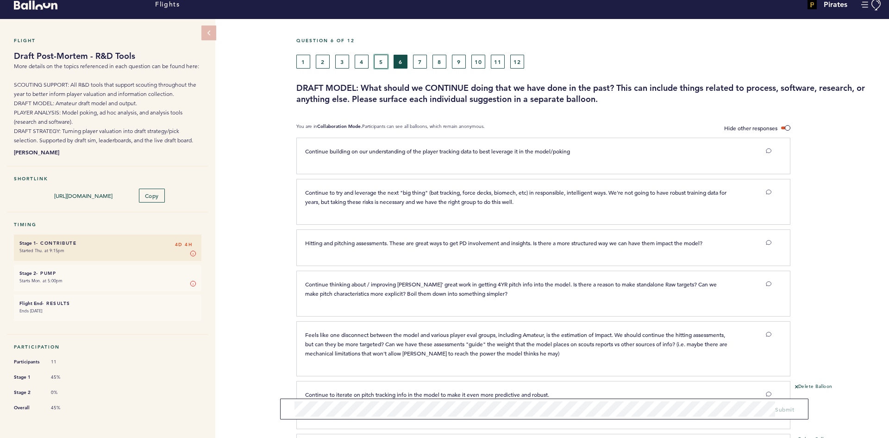
click at [376, 61] on button "5" at bounding box center [381, 62] width 14 height 14
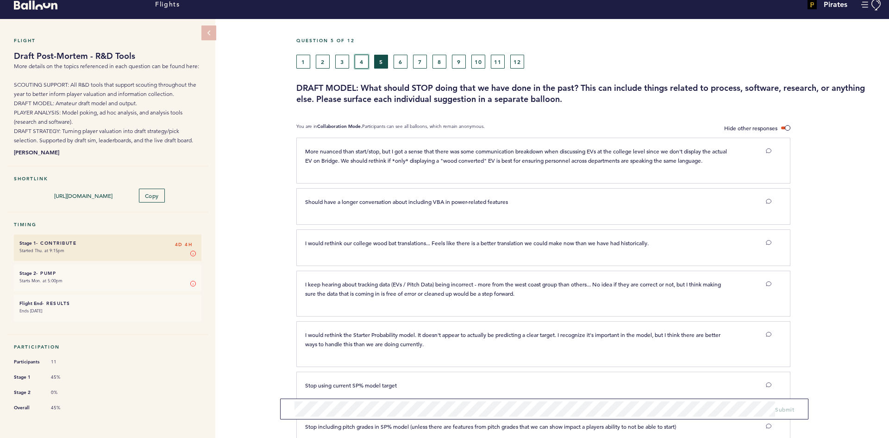
click at [360, 61] on button "4" at bounding box center [362, 62] width 14 height 14
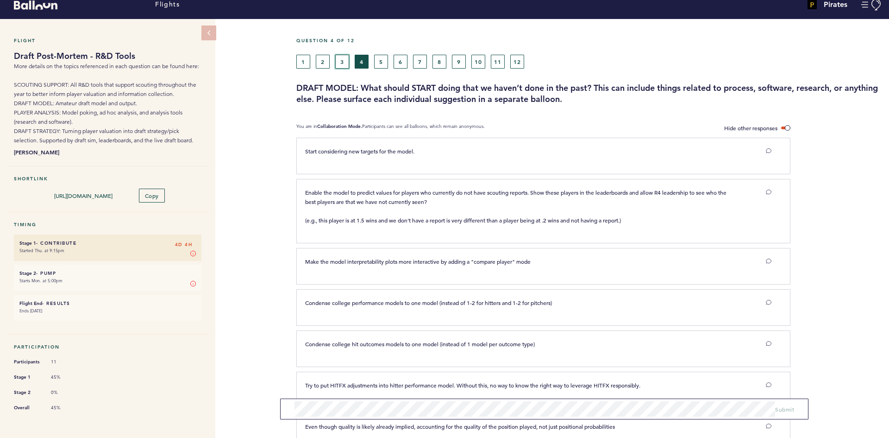
click at [338, 59] on button "3" at bounding box center [342, 62] width 14 height 14
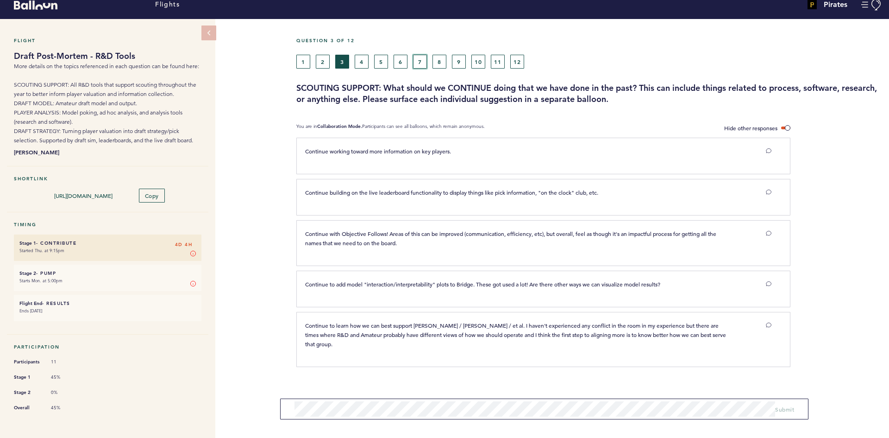
click at [426, 61] on button "7" at bounding box center [420, 62] width 14 height 14
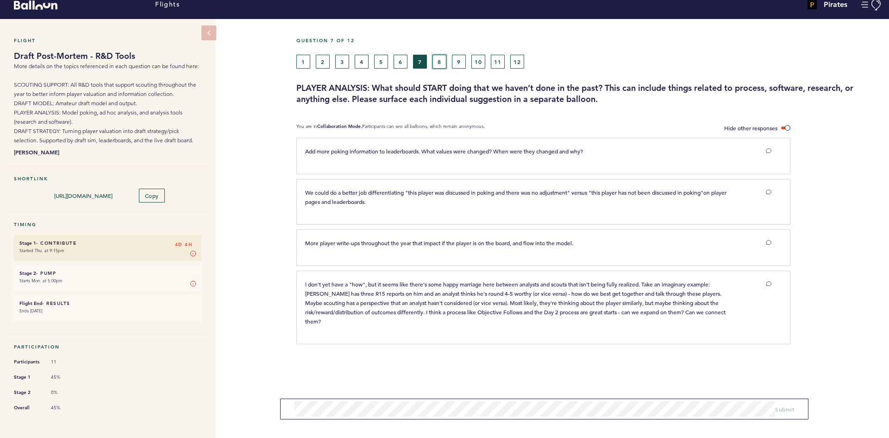
click at [442, 57] on button "8" at bounding box center [439, 62] width 14 height 14
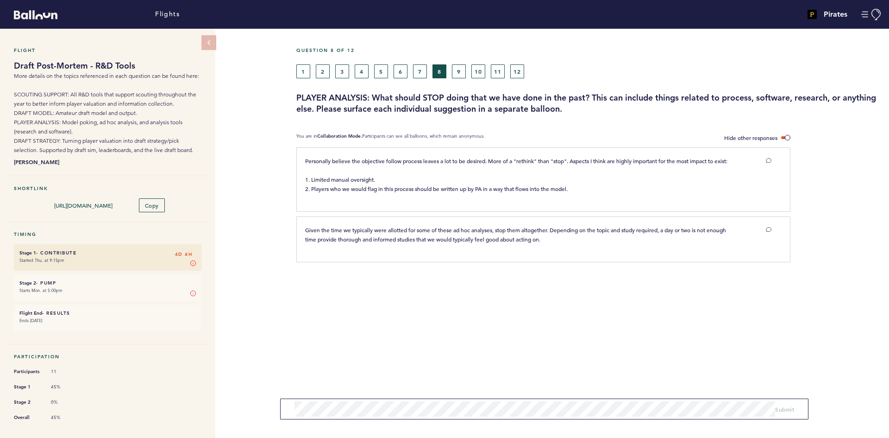
click at [432, 310] on section "Personally believe the objective follow process leaves a lot to be desired. Mor…" at bounding box center [592, 230] width 593 height 166
click at [437, 299] on section "Personally believe the objective follow process leaves a lot to be desired. Mor…" at bounding box center [592, 230] width 593 height 166
click at [438, 396] on div "Question 8 of 12 1 2 3 4 5 6 7 8 9 10 11 12 PLAYER ANALYSIS: What should STOP d…" at bounding box center [592, 240] width 593 height 422
click at [614, 333] on div "Question 8 of 12 1 2 3 4 5 6 7 8 9 10 11 12 PLAYER ANALYSIS: What should STOP d…" at bounding box center [592, 240] width 593 height 422
click at [786, 410] on span "Submit" at bounding box center [784, 408] width 19 height 7
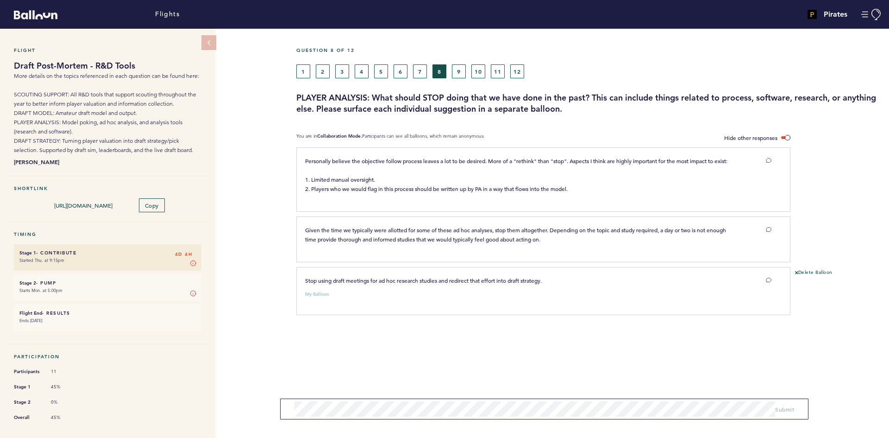
click at [554, 350] on section "Personally believe the objective follow process leaves a lot to be desired. Mor…" at bounding box center [592, 256] width 593 height 219
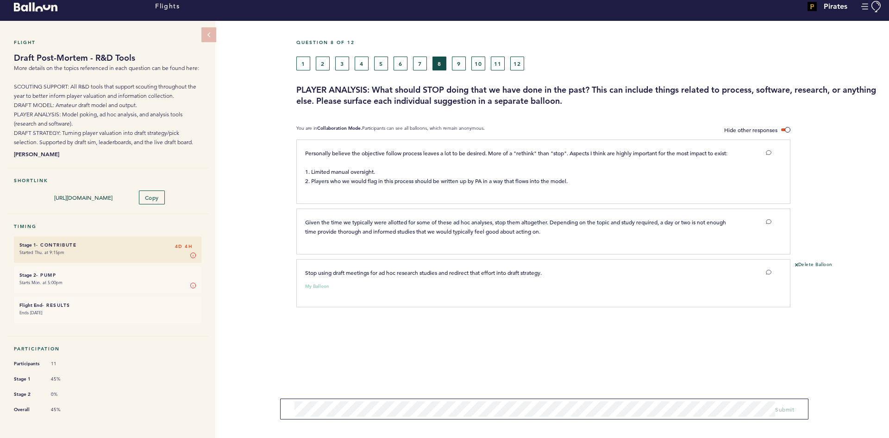
scroll to position [10, 0]
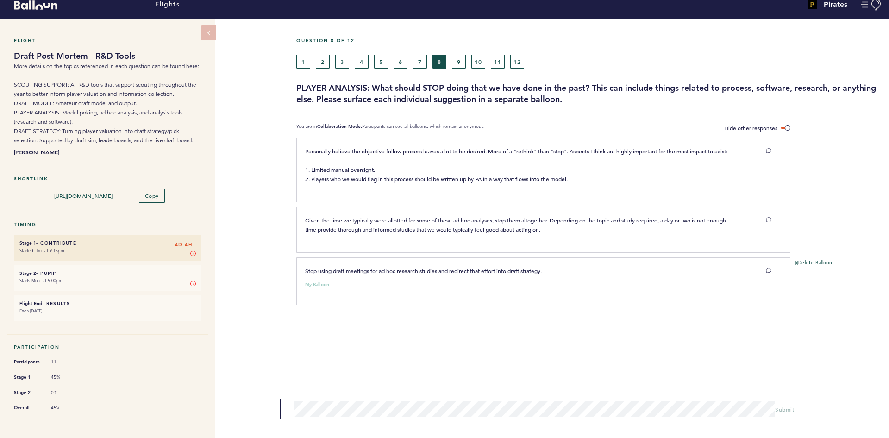
click at [378, 348] on section "Personally believe the objective follow process leaves a lot to be desired. Mor…" at bounding box center [592, 247] width 593 height 219
click at [343, 352] on section "Personally believe the objective follow process leaves a lot to be desired. Mor…" at bounding box center [592, 247] width 593 height 219
click at [246, 194] on div "Flight Draft Post-Mortem - R&D Tools More details on the topics referenced in e…" at bounding box center [444, 223] width 889 height 409
click at [425, 62] on button "7" at bounding box center [420, 62] width 14 height 14
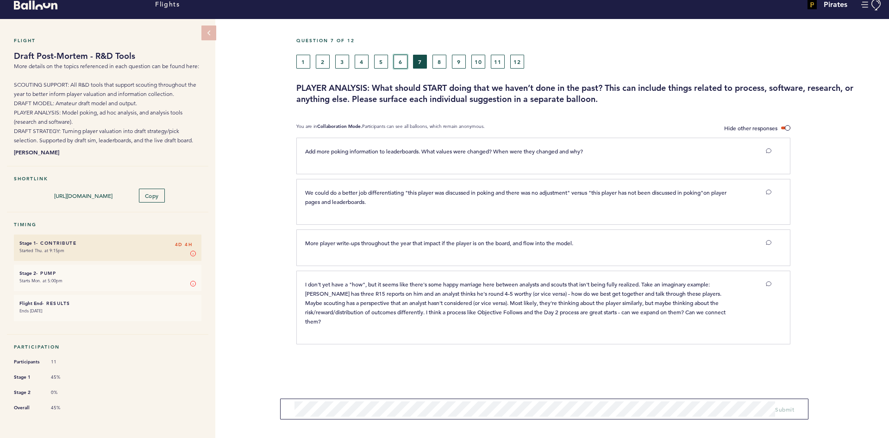
click at [405, 60] on button "6" at bounding box center [401, 62] width 14 height 14
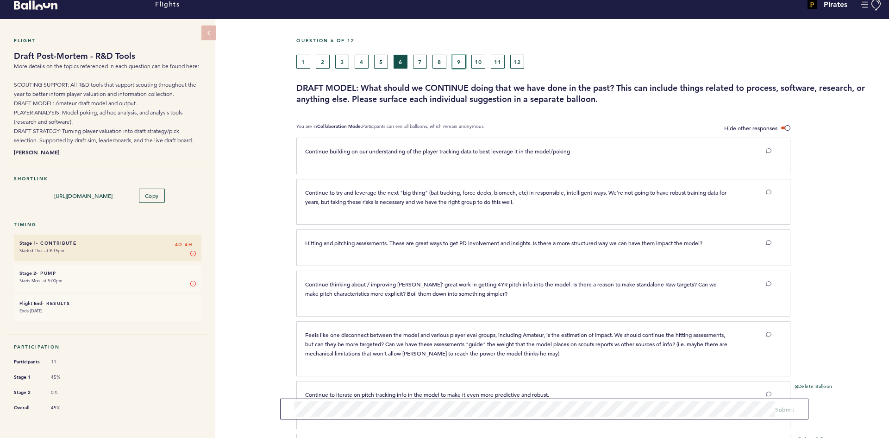
click at [454, 61] on button "9" at bounding box center [459, 62] width 14 height 14
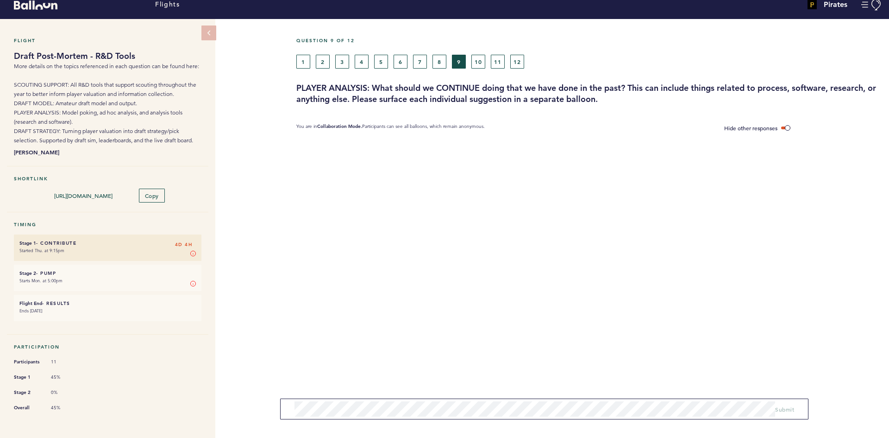
click at [592, 50] on div "Question 9 of 12" at bounding box center [589, 46] width 600 height 17
click at [418, 56] on button "7" at bounding box center [420, 62] width 14 height 14
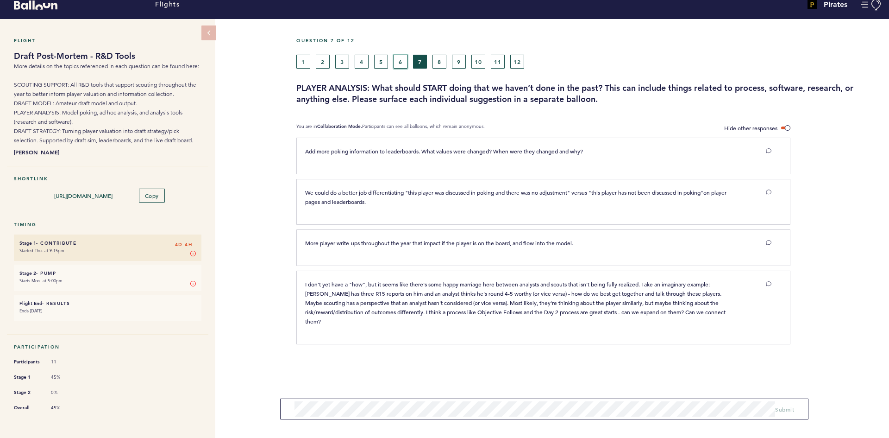
click at [400, 61] on button "6" at bounding box center [401, 62] width 14 height 14
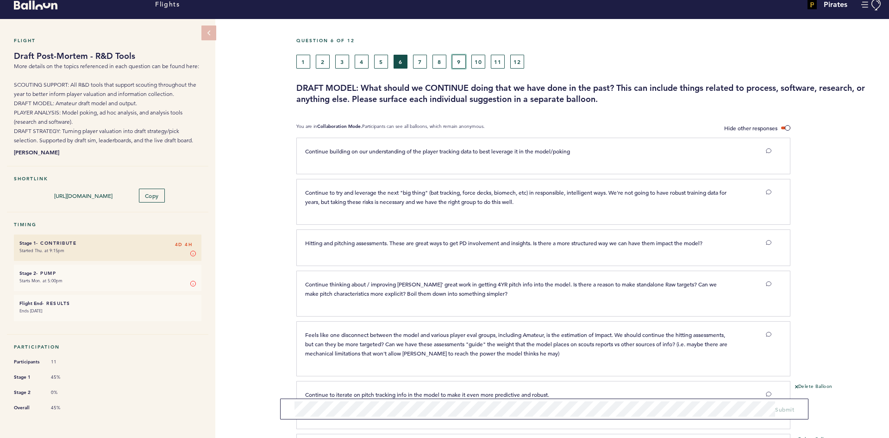
click at [465, 59] on button "9" at bounding box center [459, 62] width 14 height 14
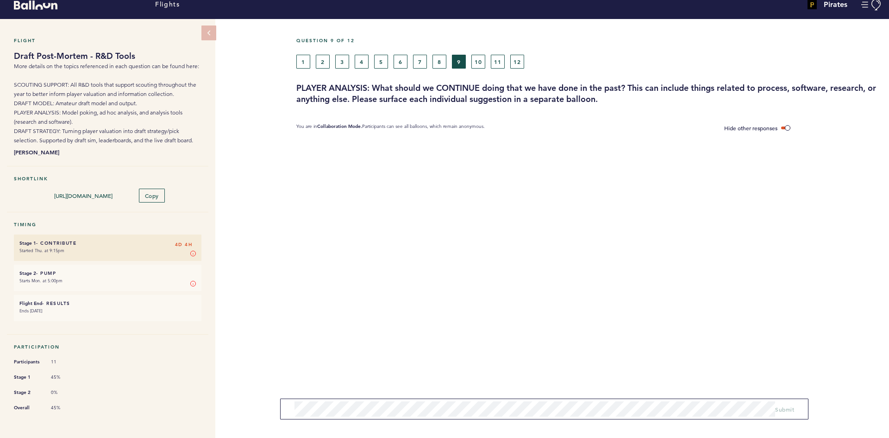
click at [433, 390] on div "Question 9 of 12 1 2 3 4 5 6 7 8 9 10 11 12 PLAYER ANALYSIS: What should we CON…" at bounding box center [592, 230] width 593 height 422
click at [514, 399] on form "Submit" at bounding box center [544, 408] width 528 height 21
click at [790, 408] on span "Submit" at bounding box center [784, 408] width 19 height 7
click at [514, 268] on div "Question 9 of 12 1 2 3 4 5 6 7 8 9 10 11 12 PLAYER ANALYSIS: What should we CON…" at bounding box center [592, 230] width 593 height 422
click at [473, 61] on button "10" at bounding box center [478, 62] width 14 height 14
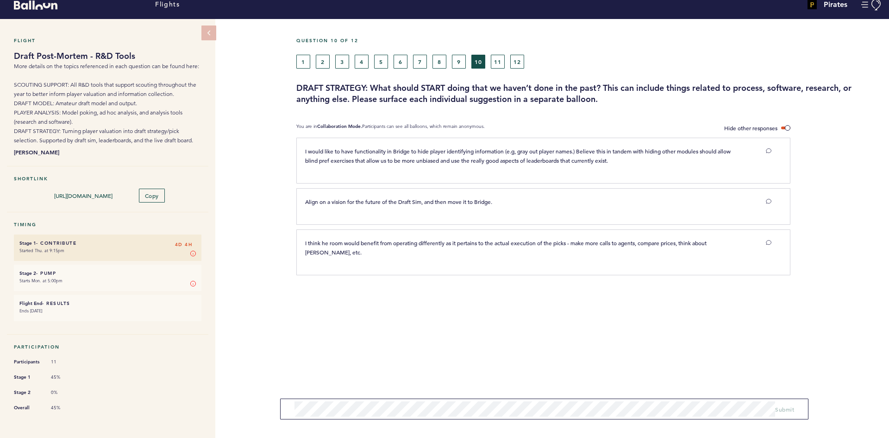
click at [466, 348] on div "Question 10 of 12 1 2 3 4 5 6 7 8 9 10 11 12 DRAFT STRATEGY: What should START …" at bounding box center [592, 230] width 593 height 422
click at [495, 63] on button "11" at bounding box center [498, 62] width 14 height 14
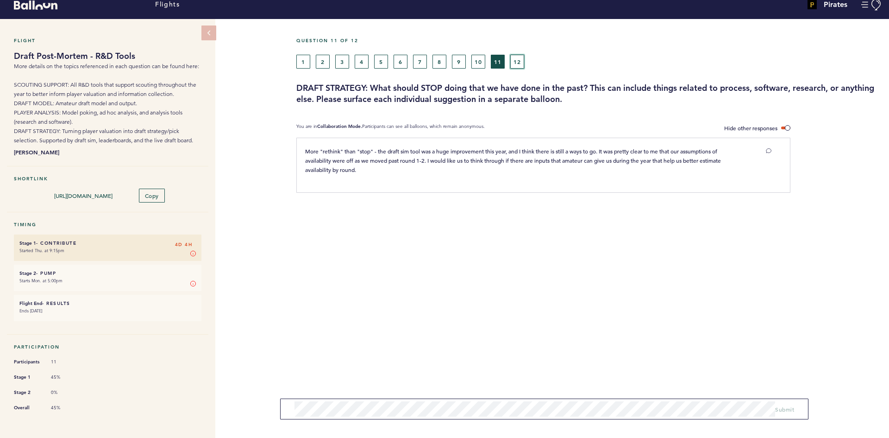
click at [519, 60] on button "12" at bounding box center [517, 62] width 14 height 14
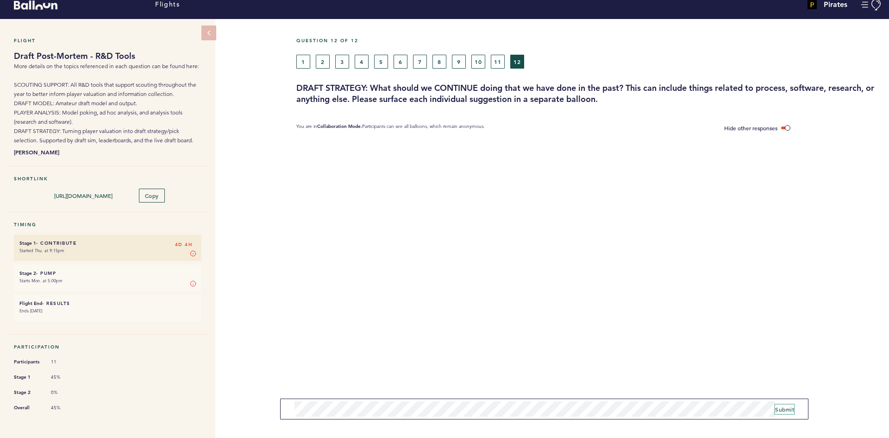
click at [788, 406] on span "Submit" at bounding box center [784, 408] width 19 height 7
click at [459, 251] on div "Question 12 of 12 1 2 3 4 5 6 7 8 9 10 11 12 DRAFT STRATEGY: What should we CON…" at bounding box center [592, 230] width 593 height 422
click at [395, 291] on div "Question 12 of 12 1 2 3 4 5 6 7 8 9 10 11 12 DRAFT STRATEGY: What should we CON…" at bounding box center [592, 230] width 593 height 422
click at [406, 232] on section "Continue to rethink and improve the data science underlying the draft sim. This…" at bounding box center [592, 187] width 593 height 99
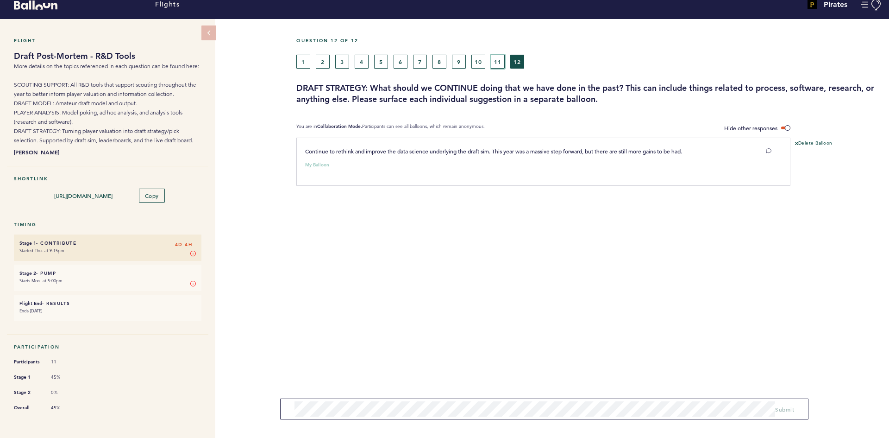
click at [494, 63] on button "11" at bounding box center [498, 62] width 14 height 14
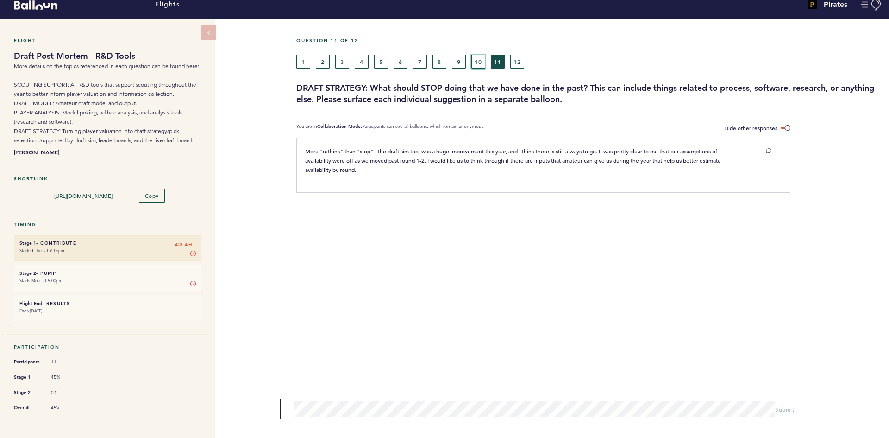
click at [477, 62] on button "10" at bounding box center [478, 62] width 14 height 14
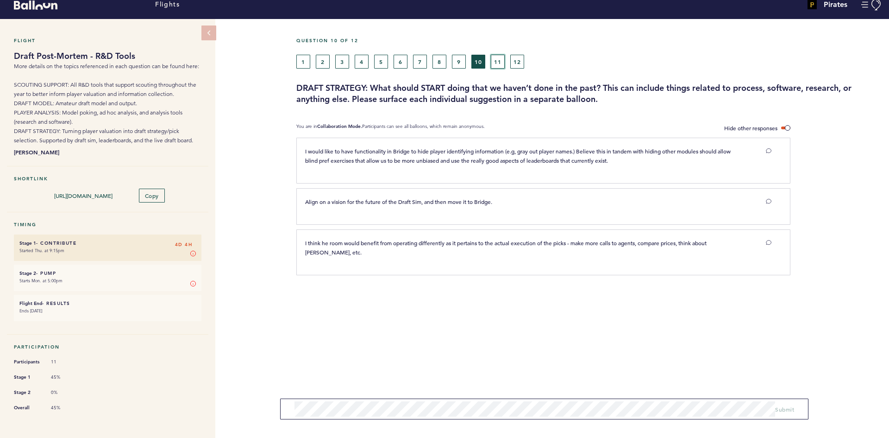
click at [498, 60] on button "11" at bounding box center [498, 62] width 14 height 14
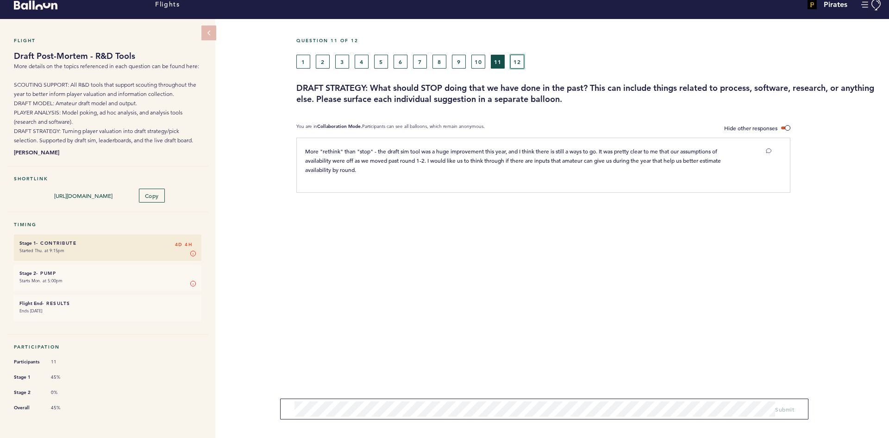
click at [517, 60] on button "12" at bounding box center [517, 62] width 14 height 14
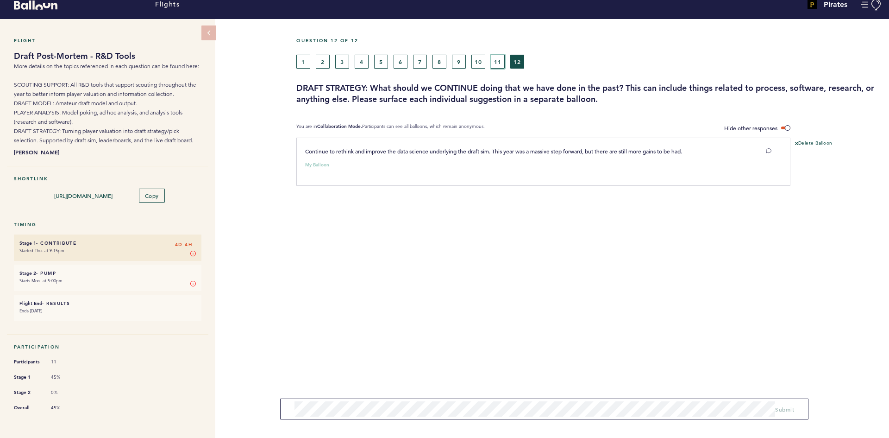
click at [495, 59] on button "11" at bounding box center [498, 62] width 14 height 14
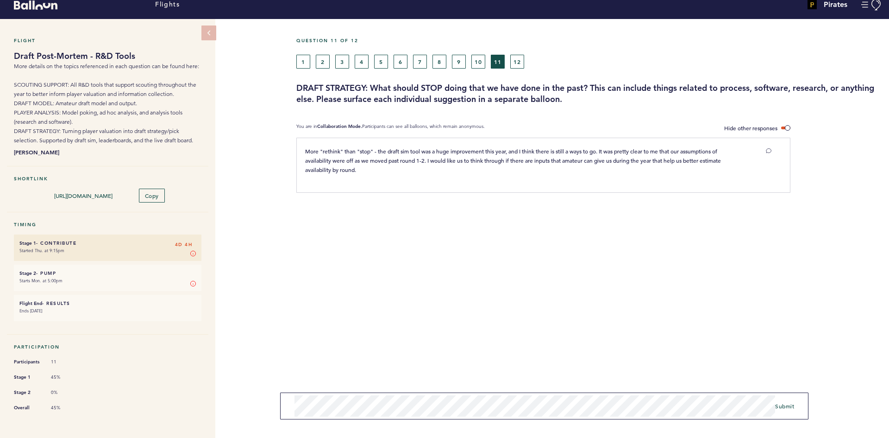
click at [791, 398] on form "Submit" at bounding box center [544, 405] width 528 height 27
click at [792, 406] on span "Submit" at bounding box center [784, 405] width 19 height 7
click at [485, 325] on div "Question 11 of 12 1 2 3 4 5 6 7 8 9 10 11 12 DRAFT STRATEGY: What should STOP d…" at bounding box center [592, 230] width 593 height 422
click at [354, 298] on section "More "rethink" than "stop" - the draft sim tool was a huge improvement this yea…" at bounding box center [592, 222] width 593 height 168
click at [316, 287] on section "More "rethink" than "stop" - the draft sim tool was a huge improvement this yea…" at bounding box center [592, 222] width 593 height 168
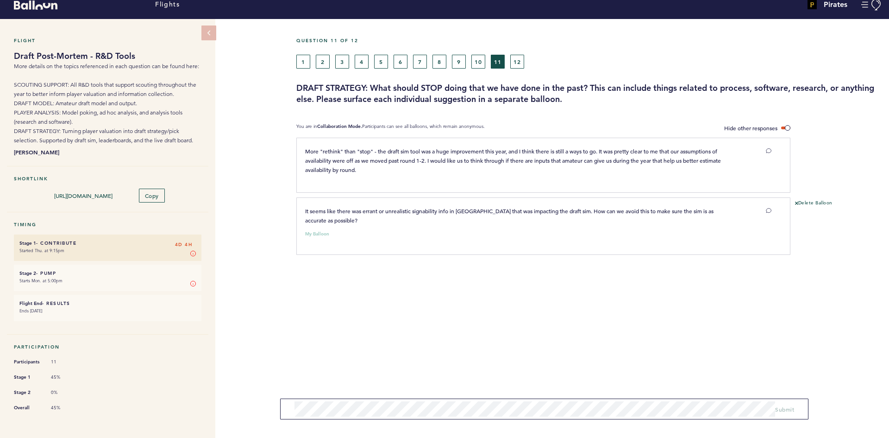
click at [315, 292] on section "More "rethink" than "stop" - the draft sim tool was a huge improvement this yea…" at bounding box center [592, 222] width 593 height 168
click at [414, 357] on div "Question 11 of 12 1 2 3 4 5 6 7 8 9 10 11 12 DRAFT STRATEGY: What should STOP d…" at bounding box center [592, 230] width 593 height 422
click at [414, 351] on div "Question 11 of 12 1 2 3 4 5 6 7 8 9 10 11 12 DRAFT STRATEGY: What should STOP d…" at bounding box center [592, 230] width 593 height 422
click at [395, 418] on form "Submit" at bounding box center [544, 408] width 528 height 21
click at [475, 61] on button "10" at bounding box center [478, 62] width 14 height 14
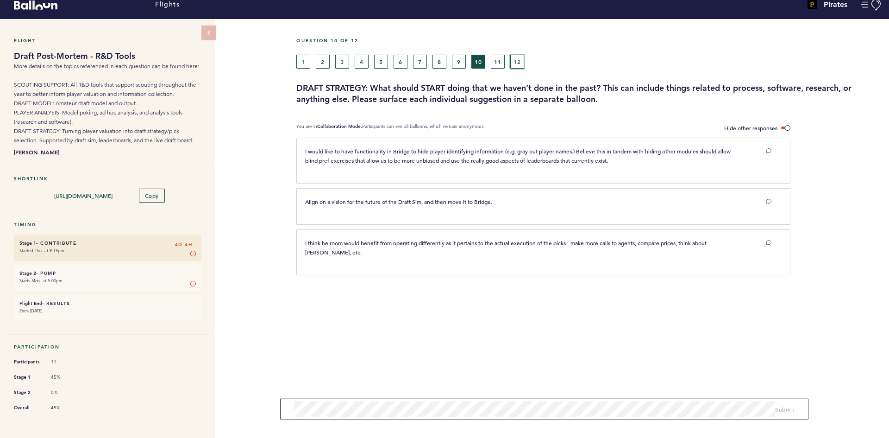
click at [515, 60] on button "12" at bounding box center [517, 62] width 14 height 14
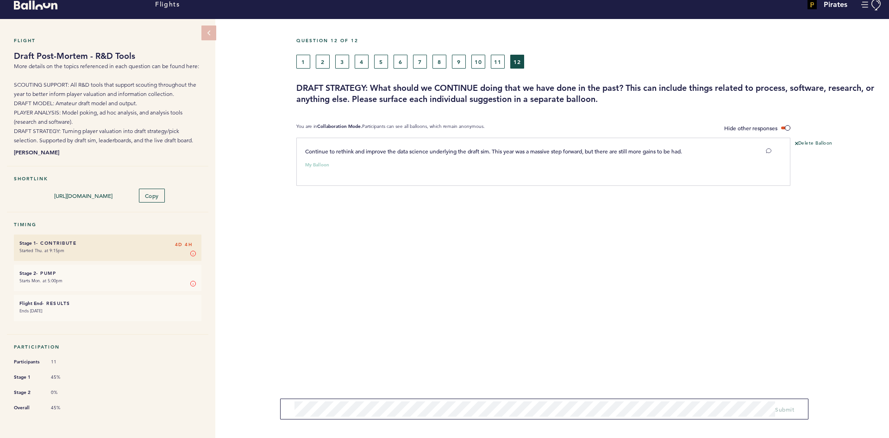
click at [450, 58] on div "1 2 3 4 5 6 7 8 9 10 11 12" at bounding box center [514, 62] width 436 height 14
click at [434, 58] on button "8" at bounding box center [439, 62] width 14 height 14
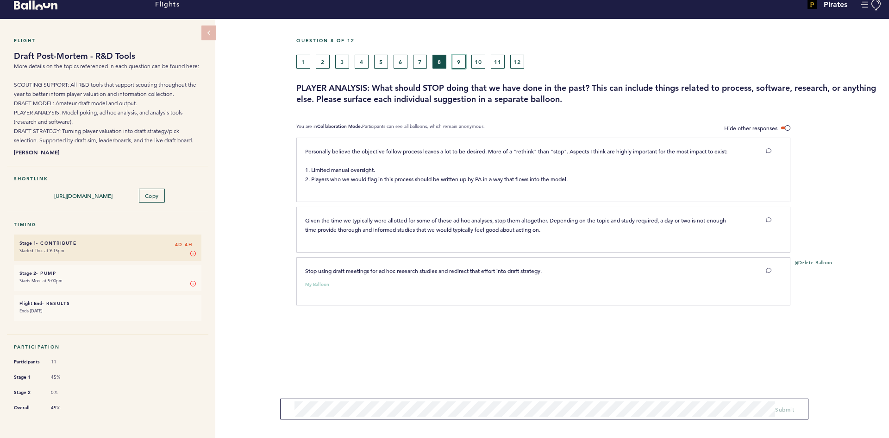
click at [461, 58] on button "9" at bounding box center [459, 62] width 14 height 14
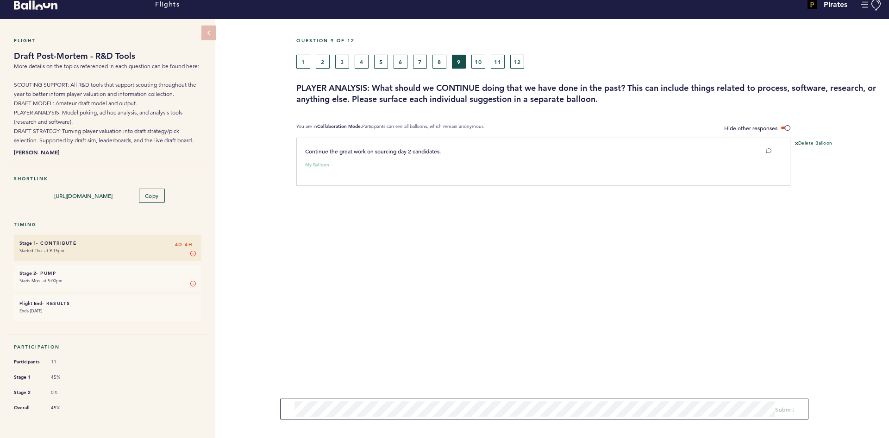
click at [487, 61] on div "1 2 3 4 5 6 7 8 9 10 11 12" at bounding box center [514, 62] width 436 height 14
click at [482, 60] on button "10" at bounding box center [478, 62] width 14 height 14
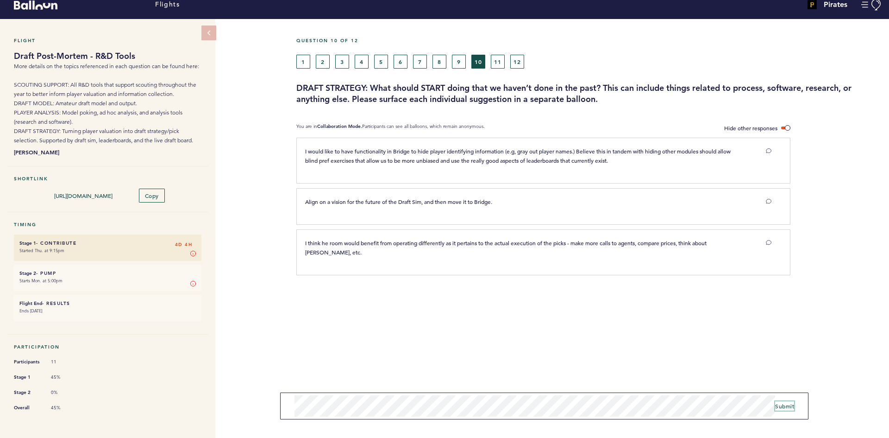
click at [786, 405] on span "Submit" at bounding box center [784, 405] width 19 height 7
click at [541, 357] on section "I would like to have functionality in Bridge to hide player identifying informa…" at bounding box center [592, 263] width 593 height 251
click at [396, 363] on section "I would like to have functionality in Bridge to hide player identifying informa…" at bounding box center [592, 263] width 593 height 251
click at [406, 370] on section "I would like to have functionality in Bridge to hide player identifying informa…" at bounding box center [592, 263] width 593 height 251
click at [416, 367] on section "I would like to have functionality in Bridge to hide player identifying informa…" at bounding box center [592, 263] width 593 height 251
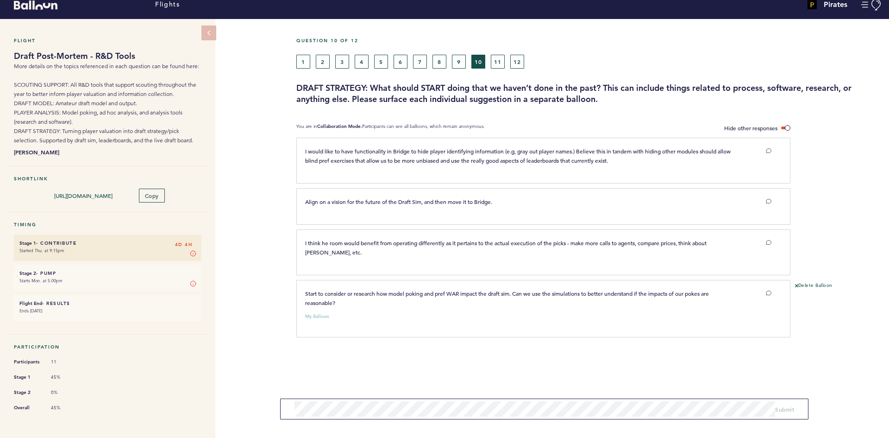
click at [426, 366] on section "I would like to have functionality in Bridge to hide player identifying informa…" at bounding box center [592, 263] width 593 height 251
click at [490, 366] on section "I would like to have functionality in Bridge to hide player identifying informa…" at bounding box center [592, 263] width 593 height 251
click at [461, 62] on button "9" at bounding box center [459, 62] width 14 height 14
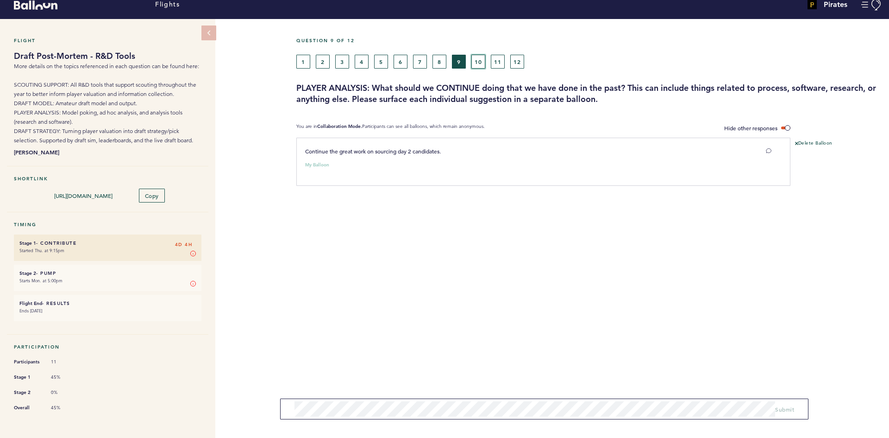
click at [480, 65] on button "10" at bounding box center [478, 62] width 14 height 14
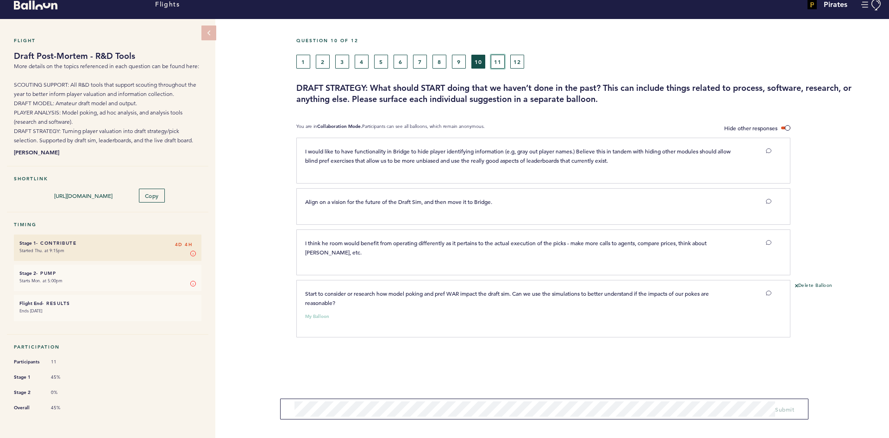
click at [495, 62] on button "11" at bounding box center [498, 62] width 14 height 14
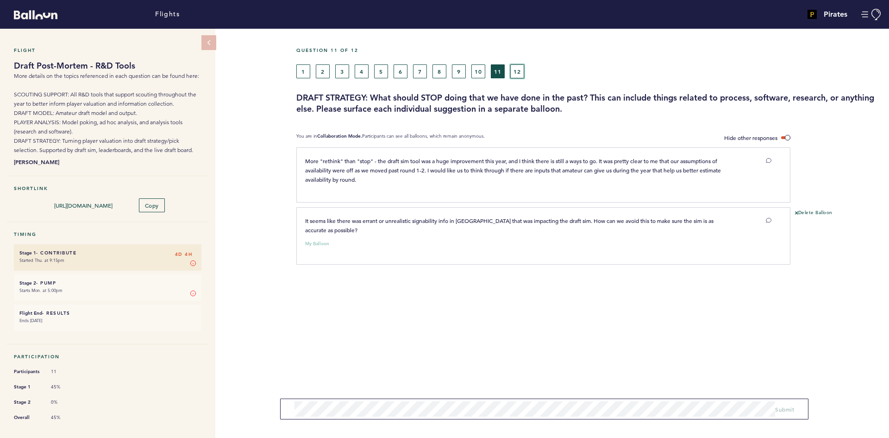
click at [514, 69] on button "12" at bounding box center [517, 71] width 14 height 14
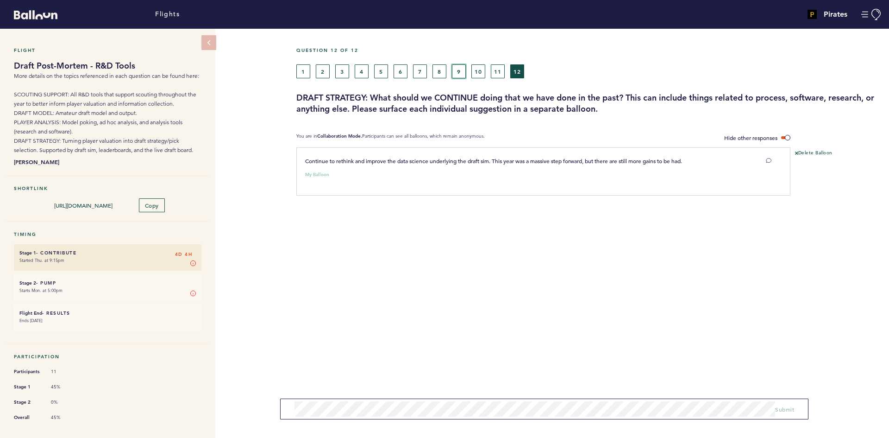
click at [459, 72] on button "9" at bounding box center [459, 71] width 14 height 14
click at [485, 69] on button "10" at bounding box center [478, 71] width 14 height 14
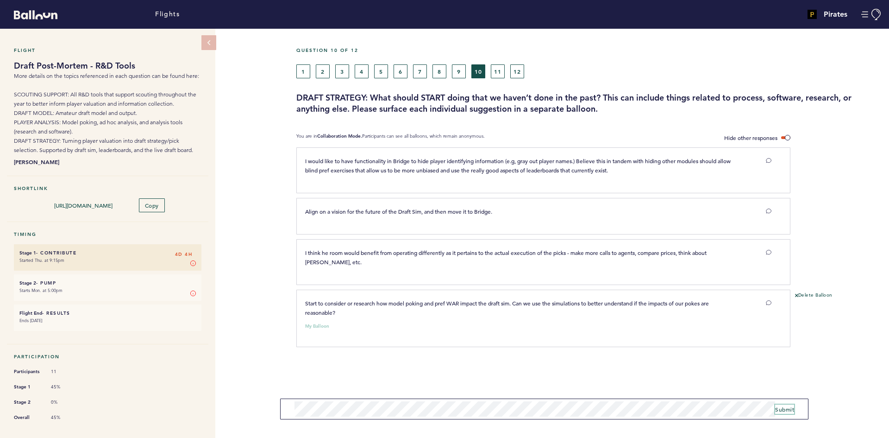
click at [792, 408] on span "Submit" at bounding box center [784, 408] width 19 height 7
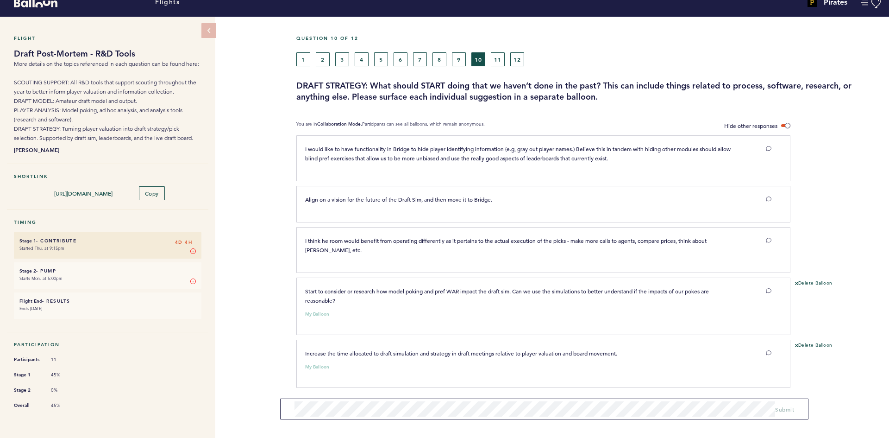
click at [232, 237] on div "Flight Draft Post-Mortem - R&D Tools More details on the topics referenced in e…" at bounding box center [444, 221] width 889 height 409
click at [497, 60] on button "11" at bounding box center [498, 59] width 14 height 14
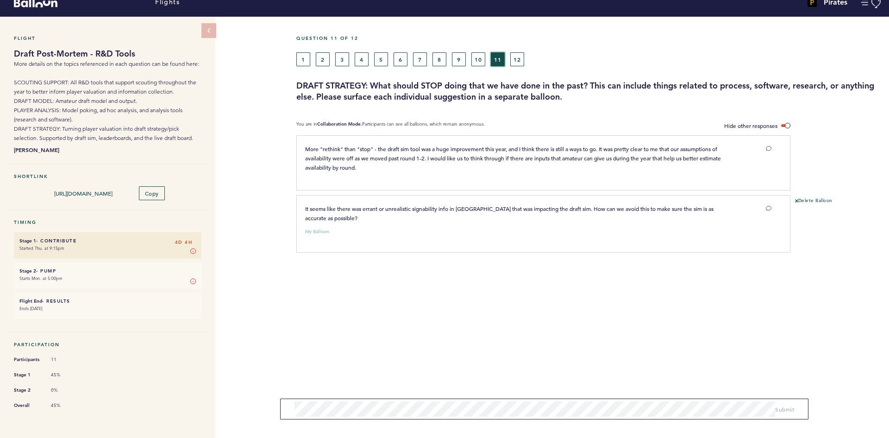
scroll to position [10, 0]
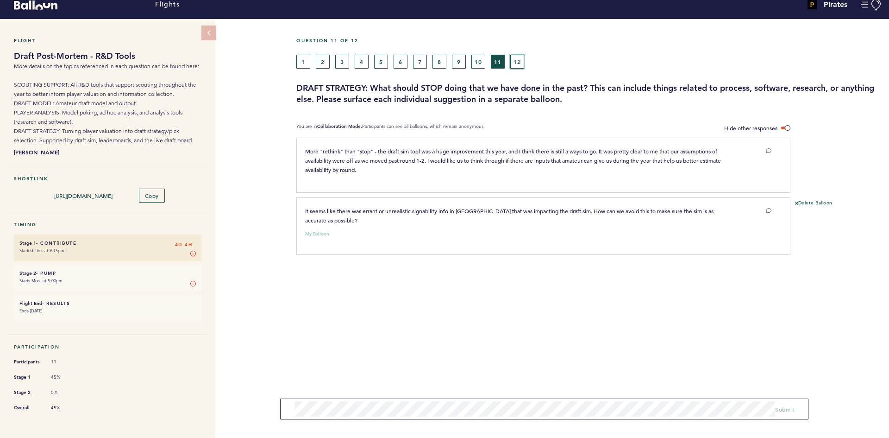
click at [514, 56] on button "12" at bounding box center [517, 62] width 14 height 14
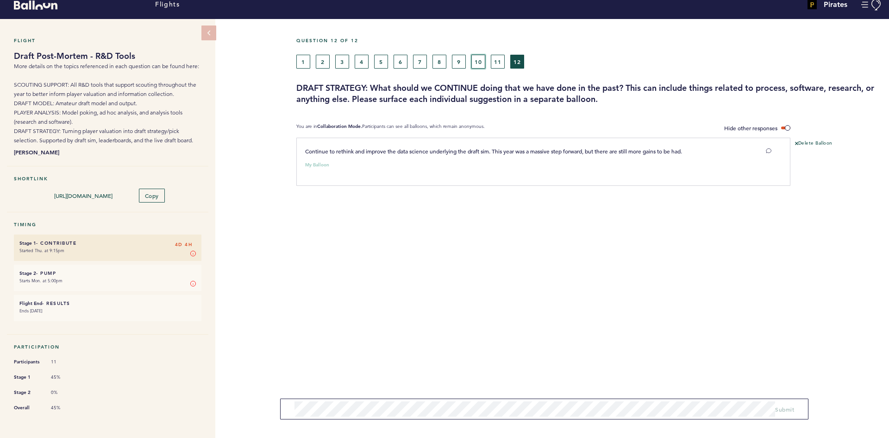
click at [484, 59] on button "10" at bounding box center [478, 62] width 14 height 14
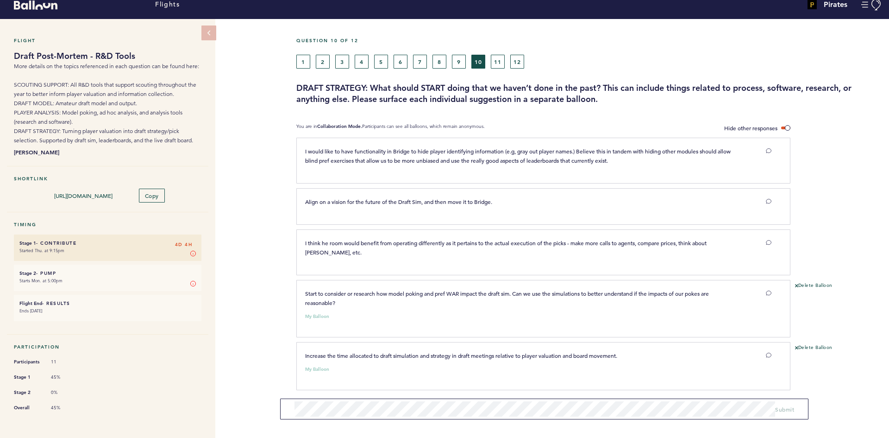
click at [257, 221] on div "Flight Draft Post-Mortem - R&D Tools More details on the topics referenced in e…" at bounding box center [444, 223] width 889 height 409
click at [496, 59] on button "11" at bounding box center [498, 62] width 14 height 14
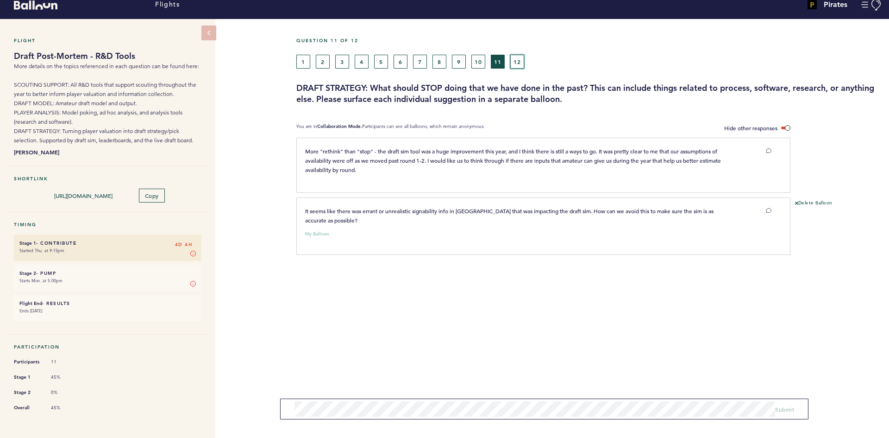
click at [524, 60] on button "12" at bounding box center [517, 62] width 14 height 14
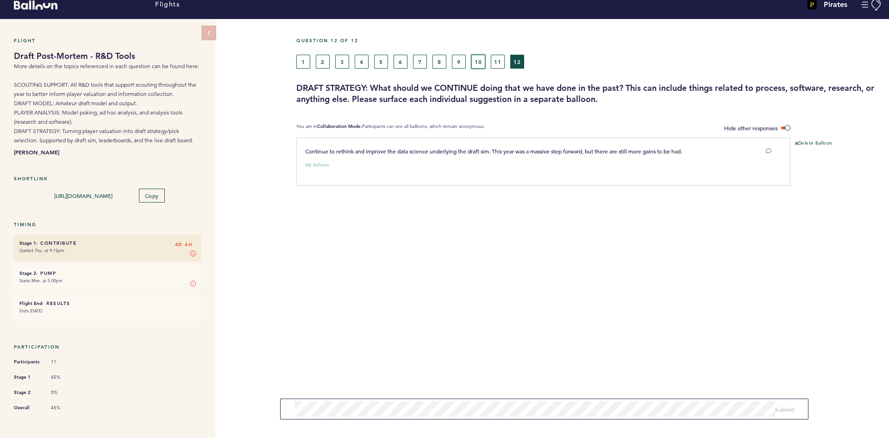
click at [474, 63] on button "10" at bounding box center [478, 62] width 14 height 14
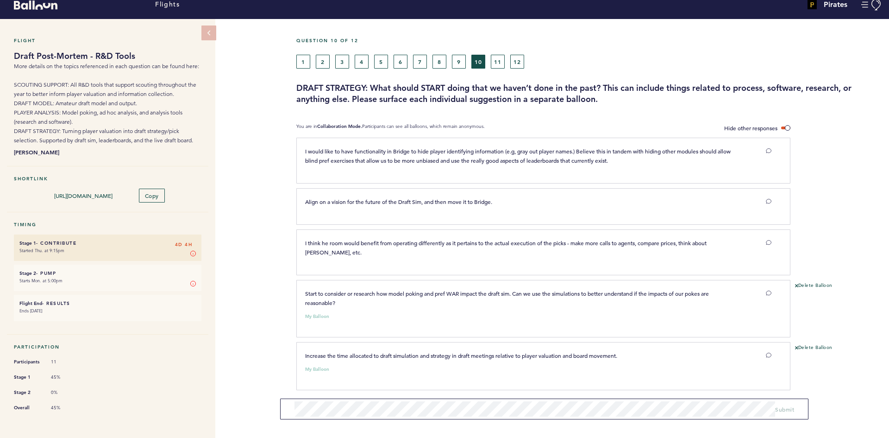
drag, startPoint x: 254, startPoint y: 65, endPoint x: 253, endPoint y: 61, distance: 4.7
click at [254, 65] on div "Flight Draft Post-Mortem - R&D Tools More details on the topics referenced in e…" at bounding box center [444, 223] width 889 height 409
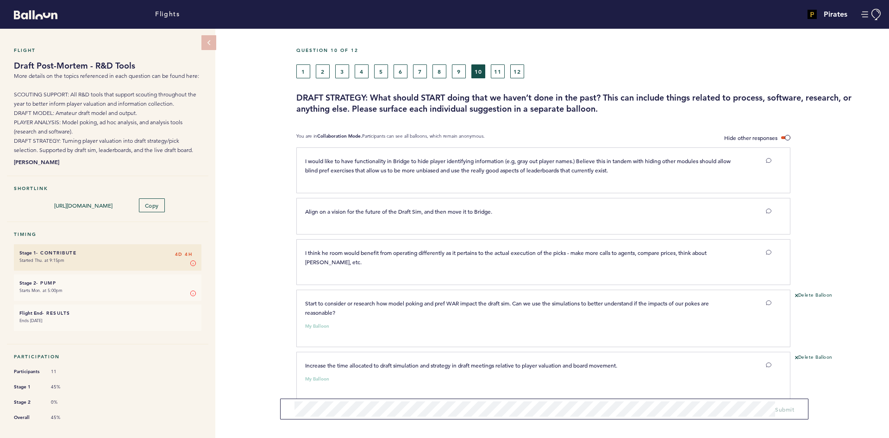
click at [251, 91] on div "Flight Draft Post-Mortem - R&D Tools More details on the topics referenced in e…" at bounding box center [444, 233] width 889 height 409
